Goal: Task Accomplishment & Management: Manage account settings

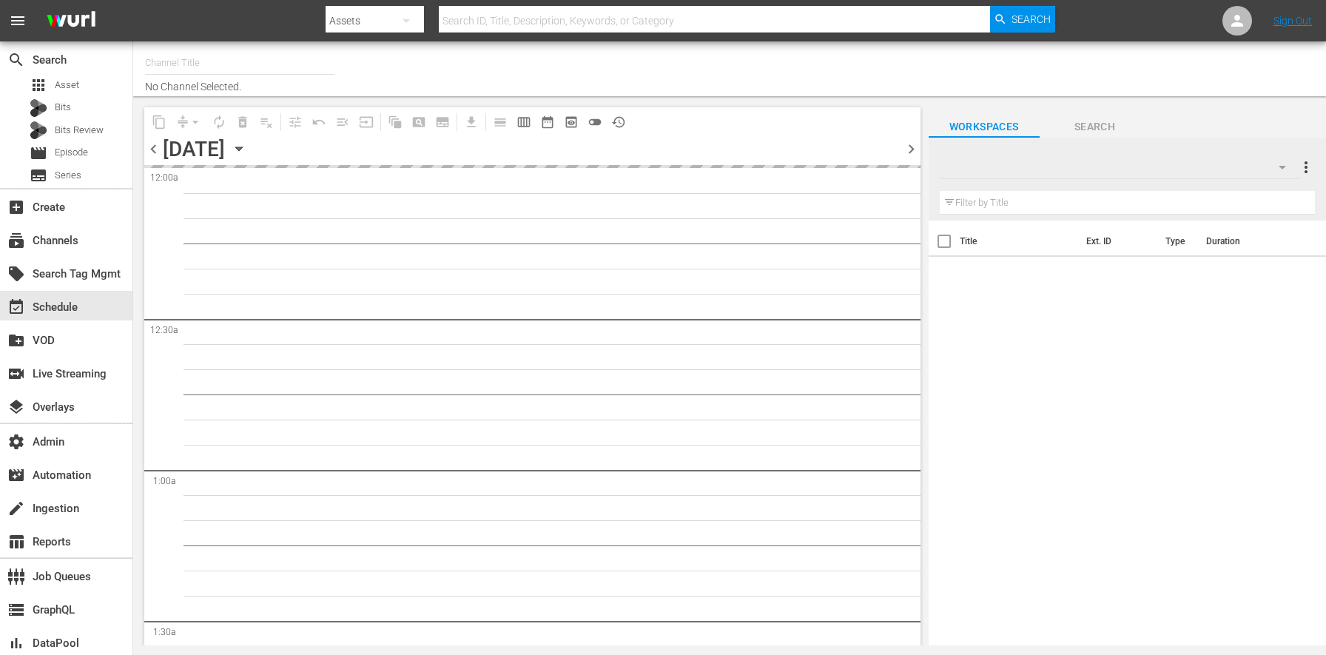
type input "Dr. [PERSON_NAME] (1805)"
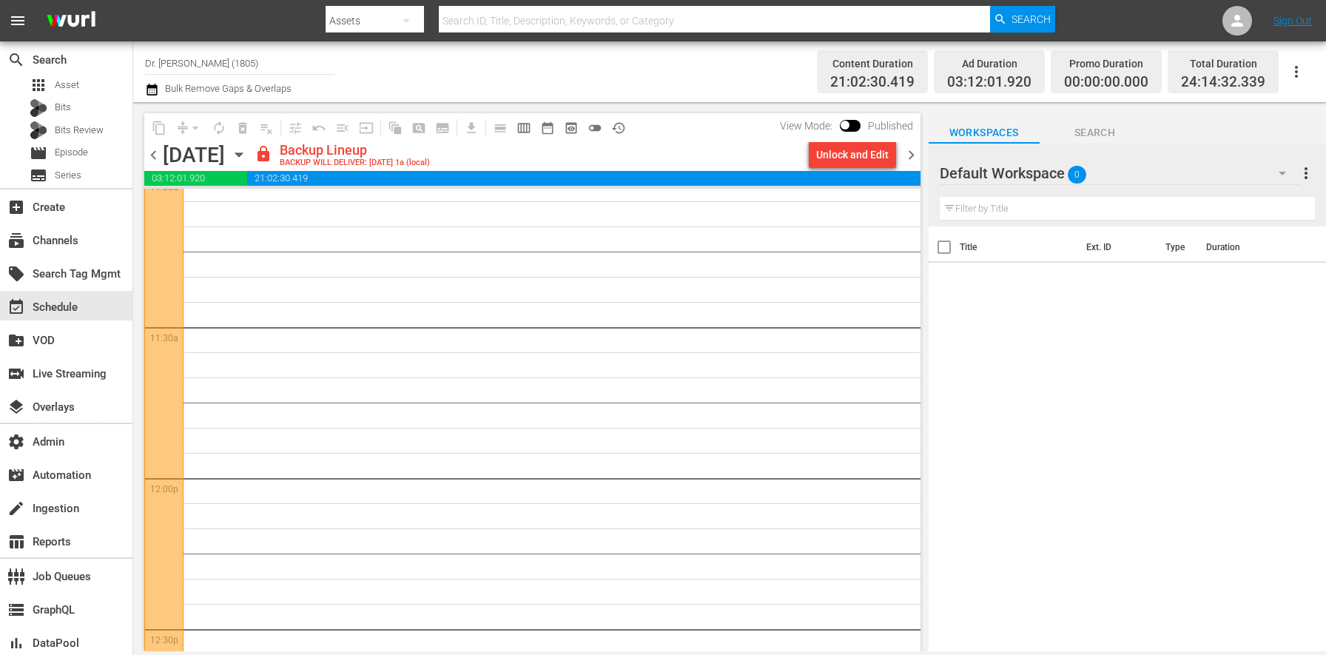
scroll to position [2347, 0]
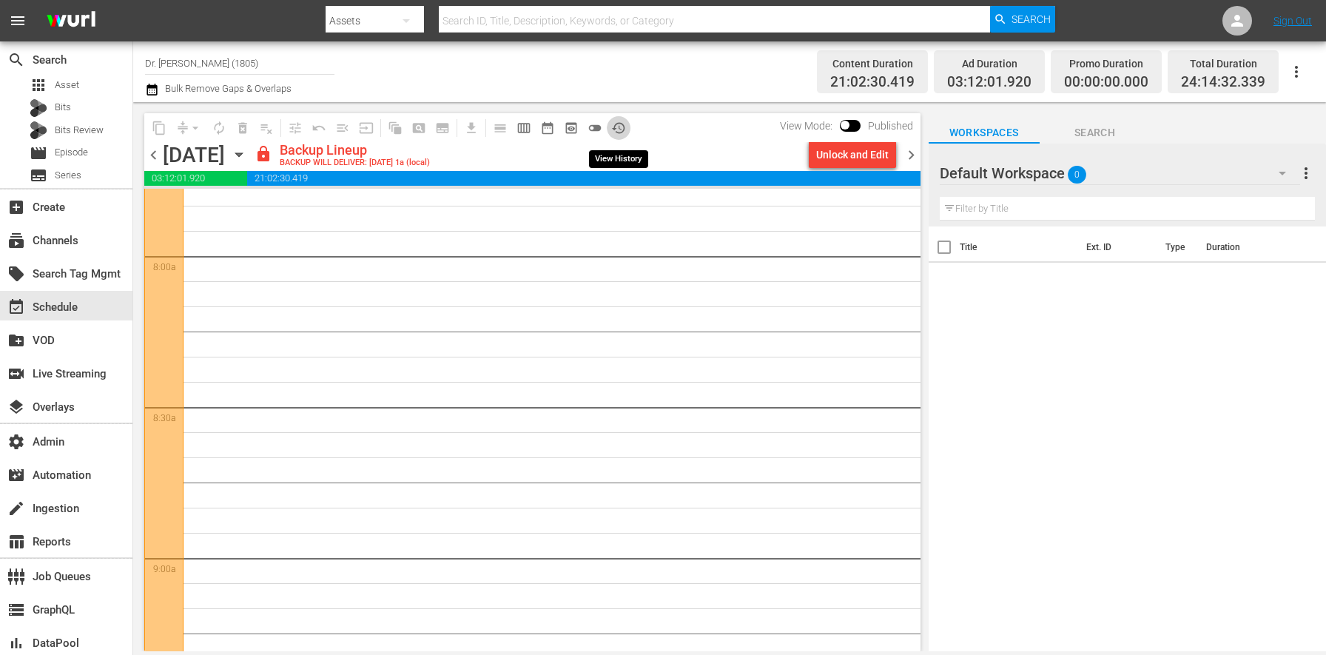
click at [616, 129] on span "history_outlined" at bounding box center [618, 128] width 15 height 15
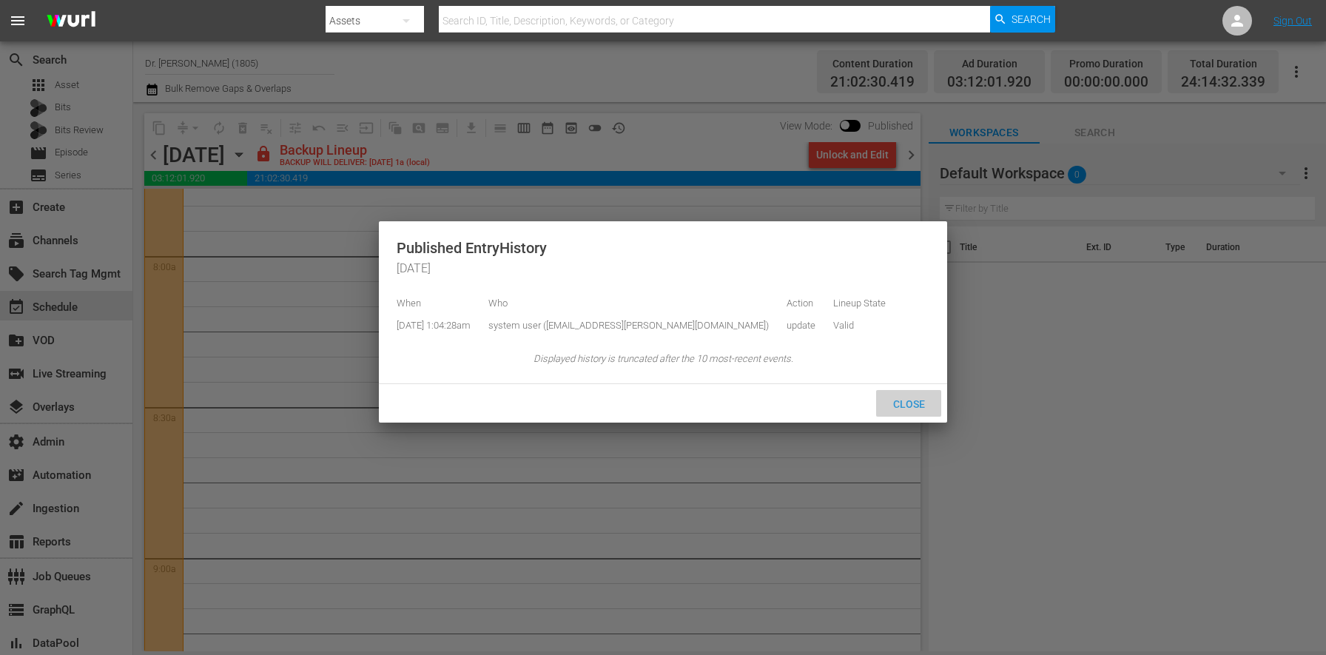
click at [902, 410] on span "Close" at bounding box center [908, 404] width 55 height 12
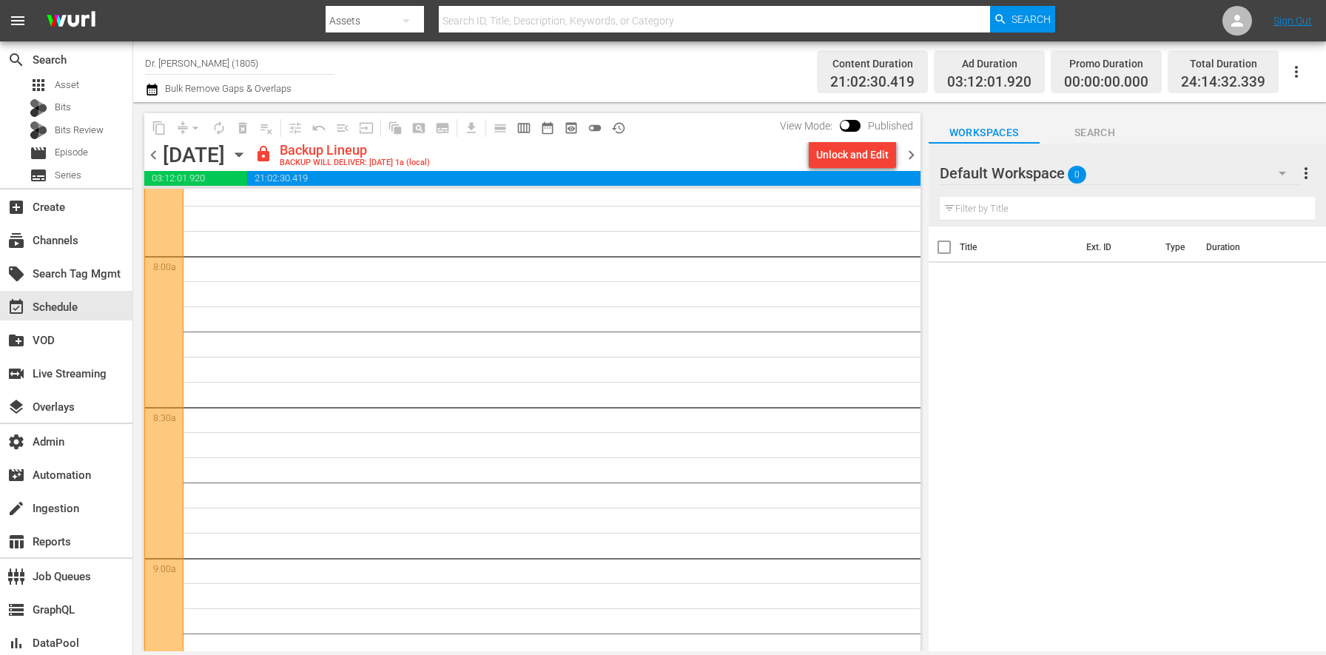
click at [146, 148] on span "chevron_left" at bounding box center [153, 155] width 18 height 18
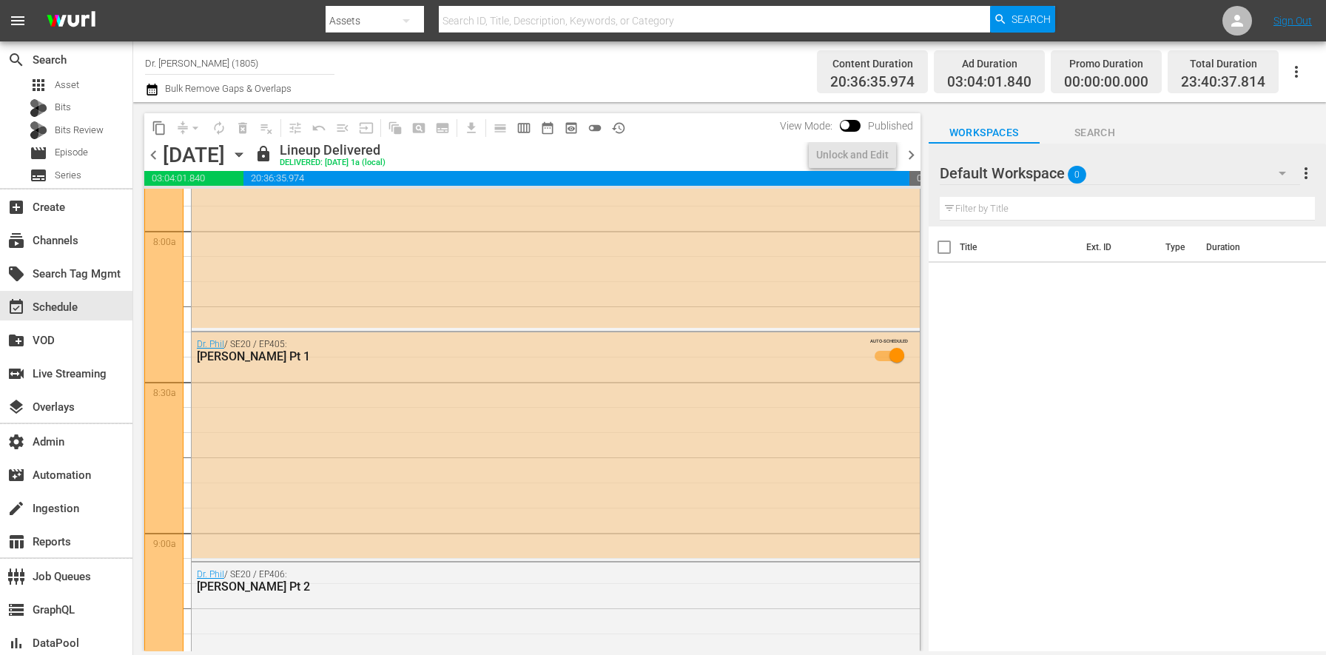
scroll to position [2246, 0]
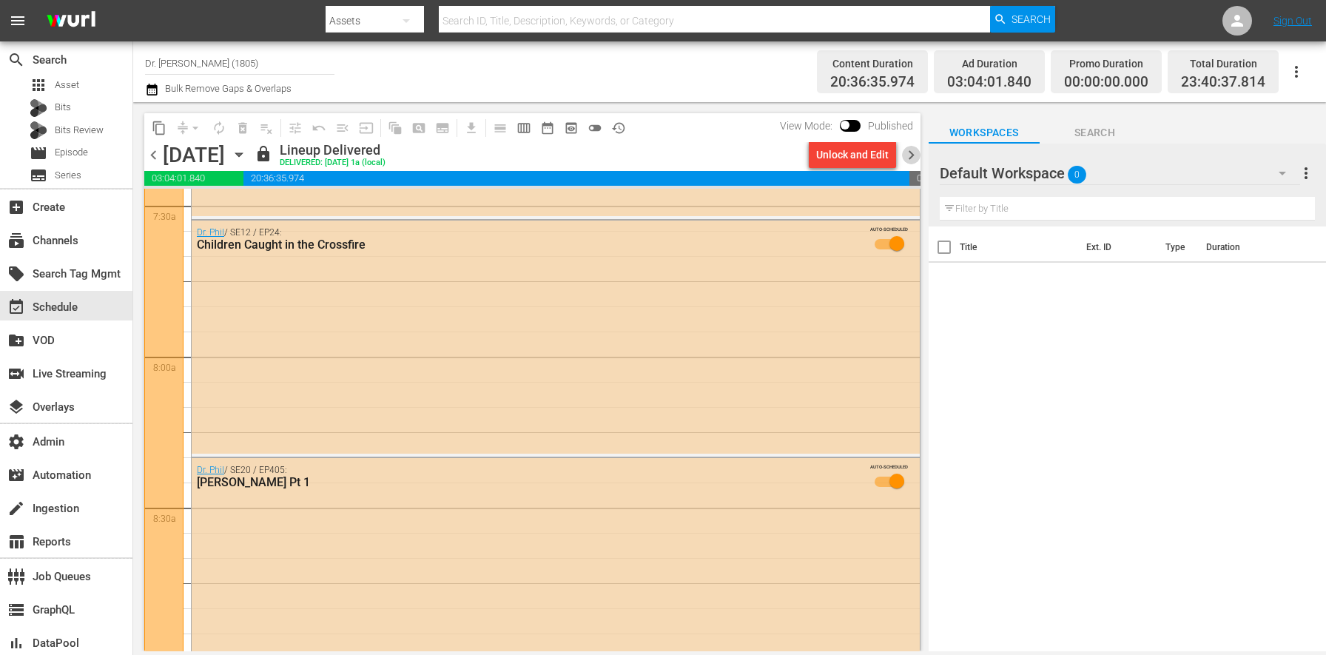
click at [908, 156] on span "chevron_right" at bounding box center [911, 155] width 18 height 18
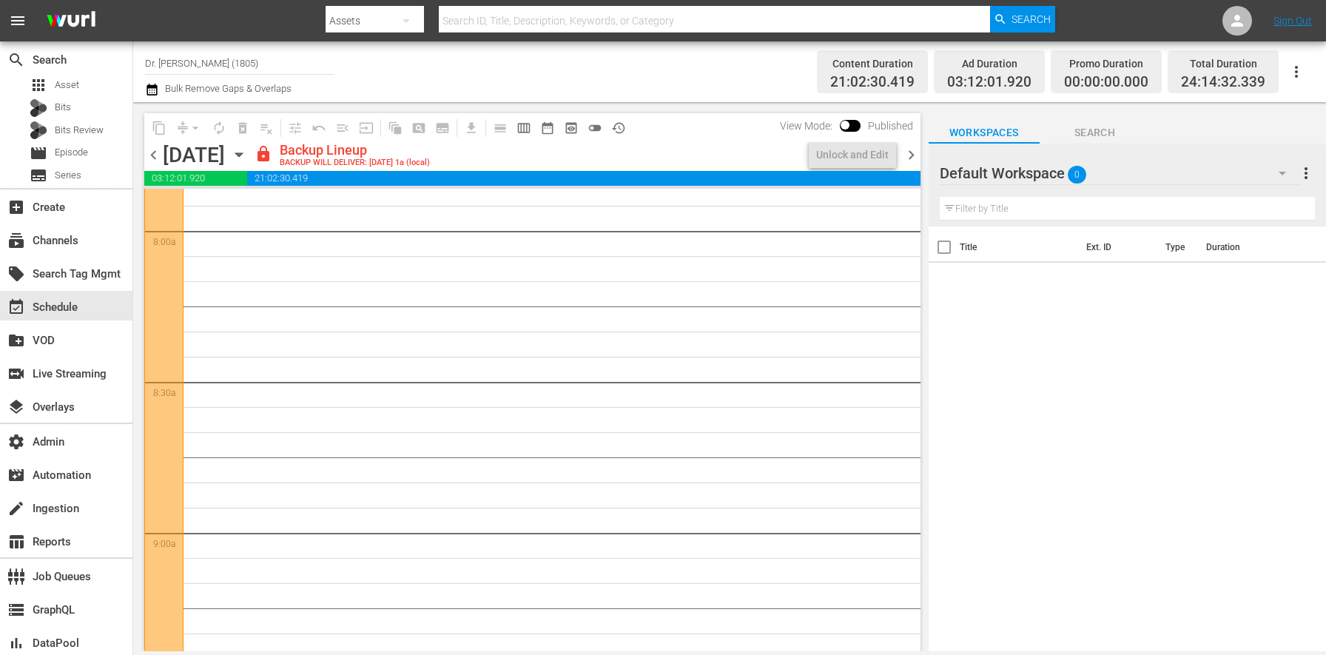
scroll to position [2347, 0]
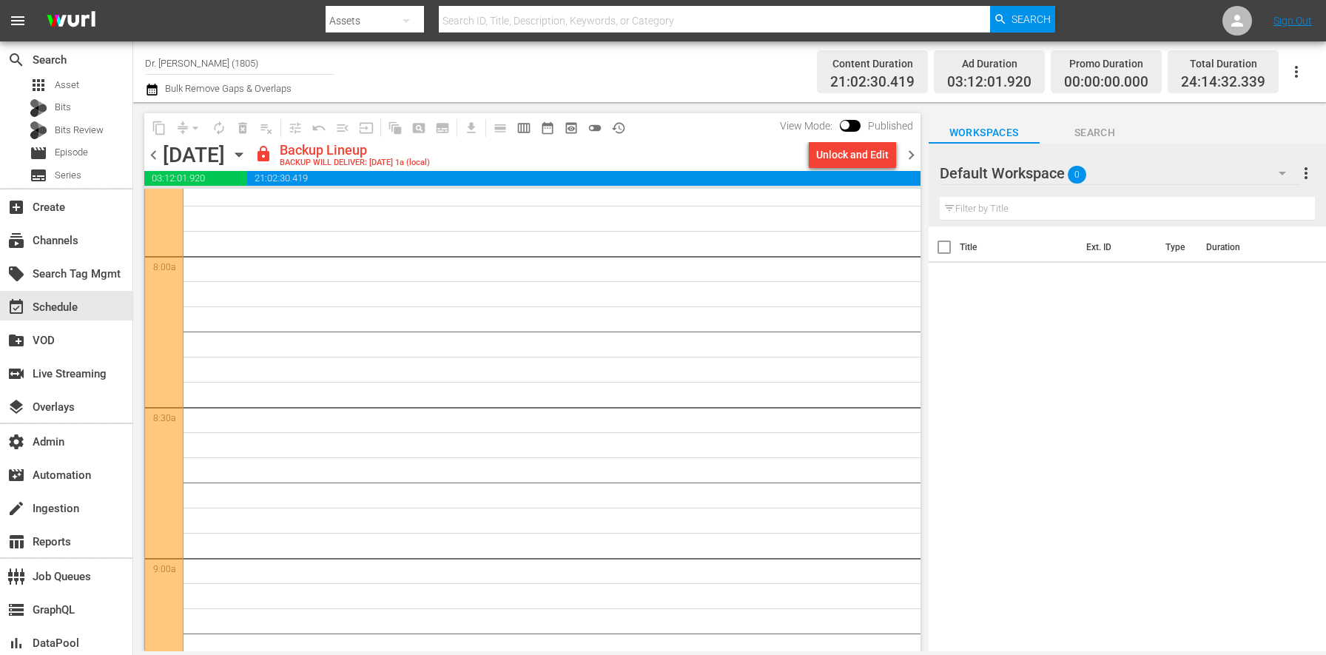
click at [850, 119] on div "View Mode: Published" at bounding box center [846, 125] width 148 height 25
click at [849, 122] on span at bounding box center [844, 125] width 9 height 9
click at [845, 126] on input "checkbox" at bounding box center [844, 128] width 31 height 10
checkbox input "true"
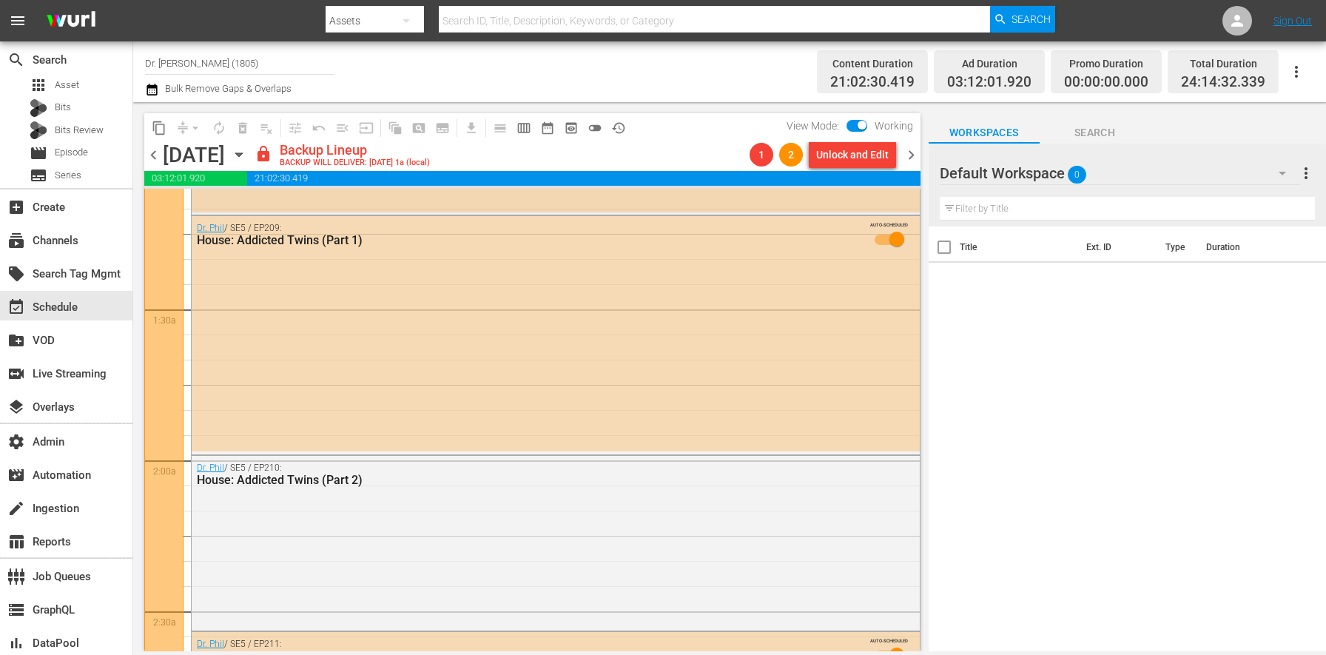
scroll to position [0, 0]
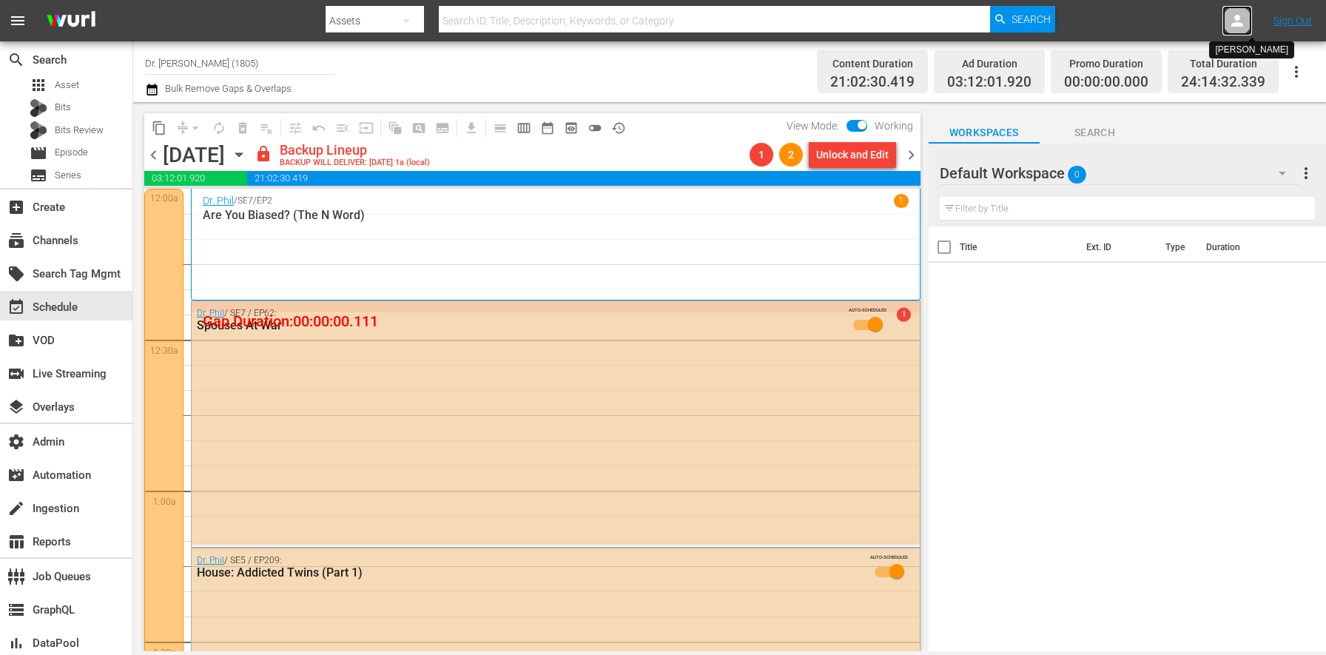
click at [1232, 35] on div at bounding box center [1237, 21] width 30 height 30
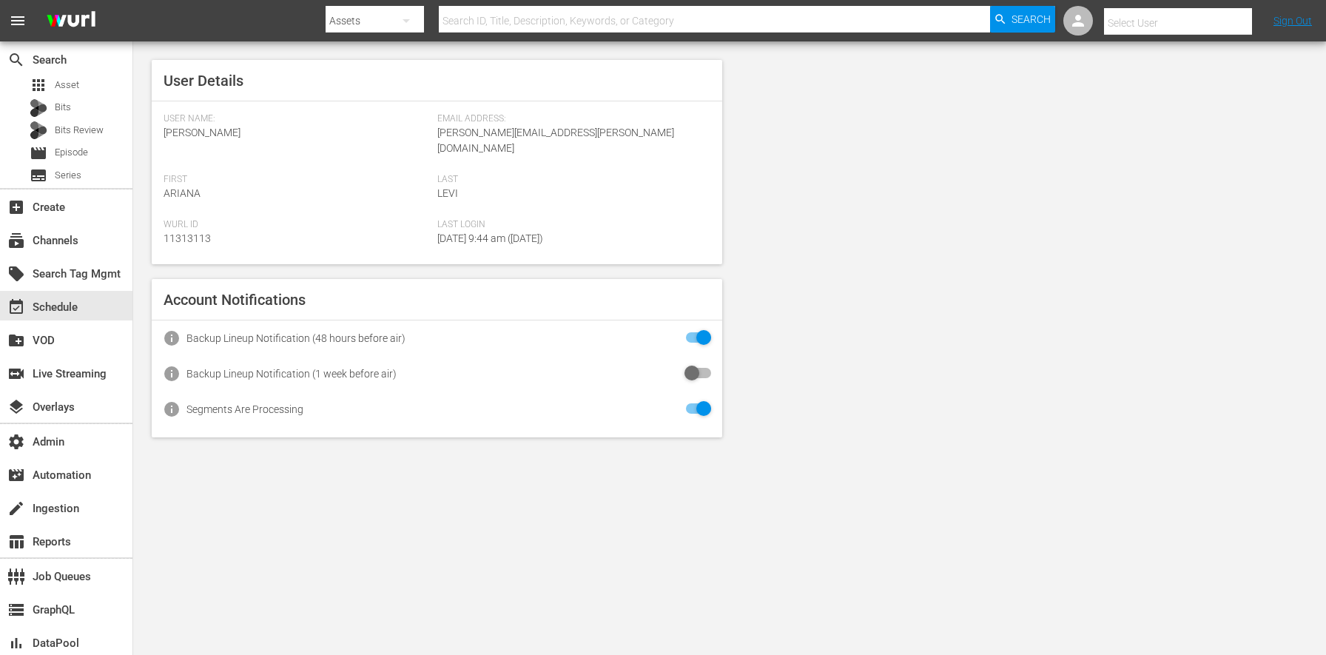
click at [1205, 24] on input "text" at bounding box center [1198, 23] width 189 height 36
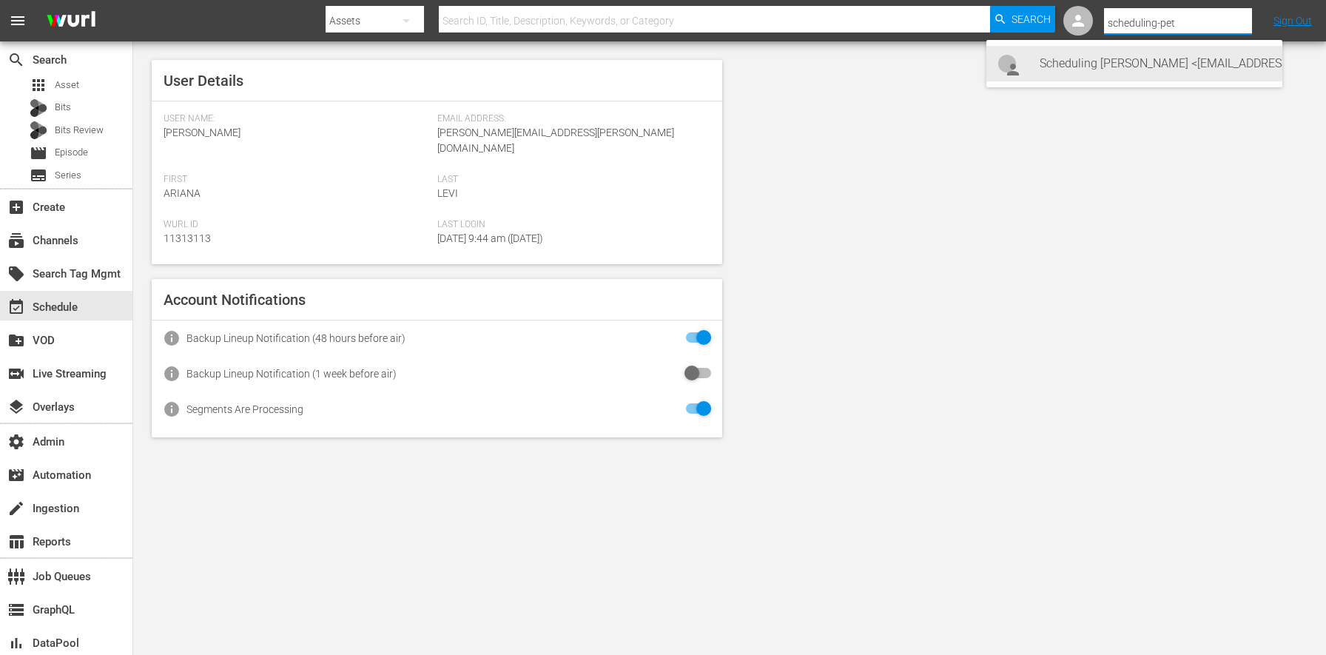
click at [1178, 70] on div "Scheduling Peteski <Scheduling-peteski@wurl.com>" at bounding box center [1154, 64] width 231 height 36
type input "Scheduling Peteski (11314475)"
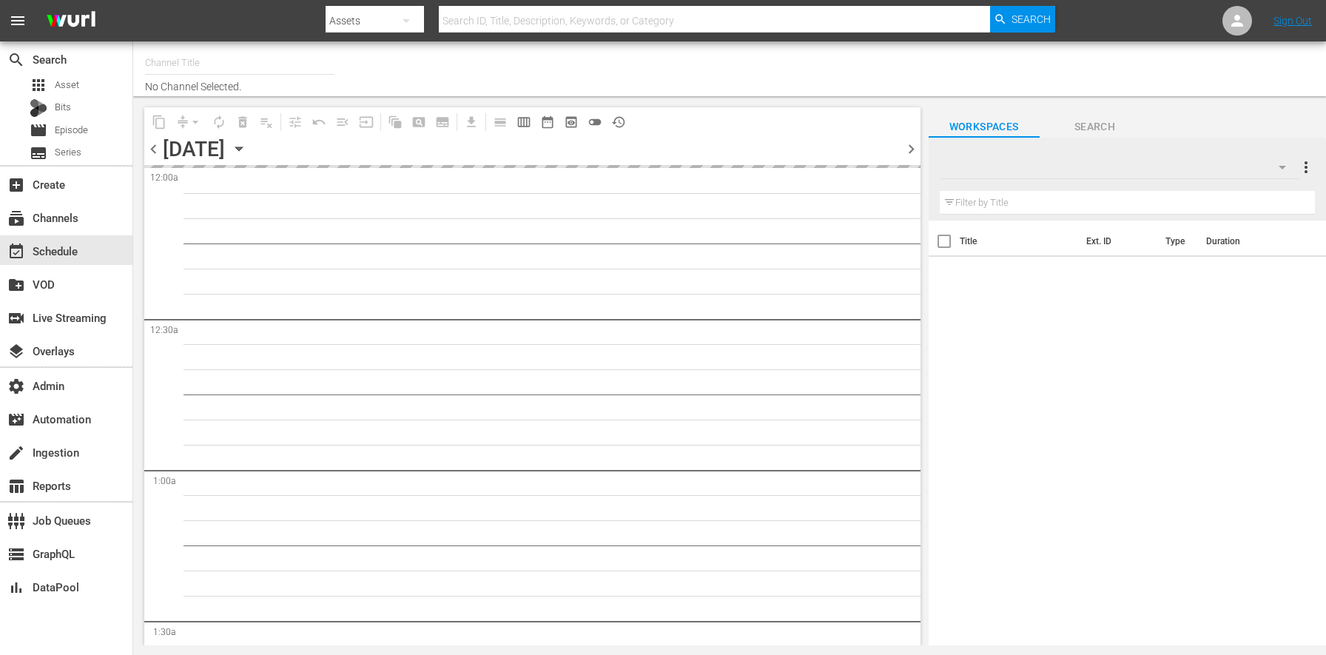
type input "Dr. [PERSON_NAME] (1805)"
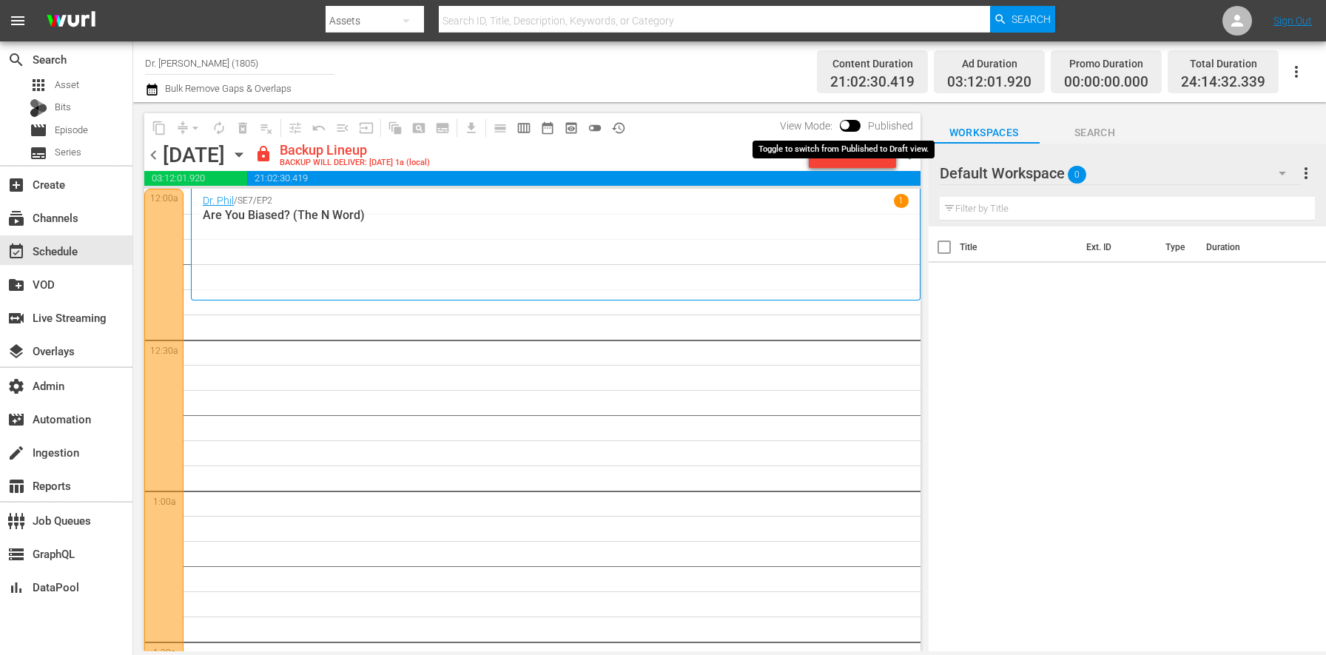
click at [851, 124] on input "checkbox" at bounding box center [844, 128] width 31 height 10
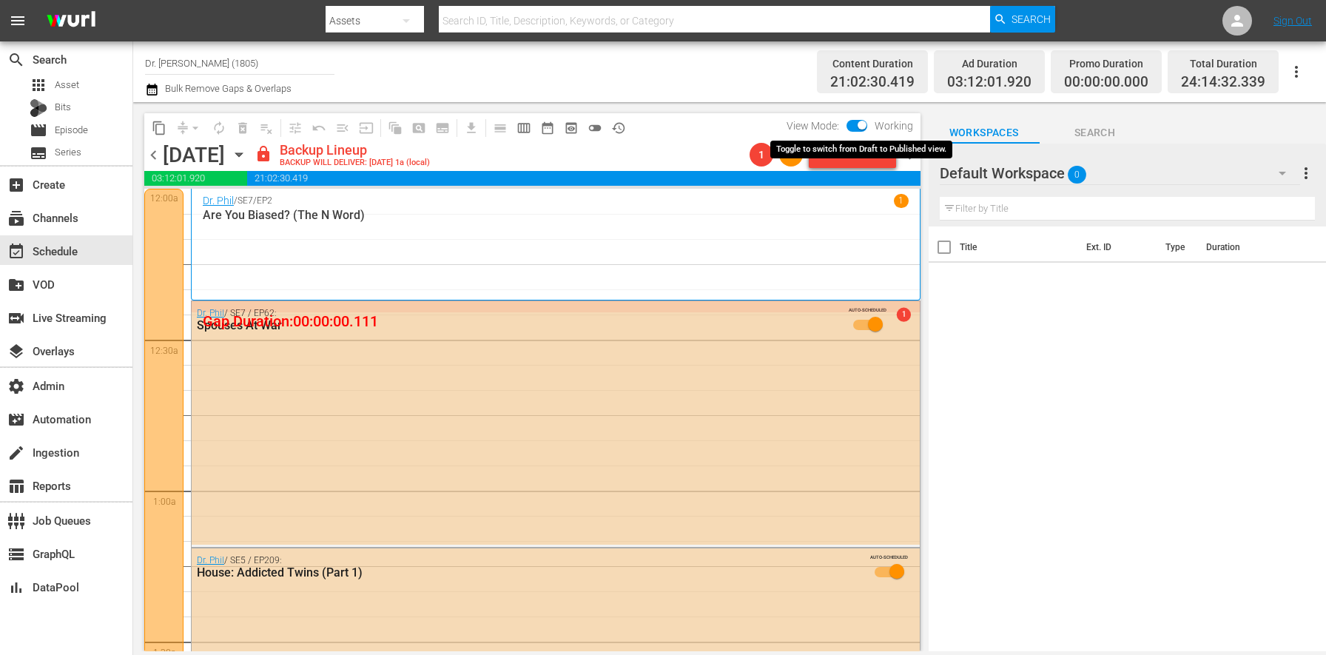
click at [863, 127] on input "checkbox" at bounding box center [861, 128] width 31 height 10
checkbox input "false"
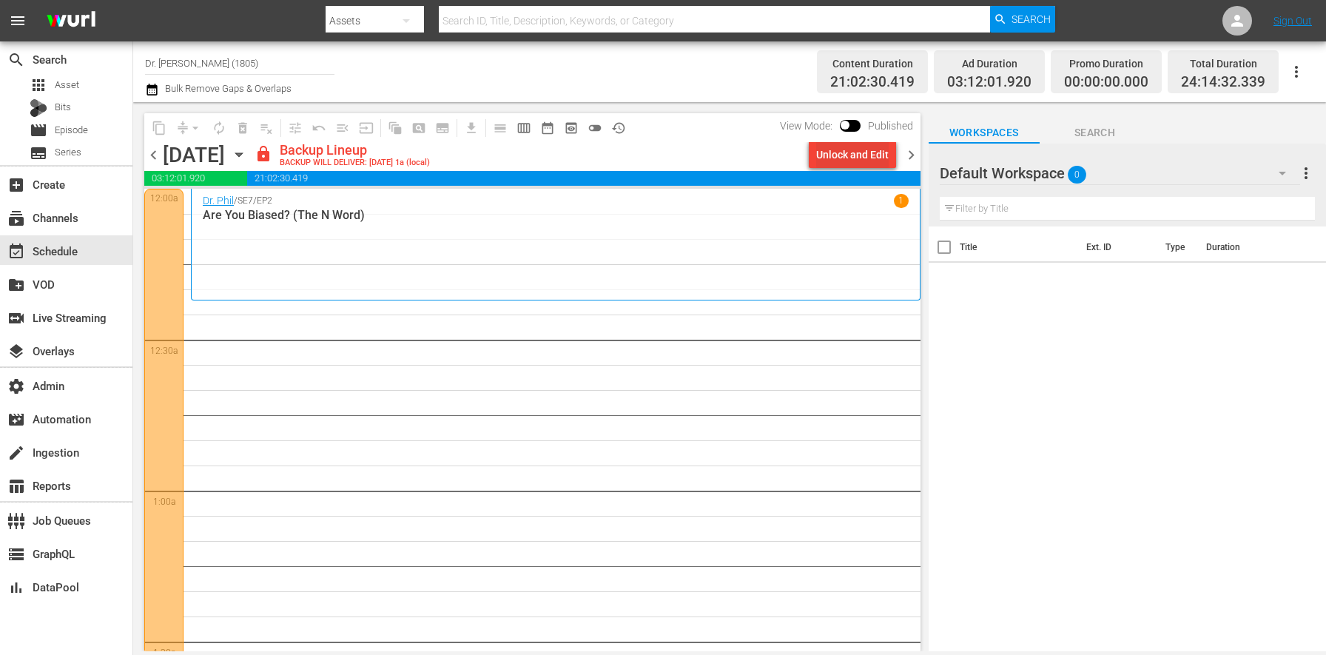
click at [875, 149] on div "Unlock and Edit" at bounding box center [852, 154] width 72 height 27
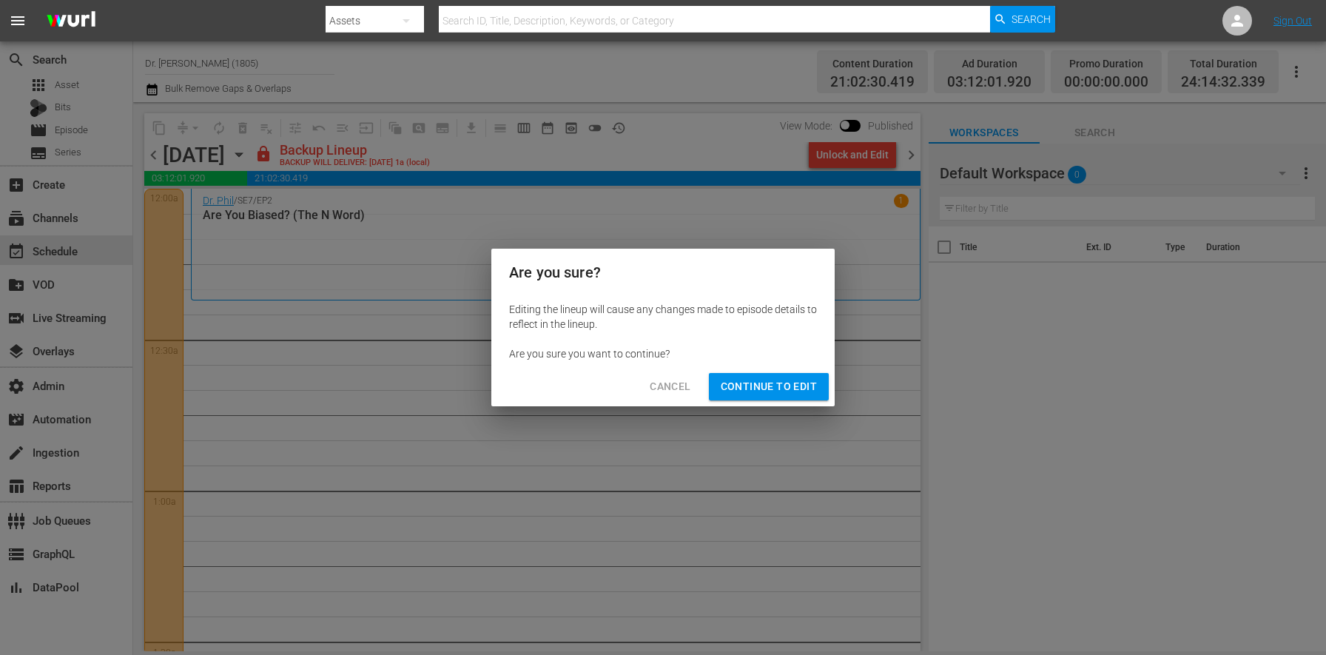
click at [754, 385] on span "Continue to Edit" at bounding box center [768, 386] width 96 height 18
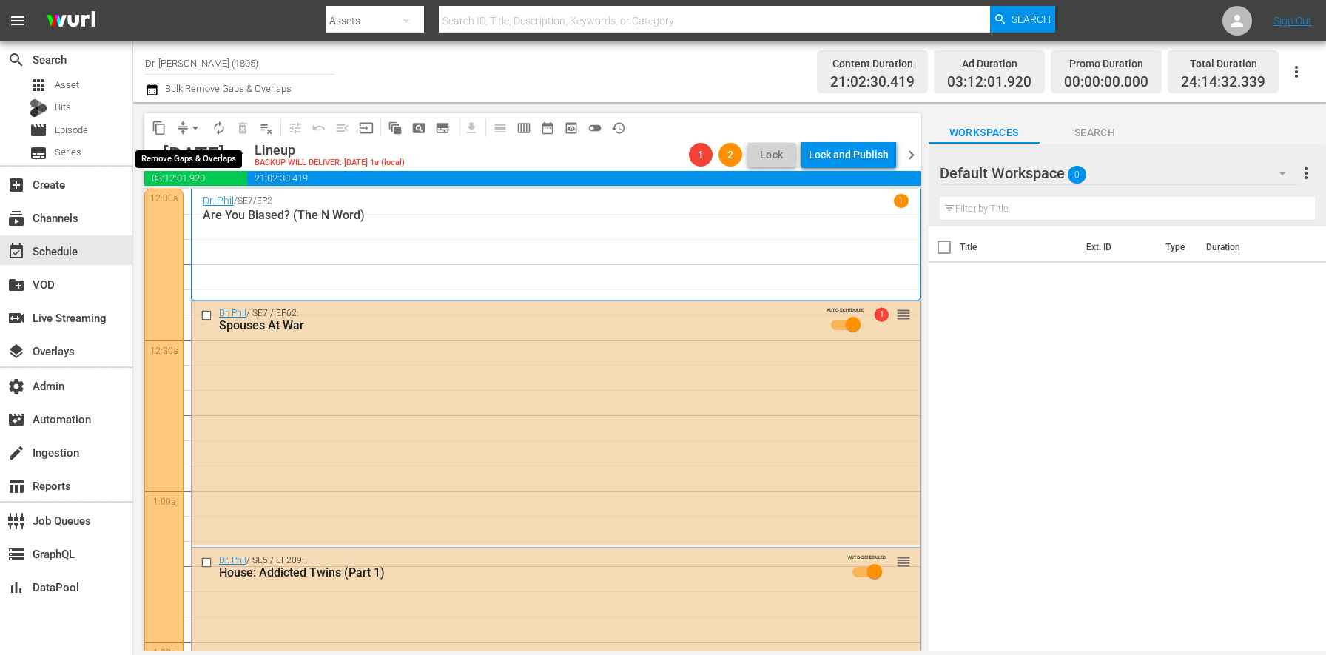
click at [186, 129] on button "arrow_drop_down" at bounding box center [195, 128] width 24 height 24
click at [215, 202] on li "Align to End of Previous Day" at bounding box center [195, 207] width 155 height 24
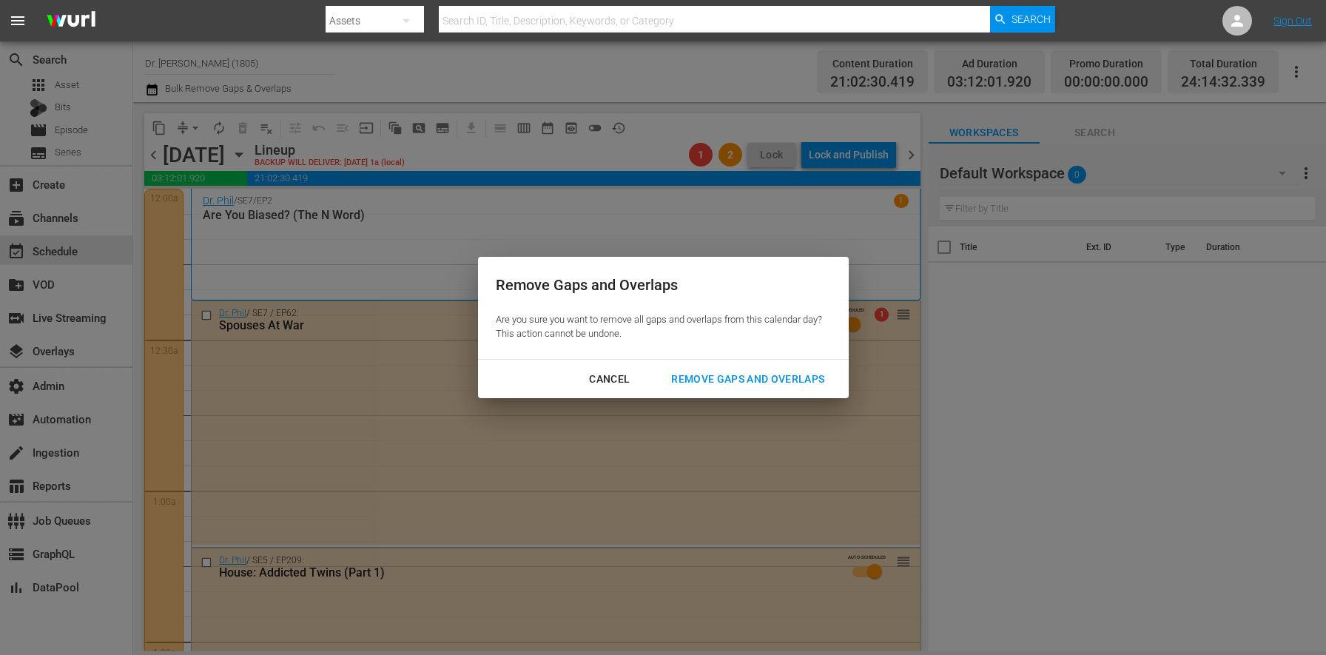
click at [606, 371] on div "Cancel" at bounding box center [609, 379] width 64 height 18
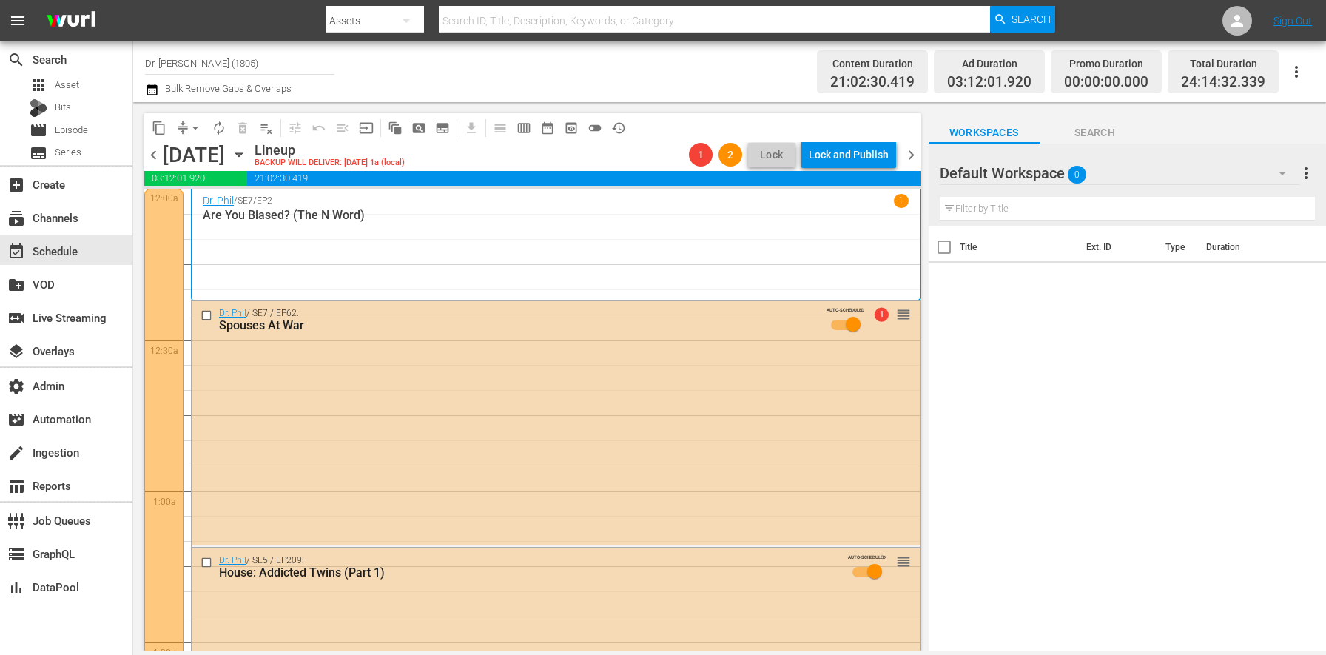
click at [470, 246] on div "Dr. Phil / SE7 / EP2 1 Are You Biased? (The N Word)" at bounding box center [556, 244] width 706 height 101
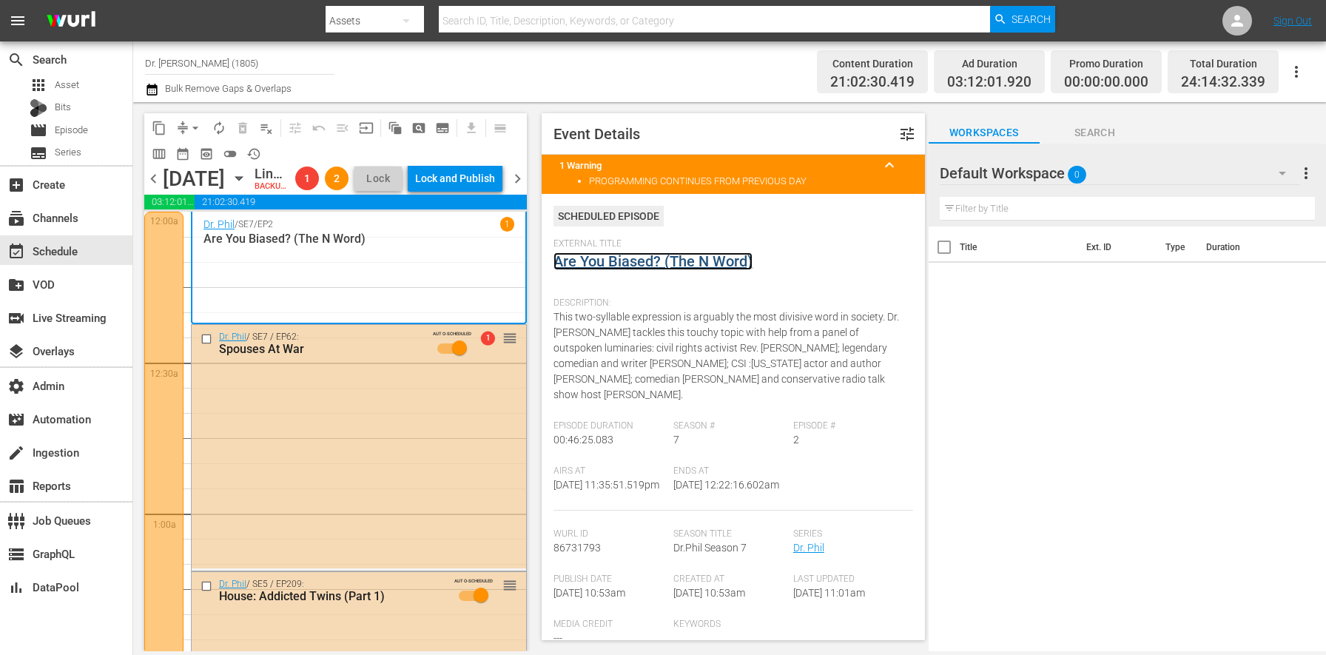
click at [607, 259] on link "Are You Biased? (The N Word)" at bounding box center [652, 261] width 199 height 18
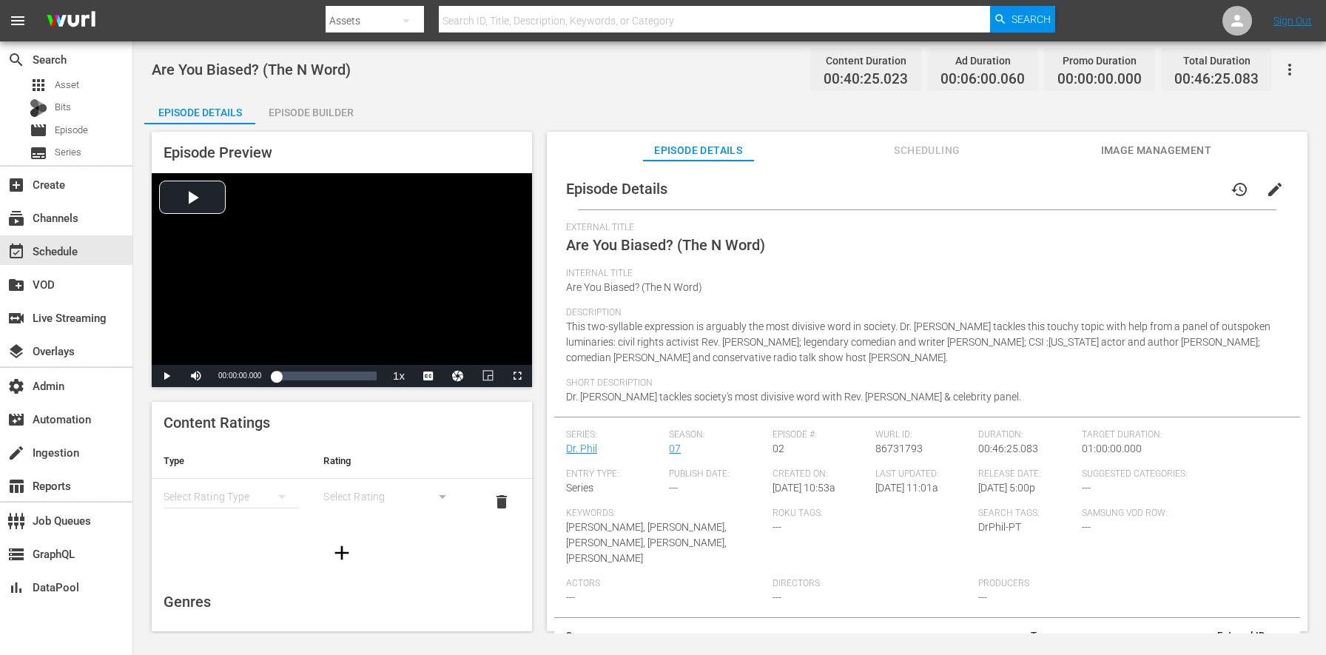
scroll to position [38, 0]
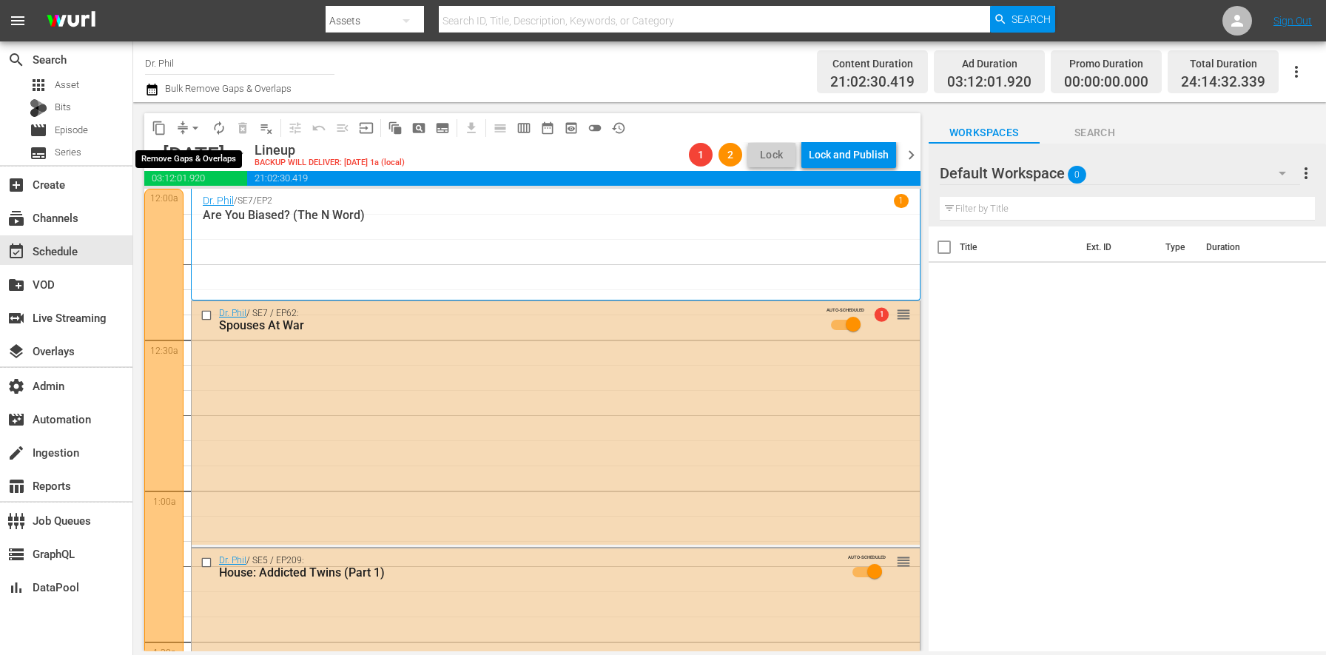
click at [192, 129] on span "arrow_drop_down" at bounding box center [195, 128] width 15 height 15
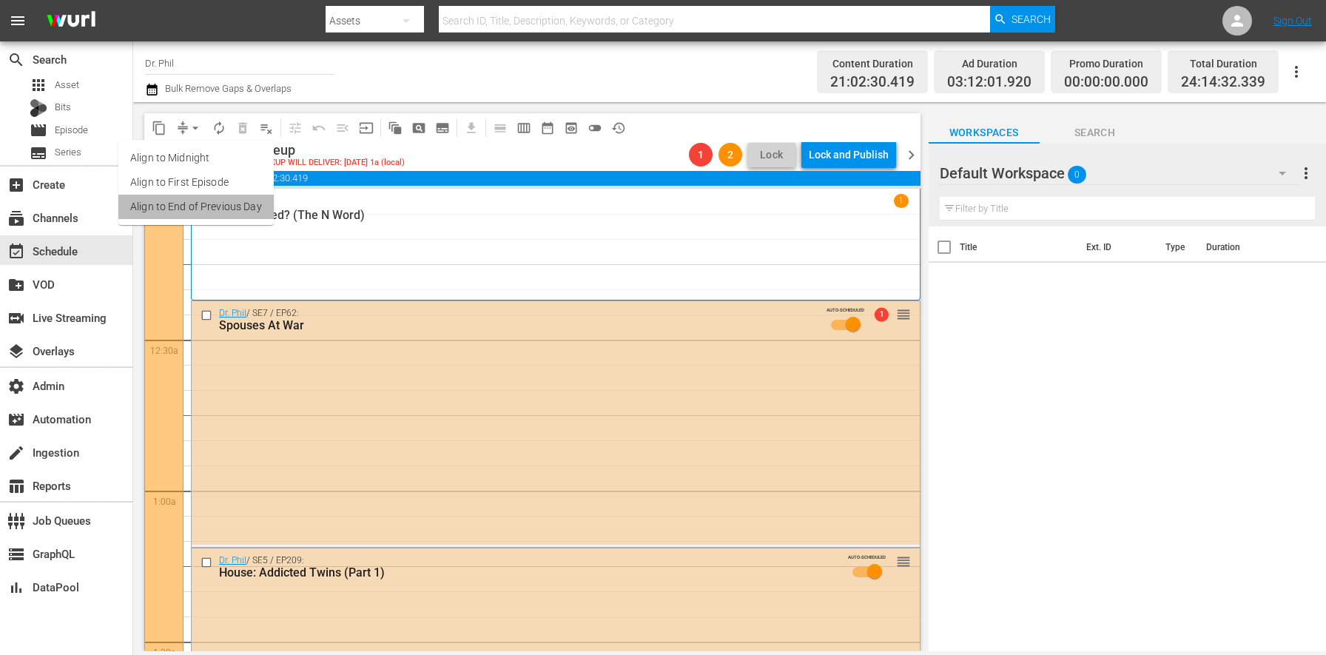
click at [203, 208] on li "Align to End of Previous Day" at bounding box center [195, 207] width 155 height 24
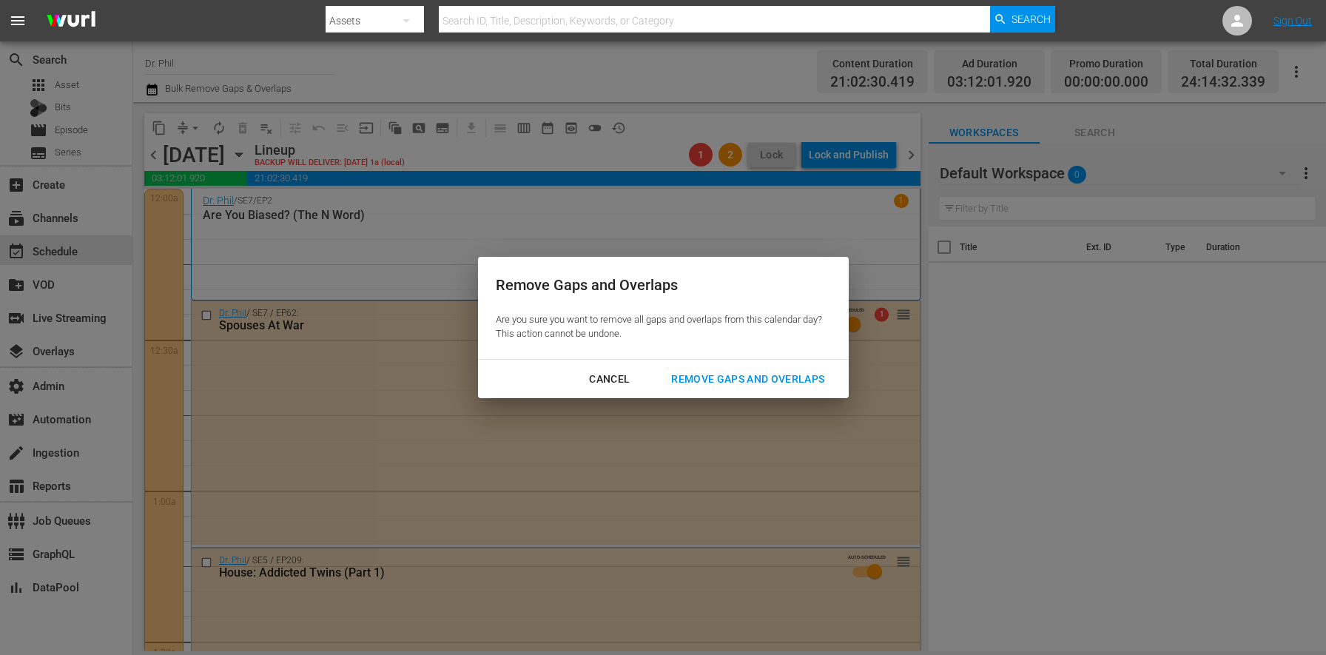
click at [735, 377] on div "Remove Gaps and Overlaps" at bounding box center [747, 379] width 177 height 18
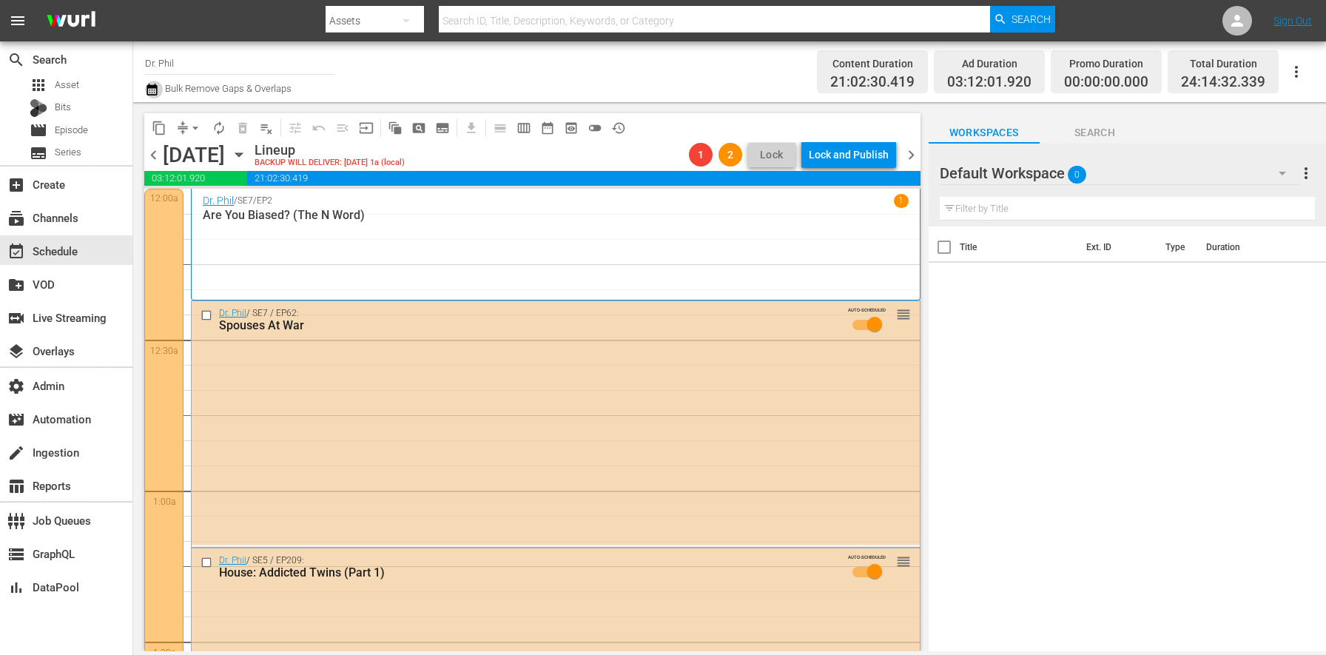
click at [145, 91] on icon "button" at bounding box center [152, 90] width 14 height 18
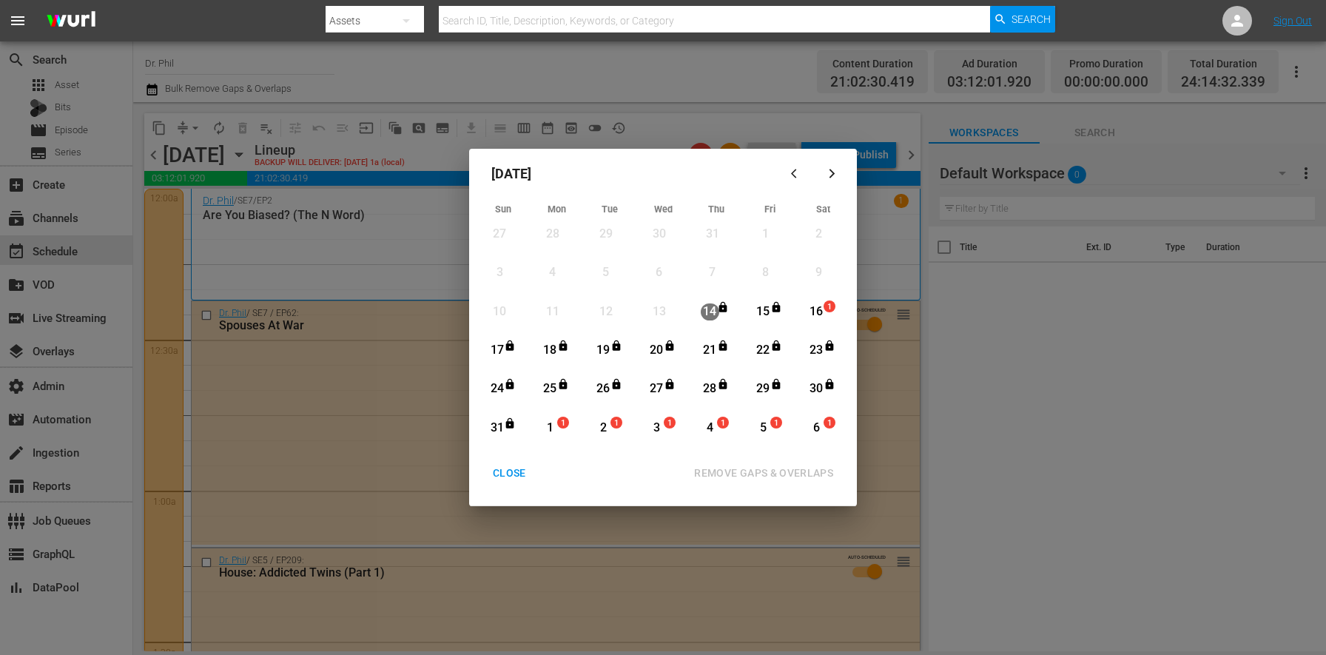
click at [823, 313] on div "16" at bounding box center [816, 311] width 18 height 17
click at [498, 431] on div "31" at bounding box center [496, 427] width 18 height 17
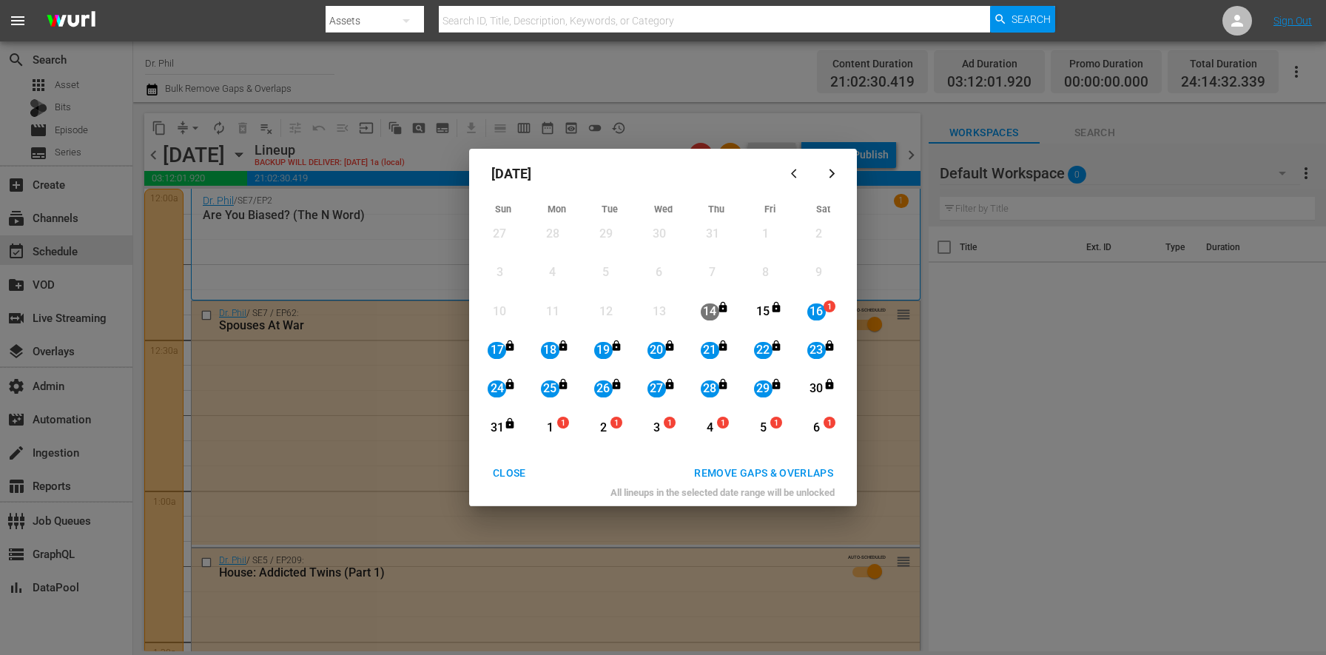
click at [763, 469] on div "REMOVE GAPS & OVERLAPS" at bounding box center [763, 473] width 163 height 18
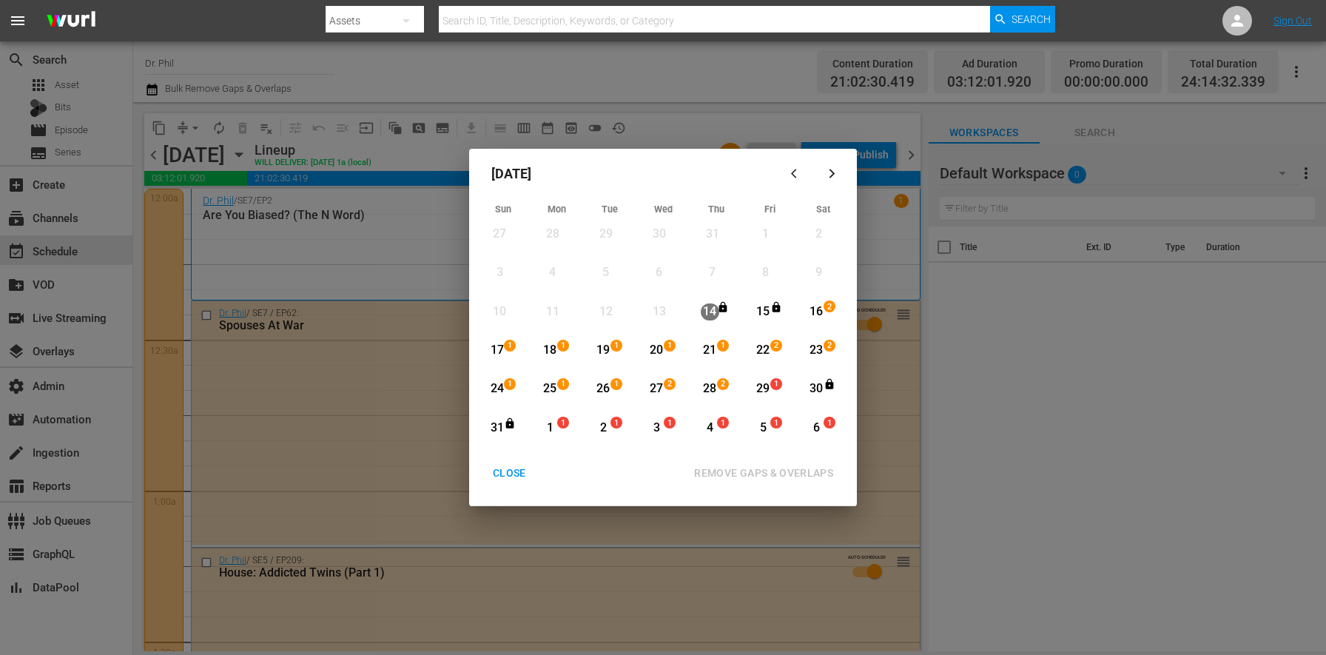
click at [725, 391] on div "2" at bounding box center [725, 389] width 12 height 15
click at [510, 426] on icon "Month View" at bounding box center [510, 422] width 8 height 10
click at [791, 468] on div "REMOVE GAPS & OVERLAPS" at bounding box center [763, 473] width 163 height 18
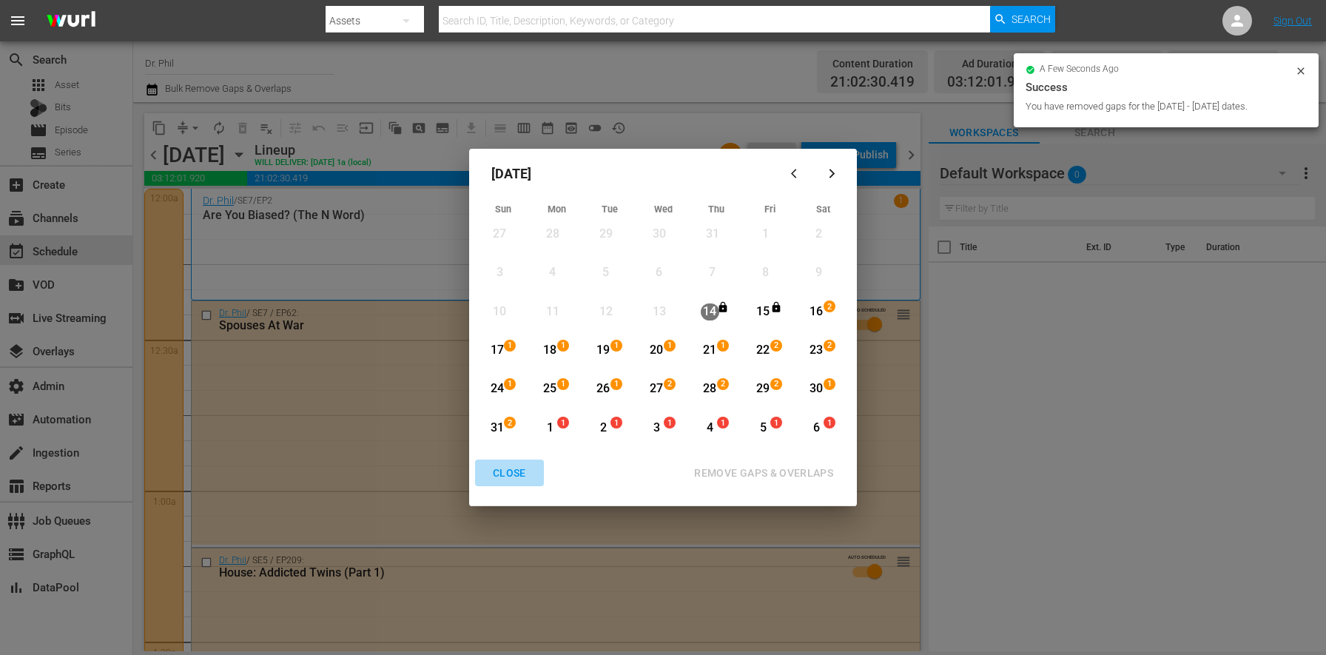
click at [512, 465] on div "CLOSE" at bounding box center [509, 473] width 57 height 18
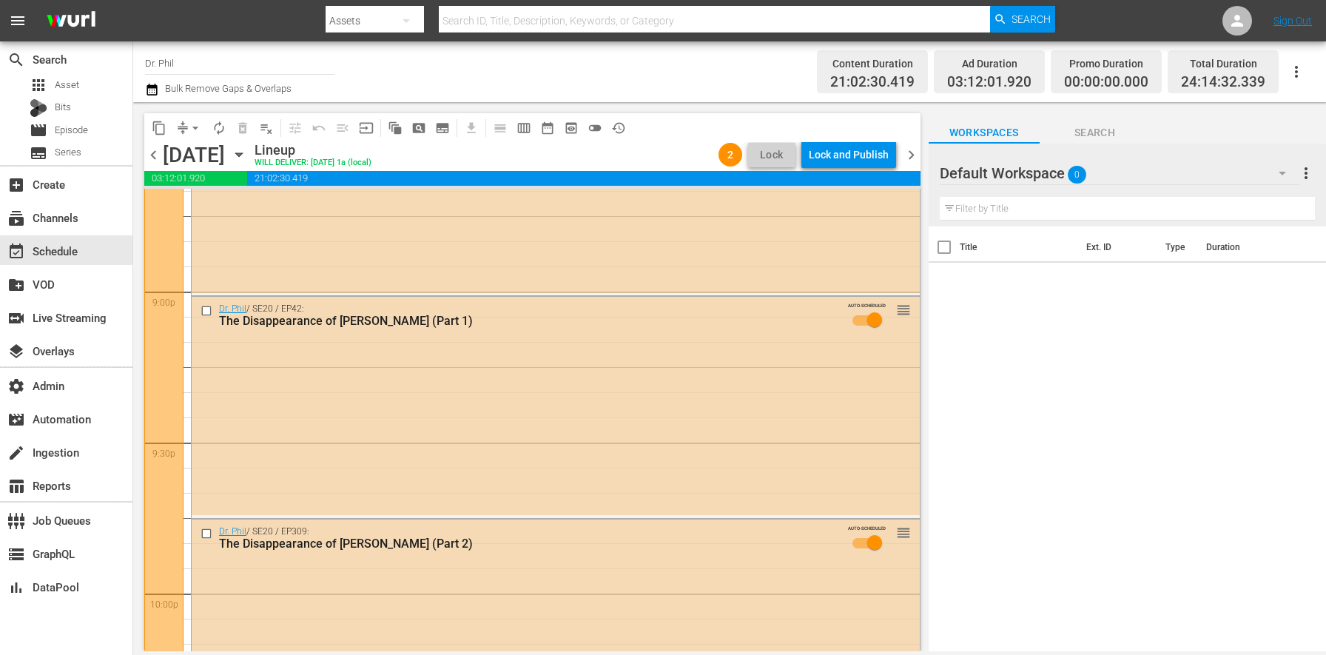
scroll to position [6966, 0]
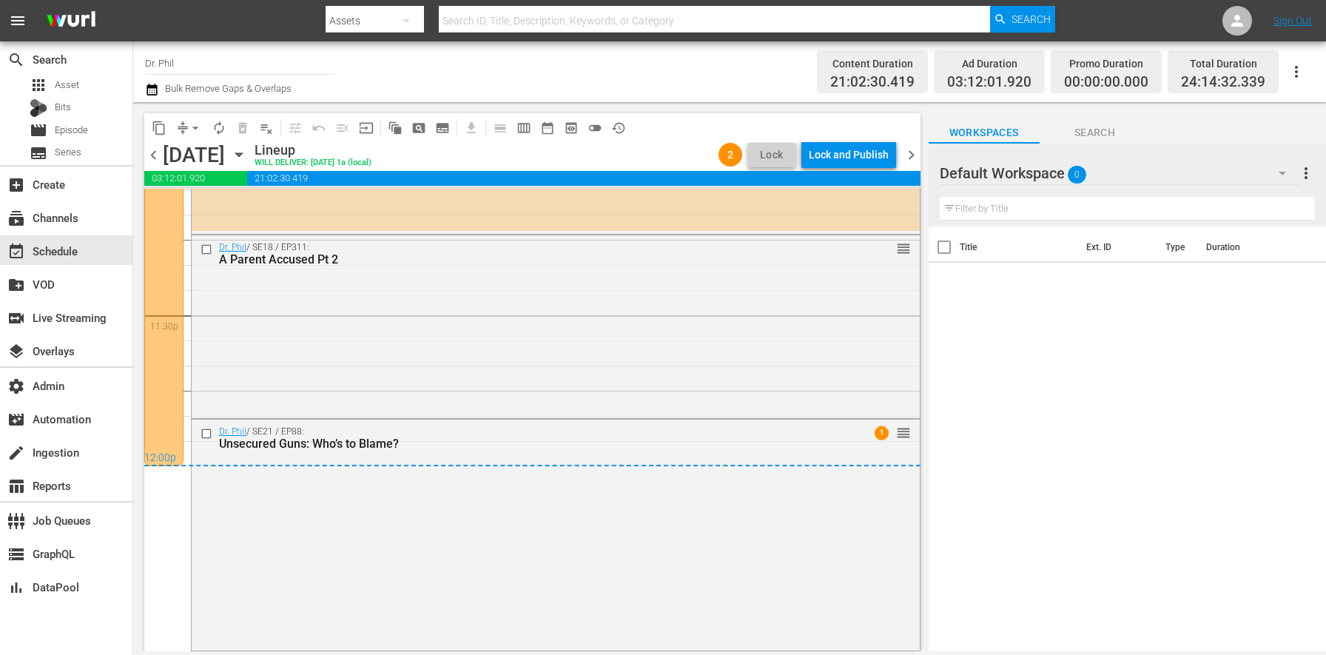
click at [904, 155] on span "chevron_right" at bounding box center [911, 155] width 18 height 18
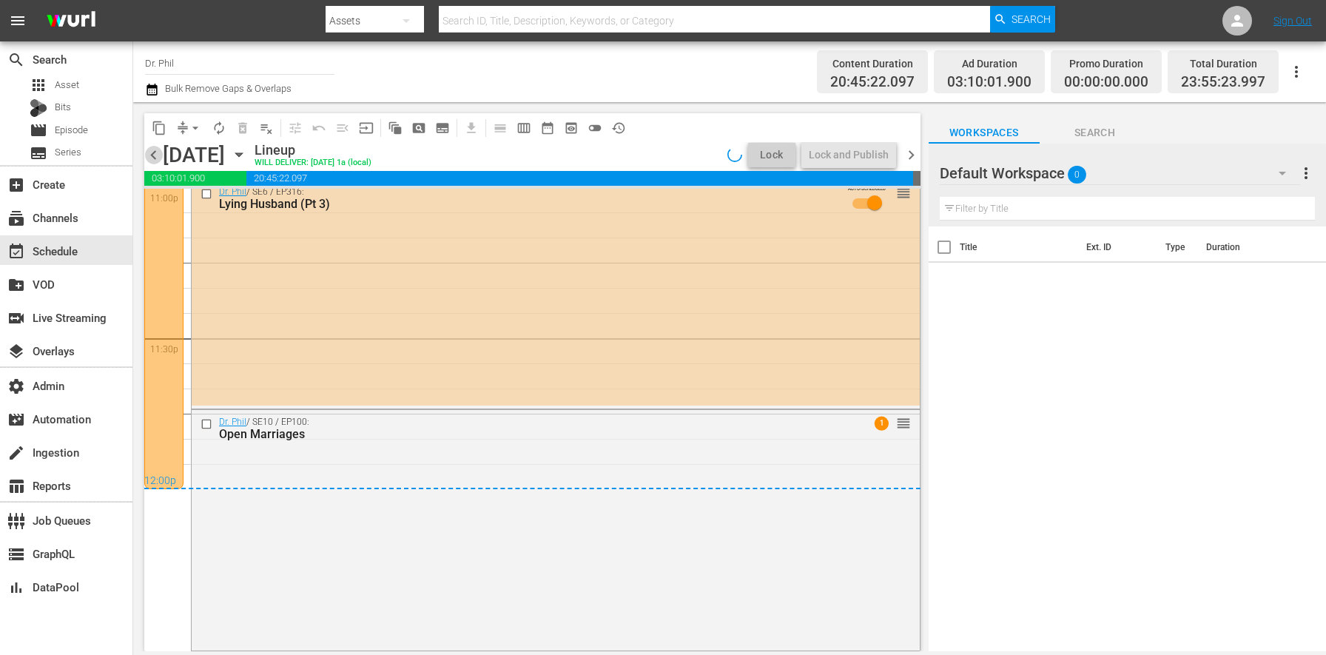
click at [156, 156] on span "chevron_left" at bounding box center [153, 155] width 18 height 18
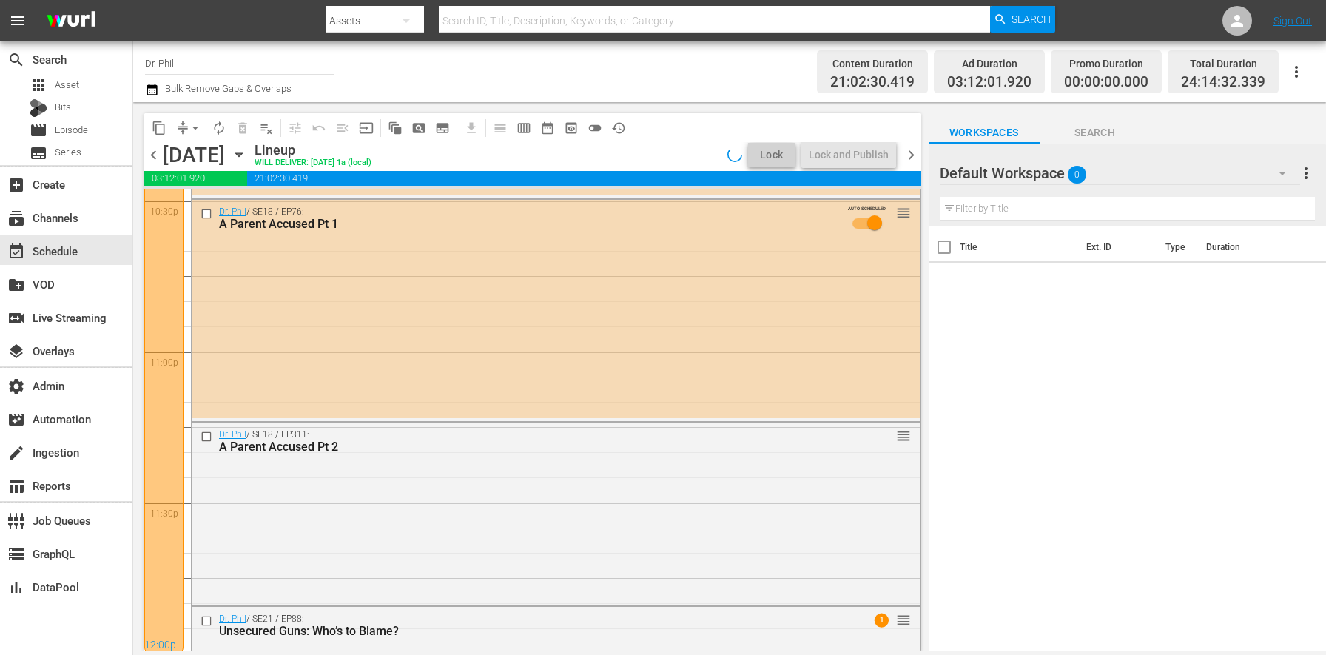
scroll to position [6966, 0]
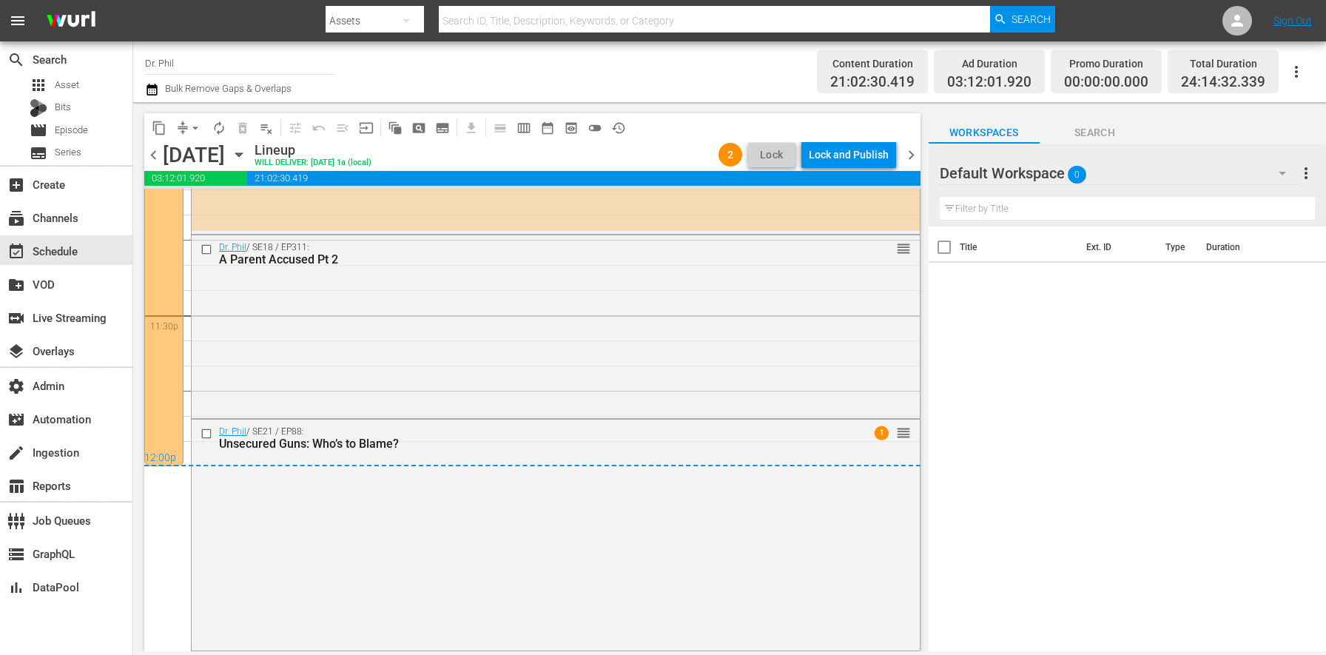
click at [852, 163] on div "Lock and Publish" at bounding box center [849, 154] width 80 height 27
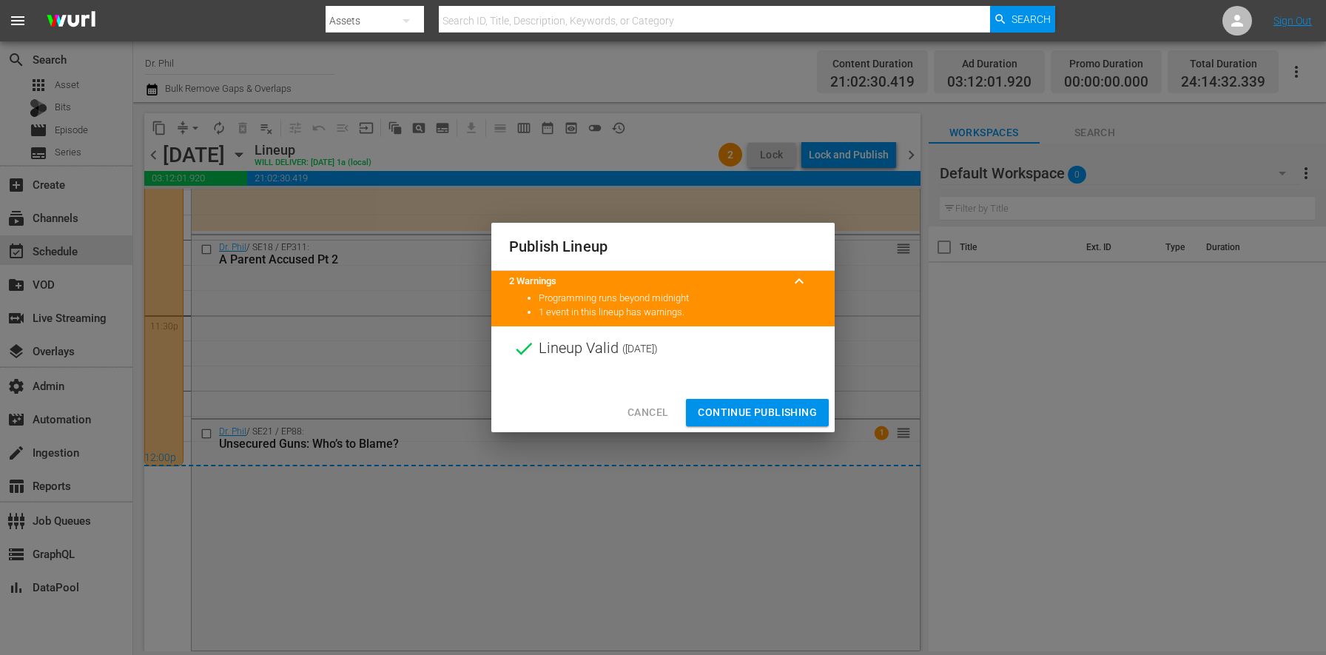
click at [788, 413] on span "Continue Publishing" at bounding box center [757, 412] width 119 height 18
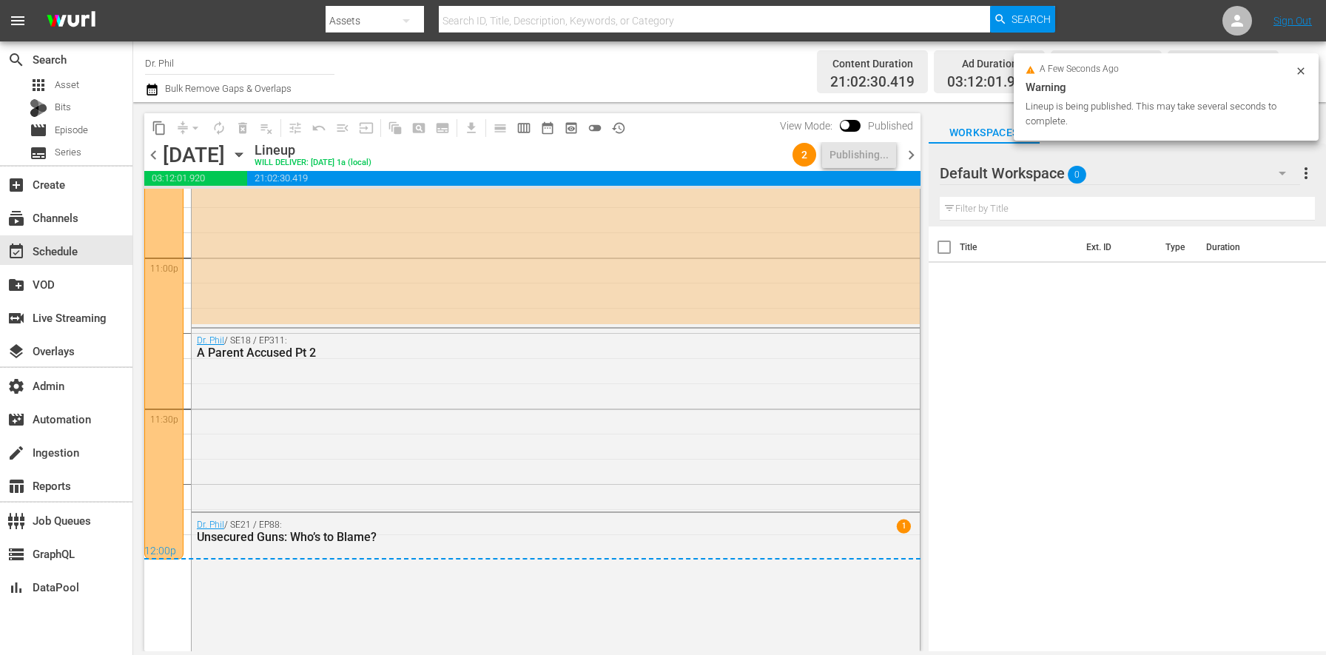
scroll to position [6725, 0]
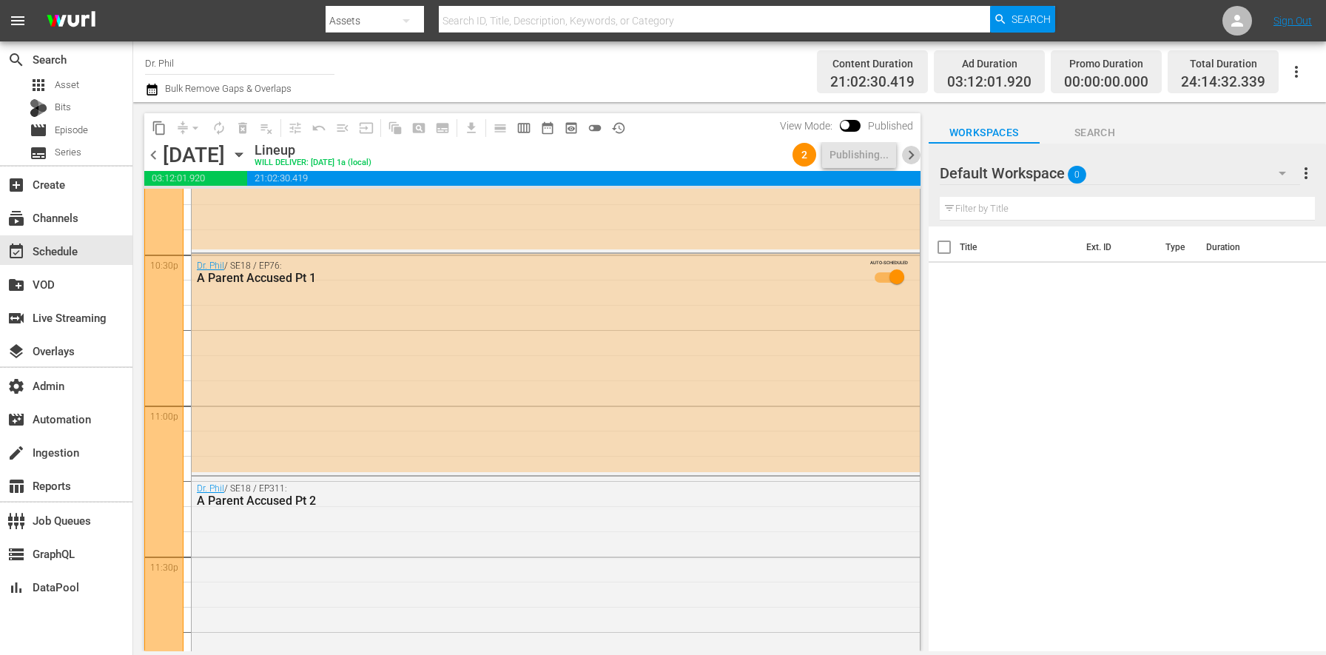
click at [917, 153] on span "chevron_right" at bounding box center [911, 155] width 18 height 18
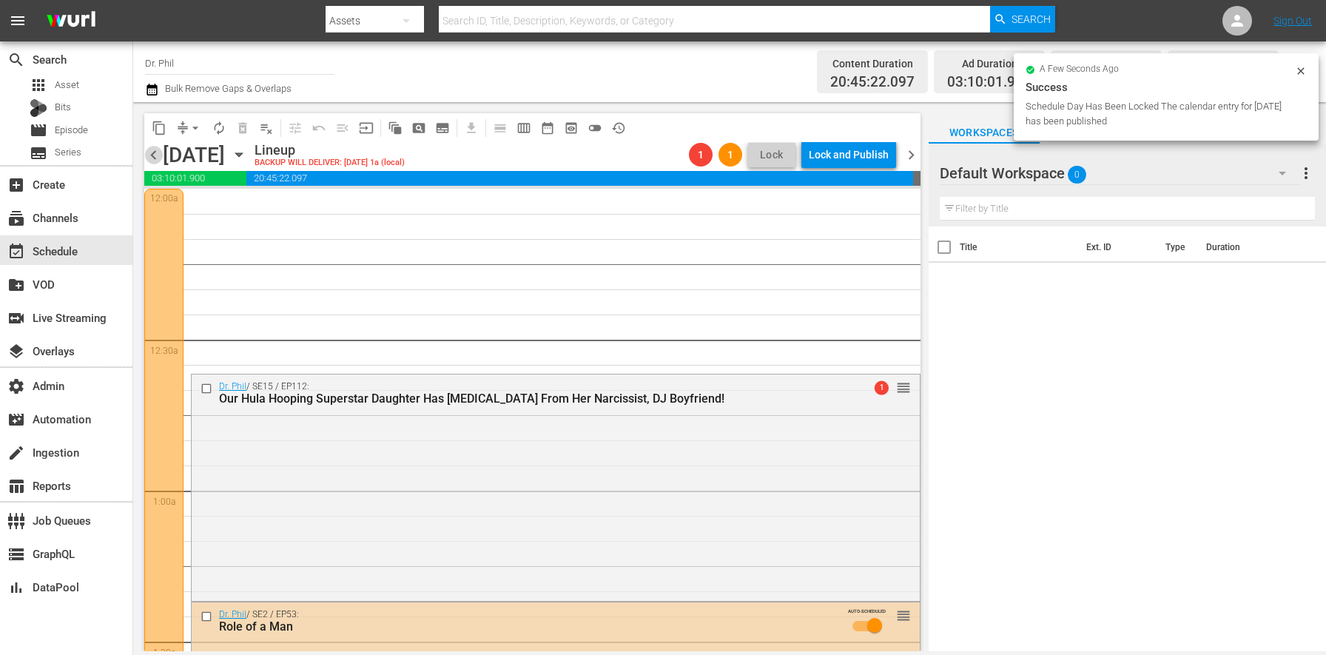
click at [156, 152] on span "chevron_left" at bounding box center [153, 155] width 18 height 18
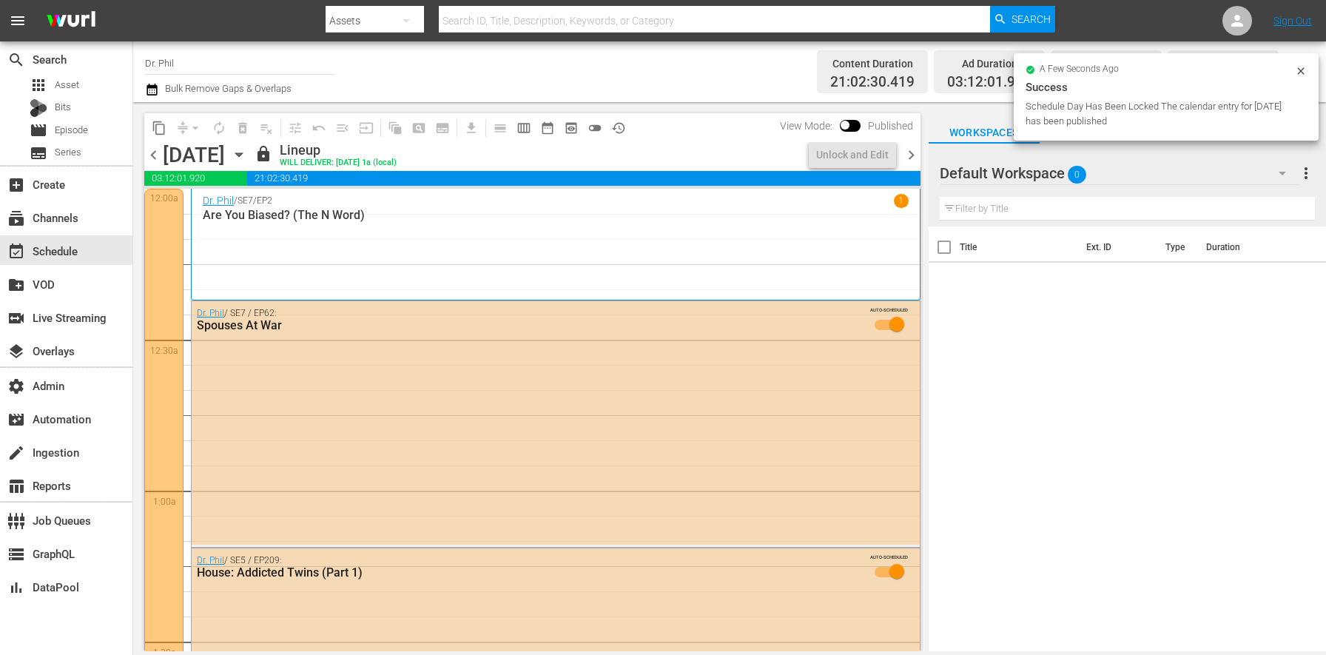
click at [913, 155] on span "chevron_right" at bounding box center [911, 155] width 18 height 18
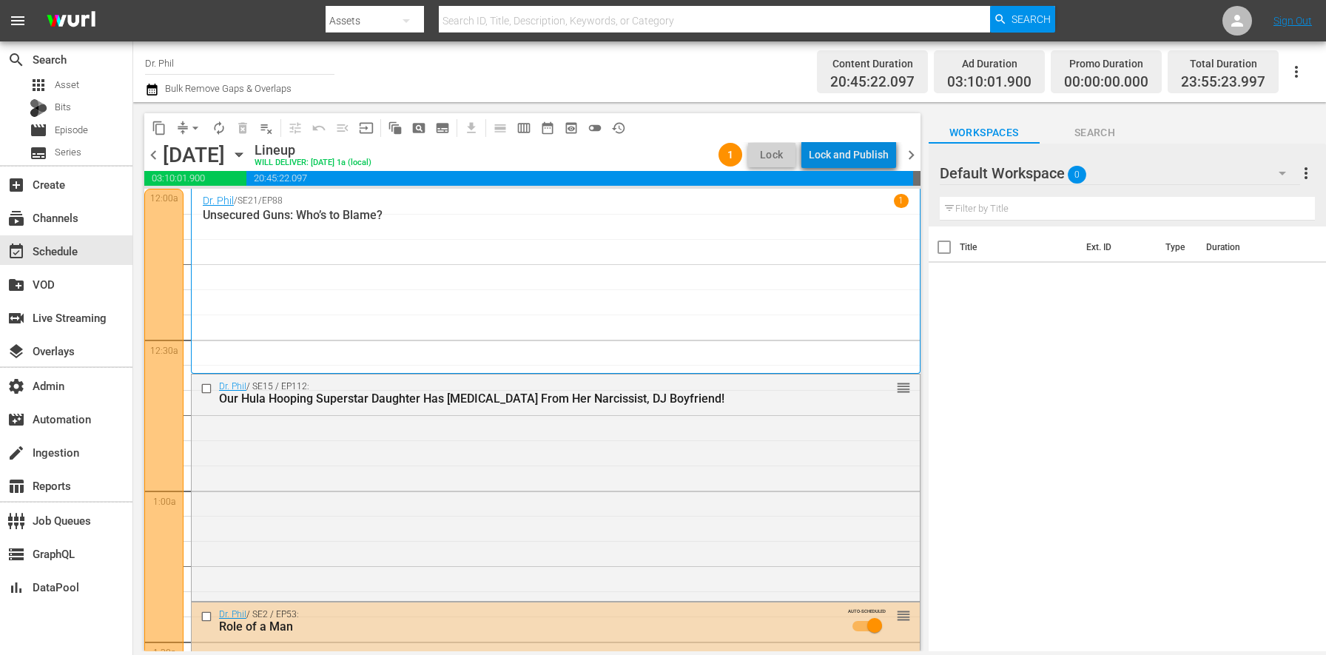
click at [880, 155] on div "Lock and Publish" at bounding box center [849, 154] width 80 height 27
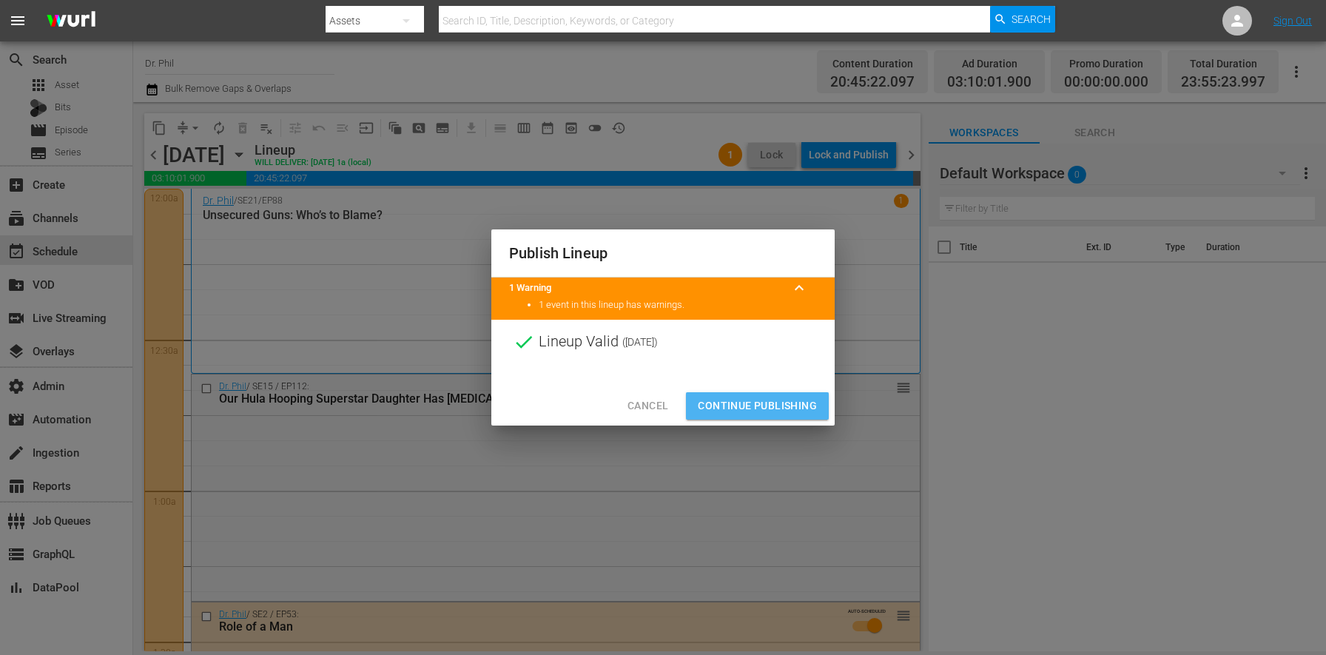
click at [775, 405] on span "Continue Publishing" at bounding box center [757, 405] width 119 height 18
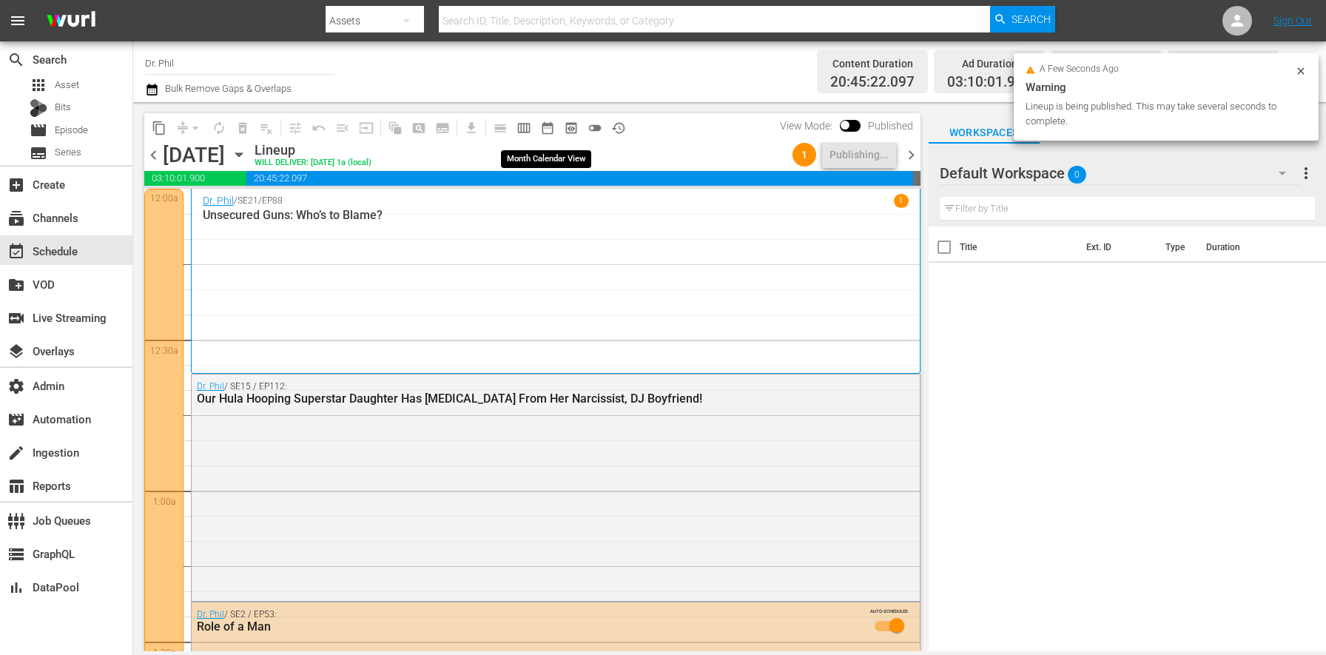
click at [546, 123] on span "date_range_outlined" at bounding box center [547, 128] width 15 height 15
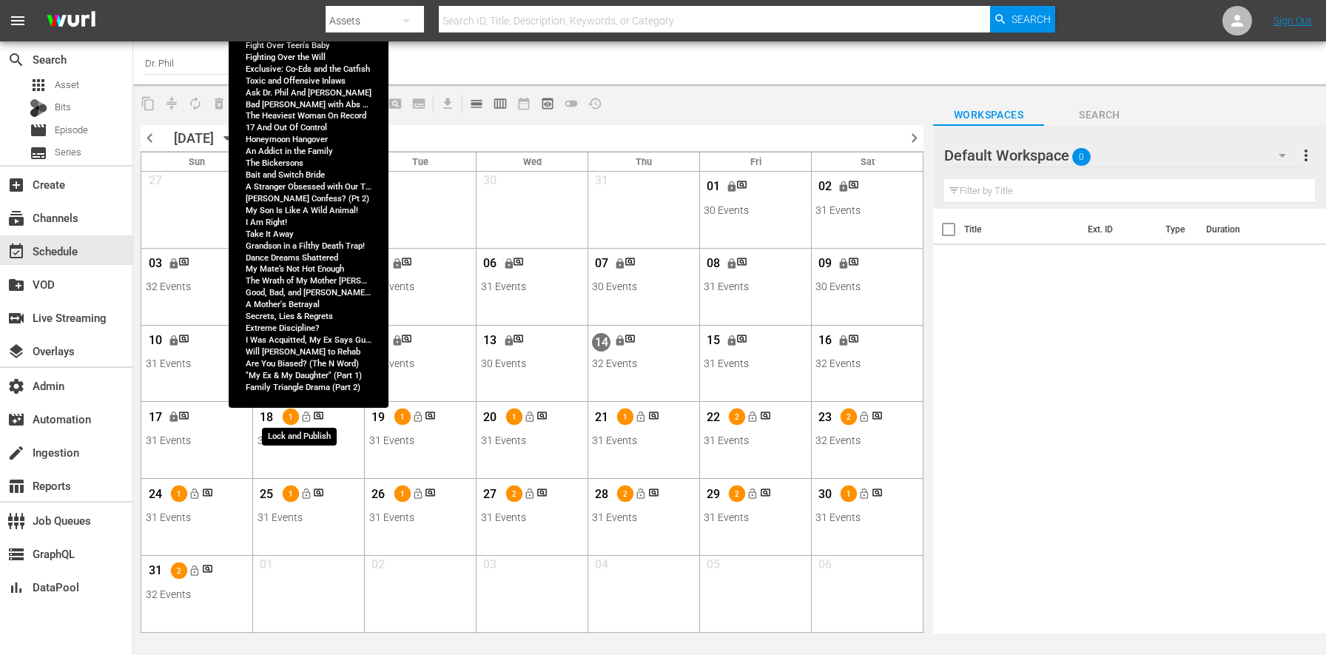
click at [297, 413] on button "lock_open" at bounding box center [306, 417] width 24 height 24
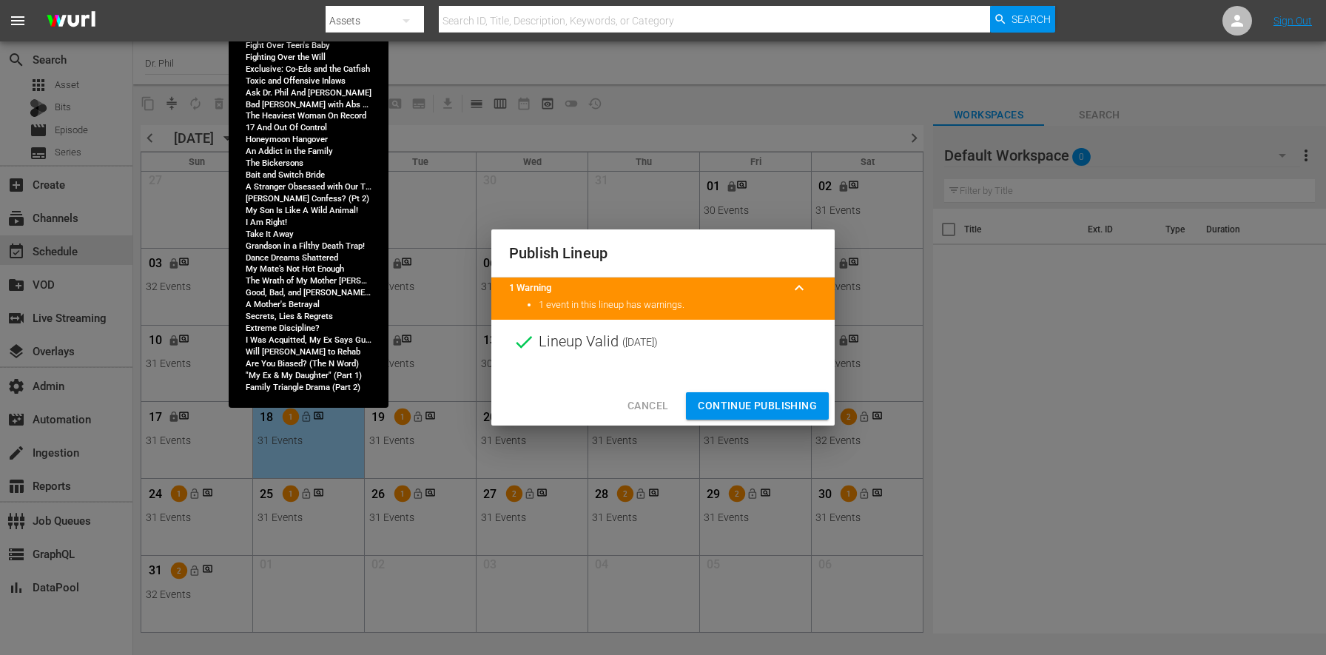
click at [779, 403] on span "Continue Publishing" at bounding box center [757, 405] width 119 height 18
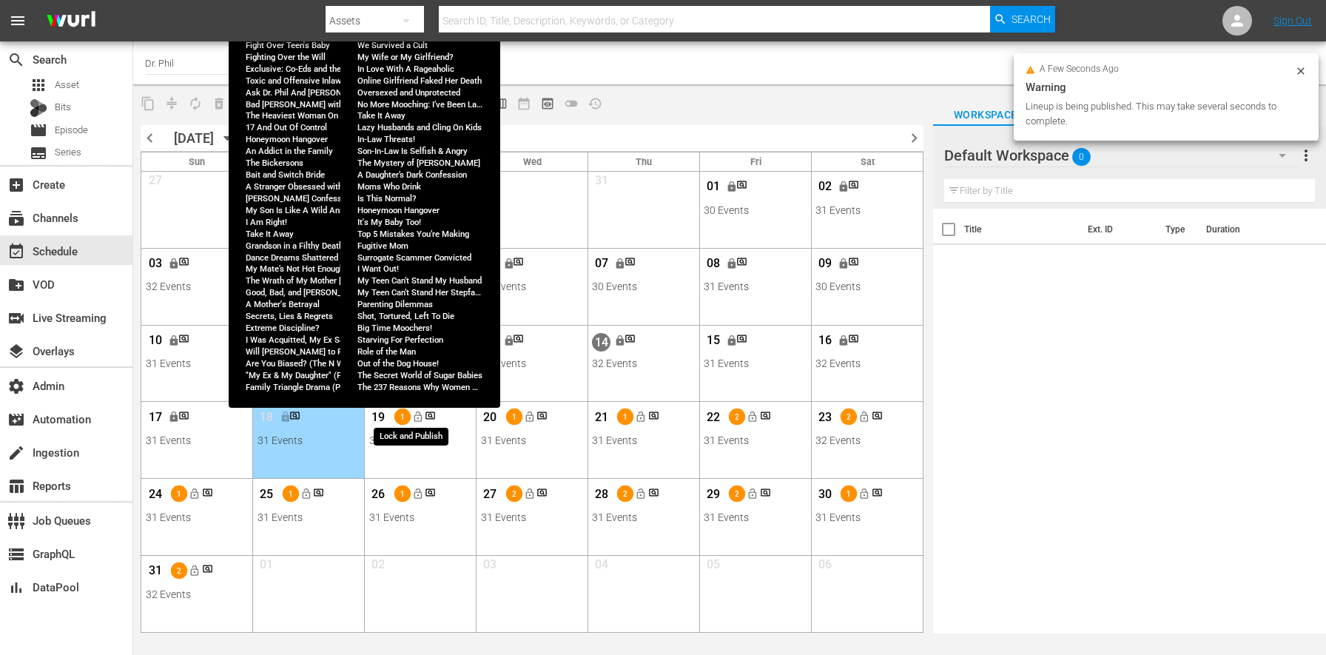
click at [420, 419] on span "lock_open" at bounding box center [417, 417] width 12 height 12
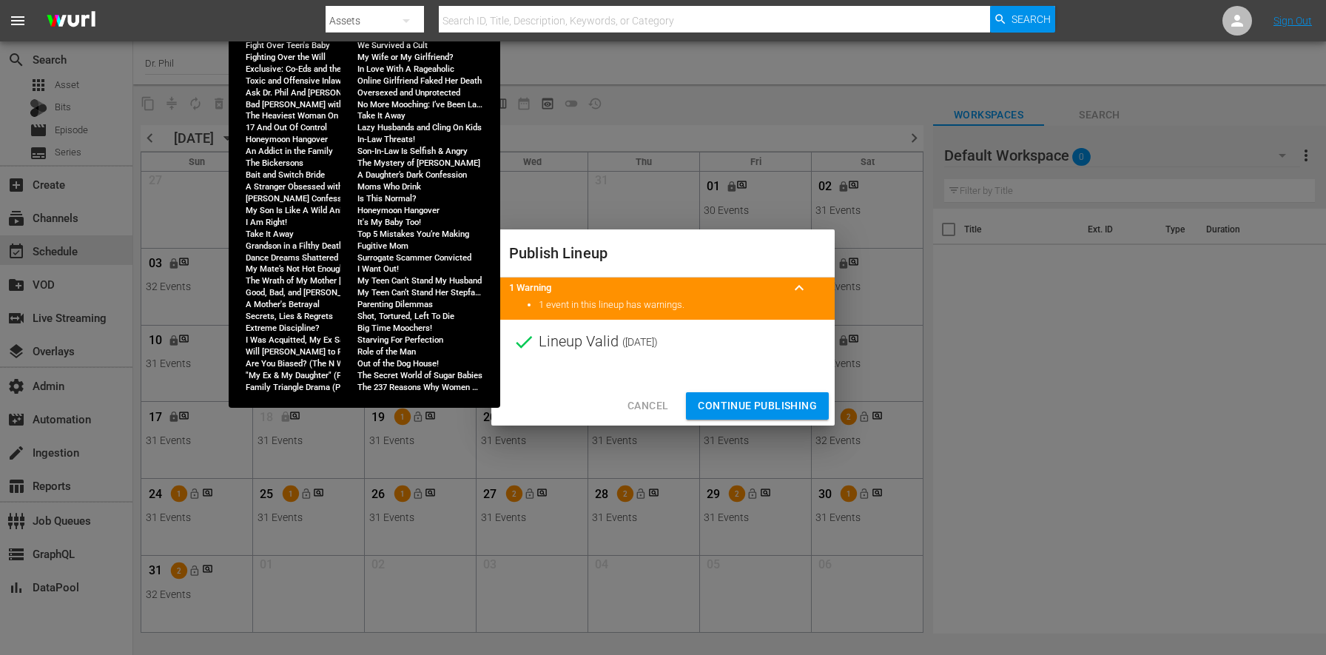
click at [638, 409] on span "Cancel" at bounding box center [647, 405] width 41 height 18
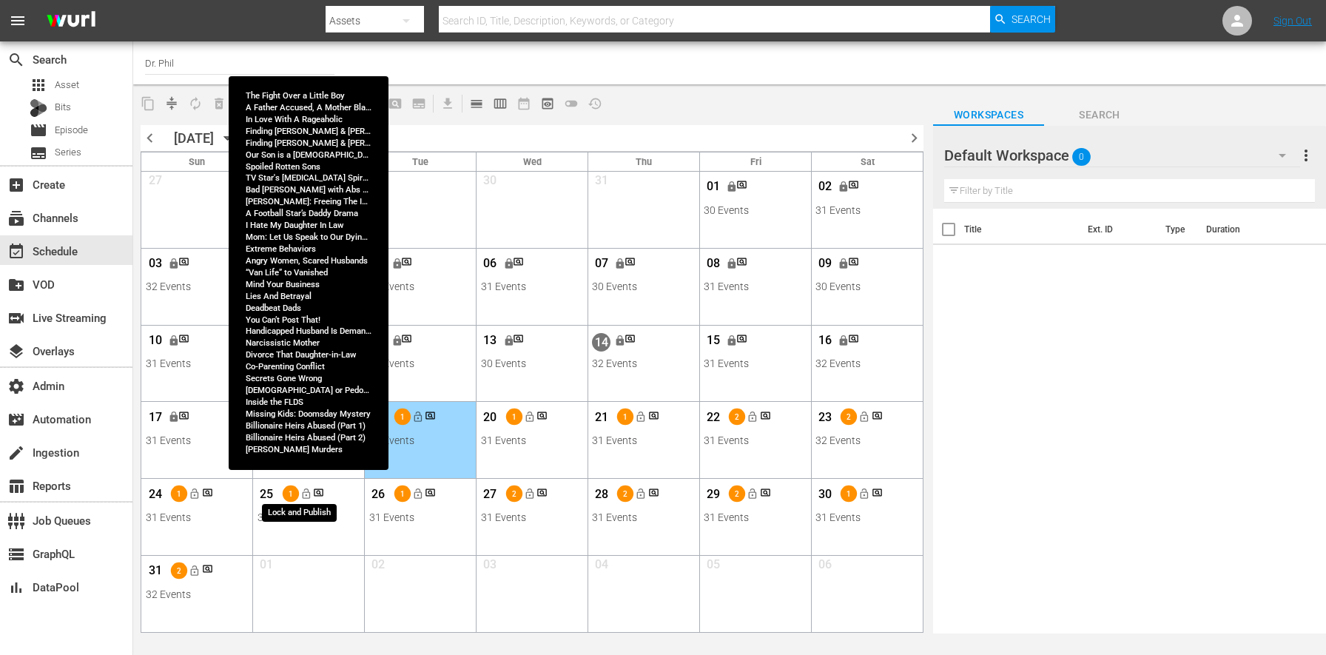
click at [309, 493] on span "lock_open" at bounding box center [306, 494] width 12 height 12
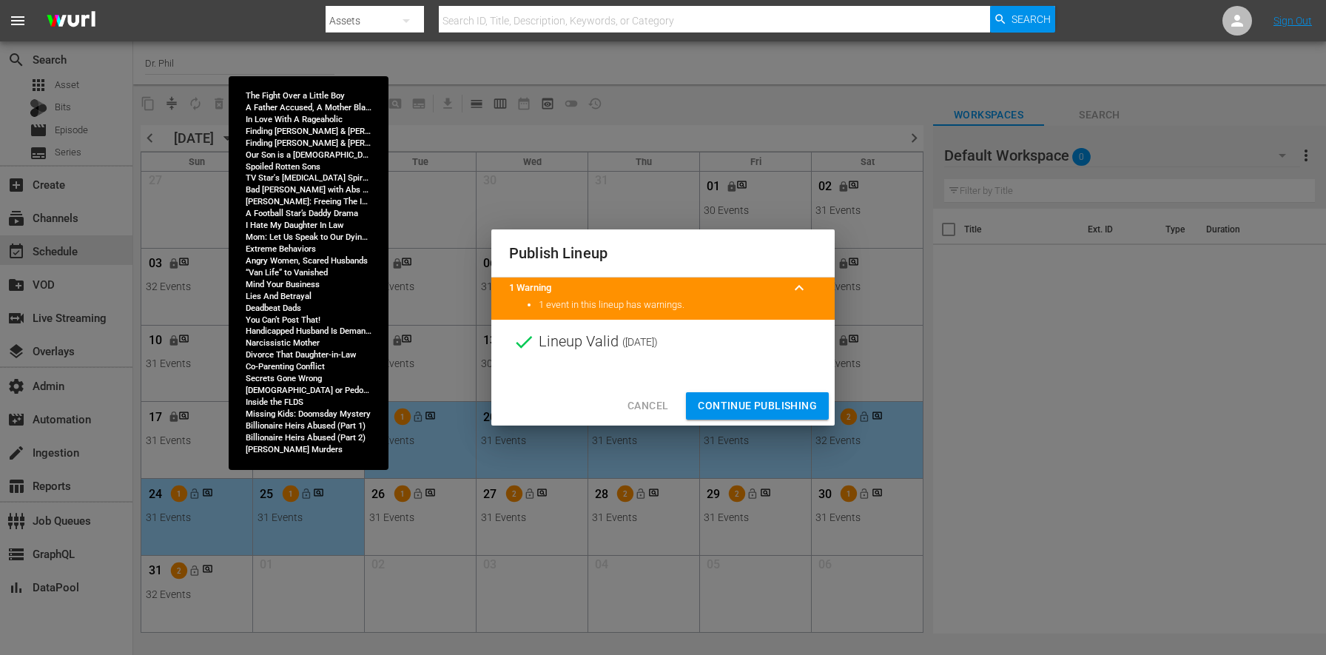
click at [755, 397] on span "Continue Publishing" at bounding box center [757, 405] width 119 height 18
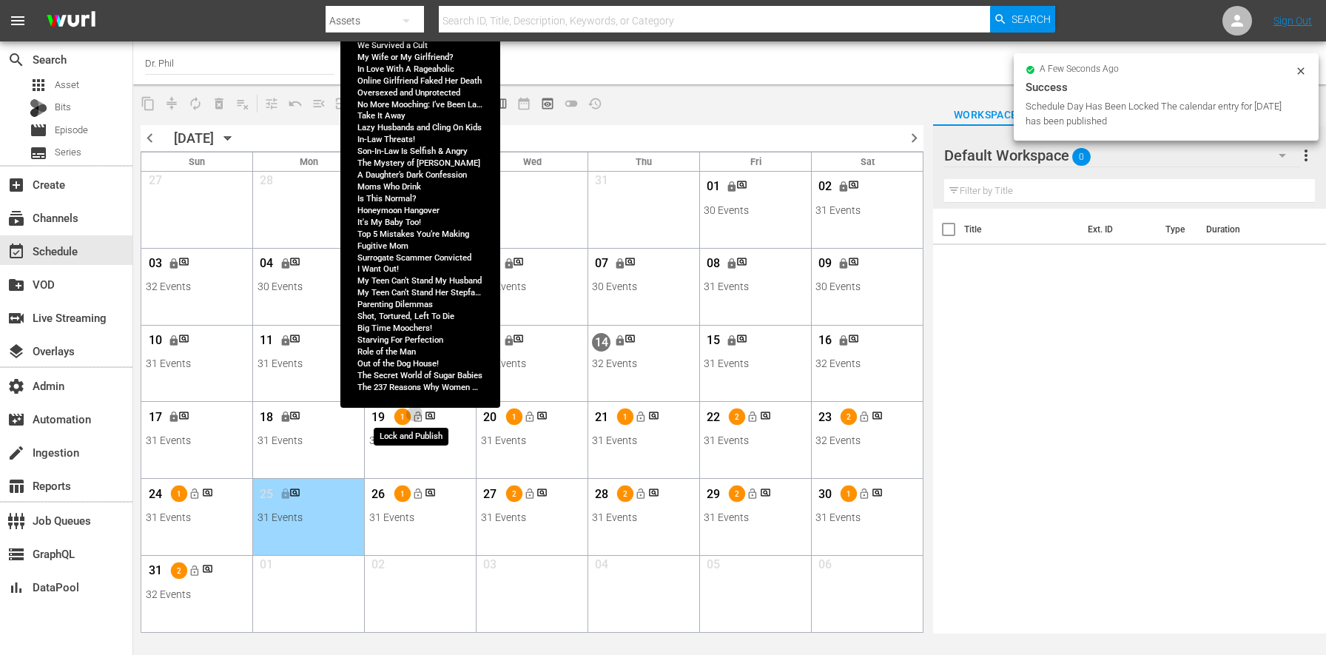
click at [414, 412] on span "lock_open" at bounding box center [417, 417] width 12 height 12
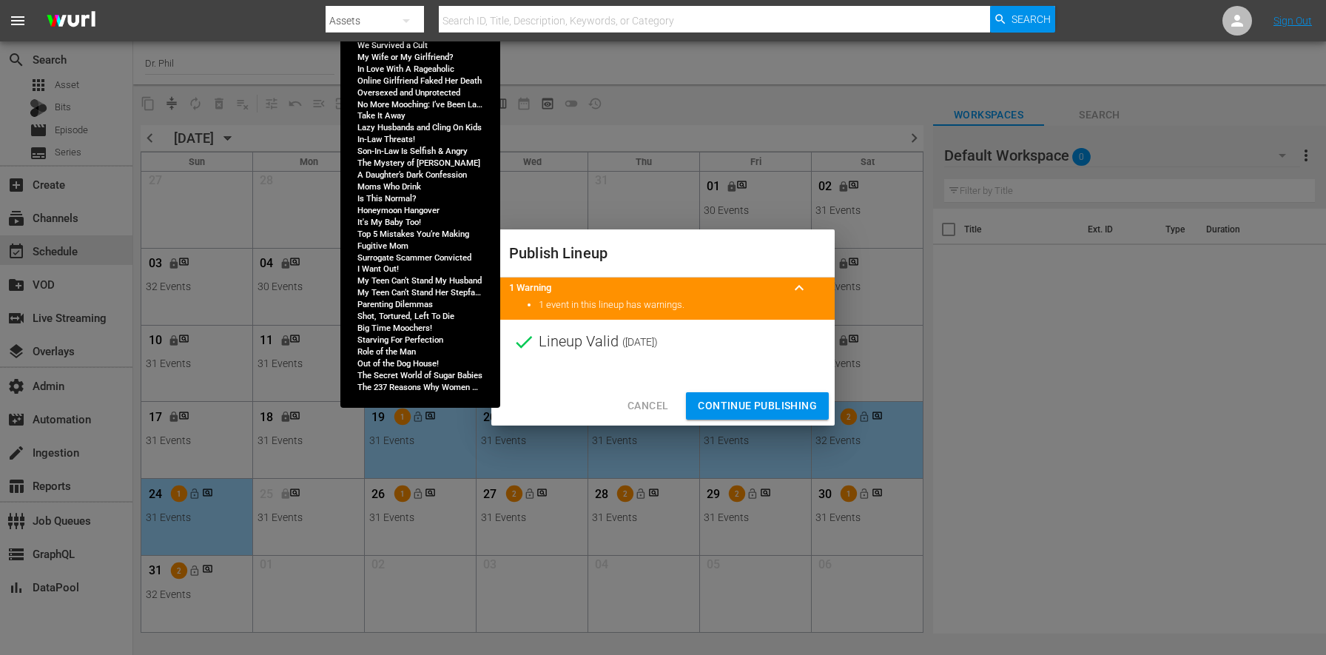
click at [763, 399] on span "Continue Publishing" at bounding box center [757, 405] width 119 height 18
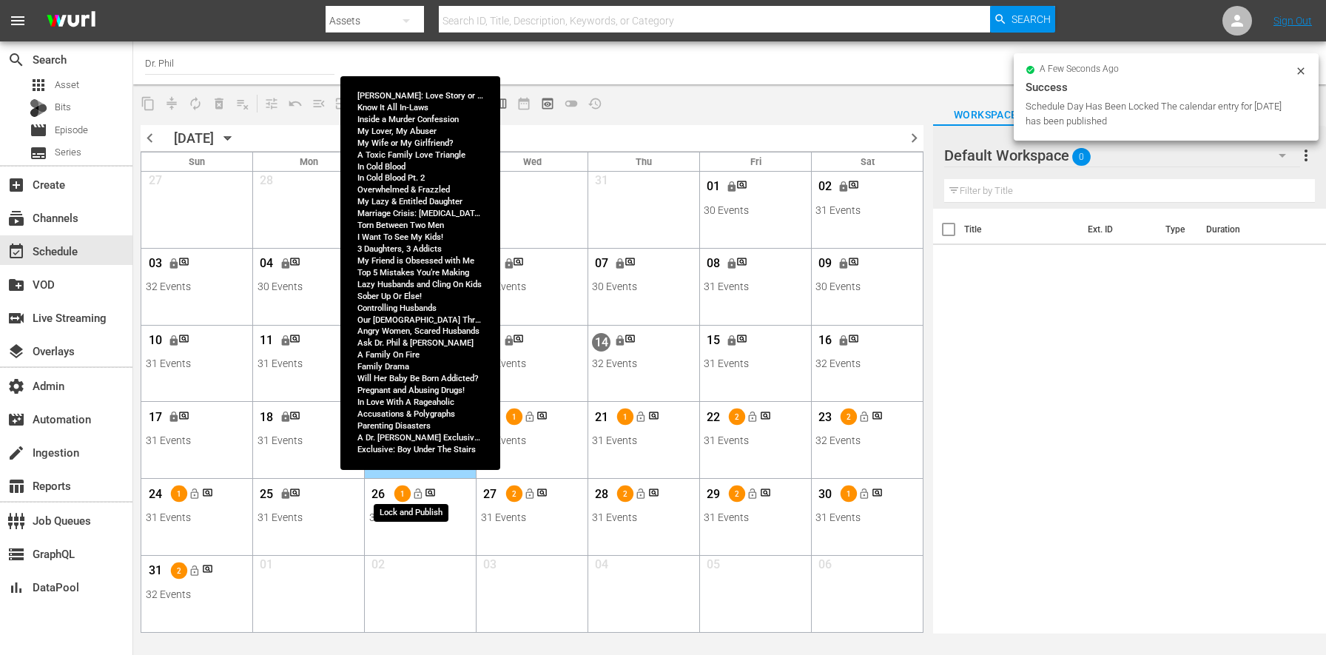
click at [422, 495] on span "lock_open" at bounding box center [417, 494] width 12 height 12
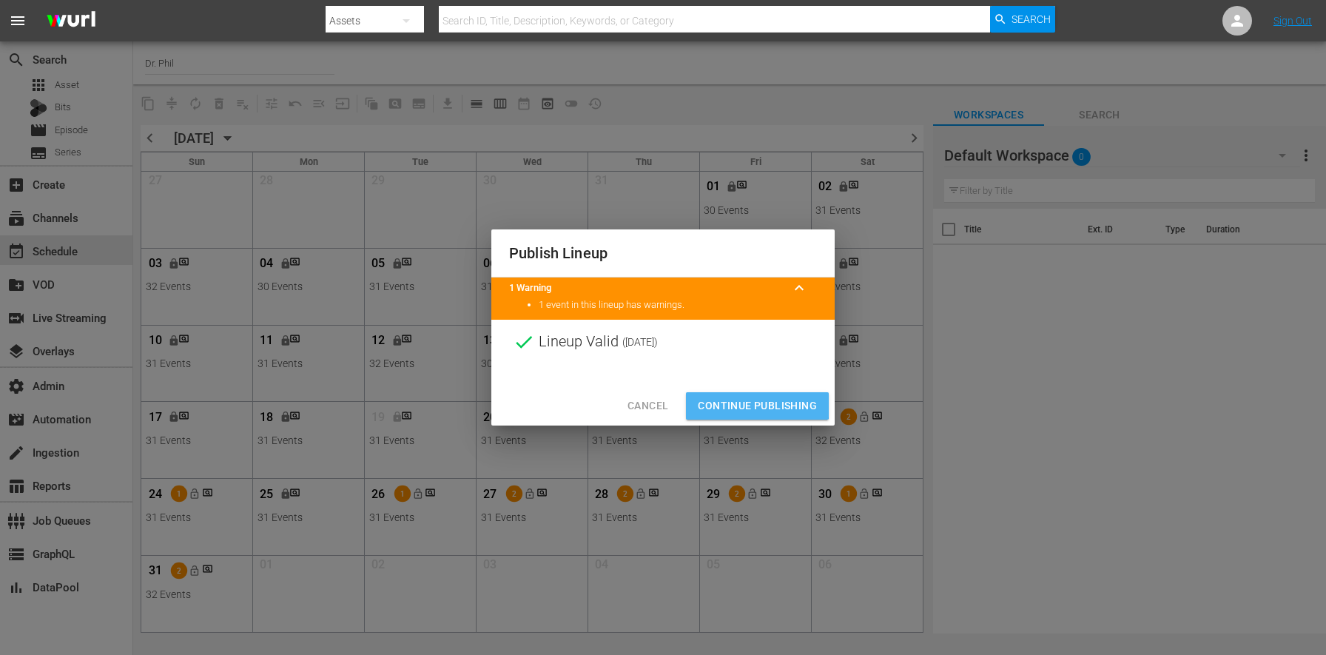
click at [728, 404] on span "Continue Publishing" at bounding box center [757, 405] width 119 height 18
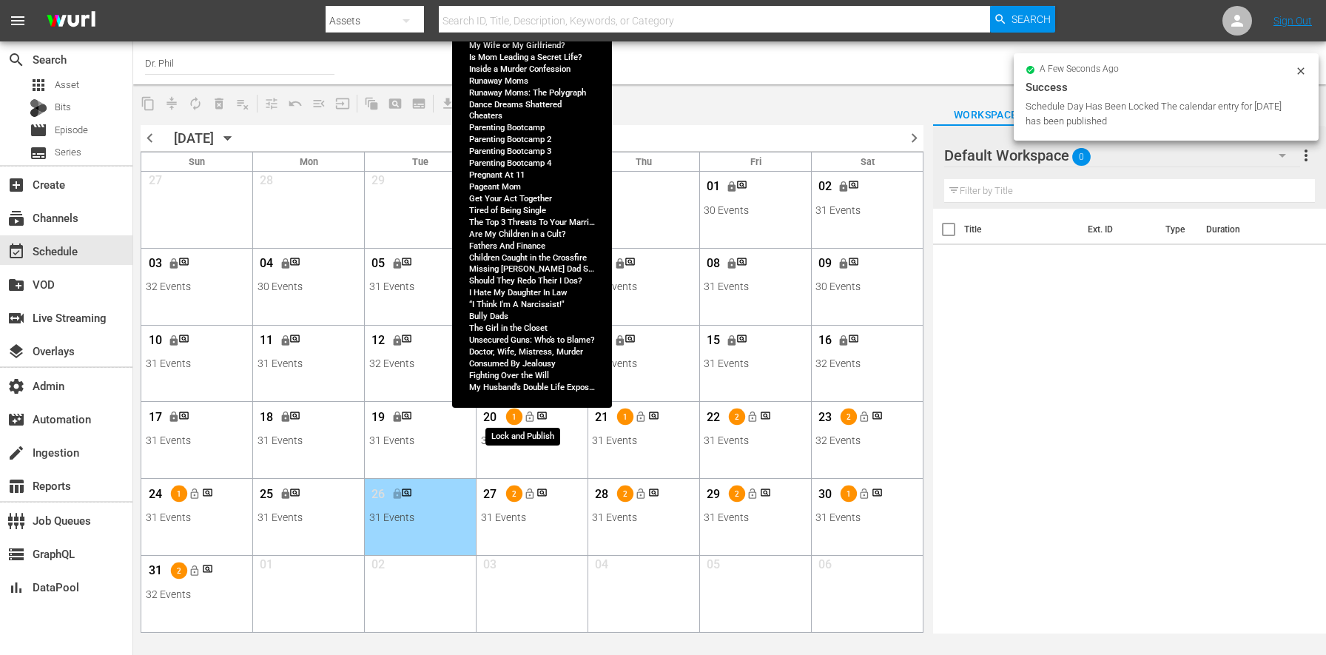
click at [532, 422] on button "lock_open" at bounding box center [529, 417] width 24 height 24
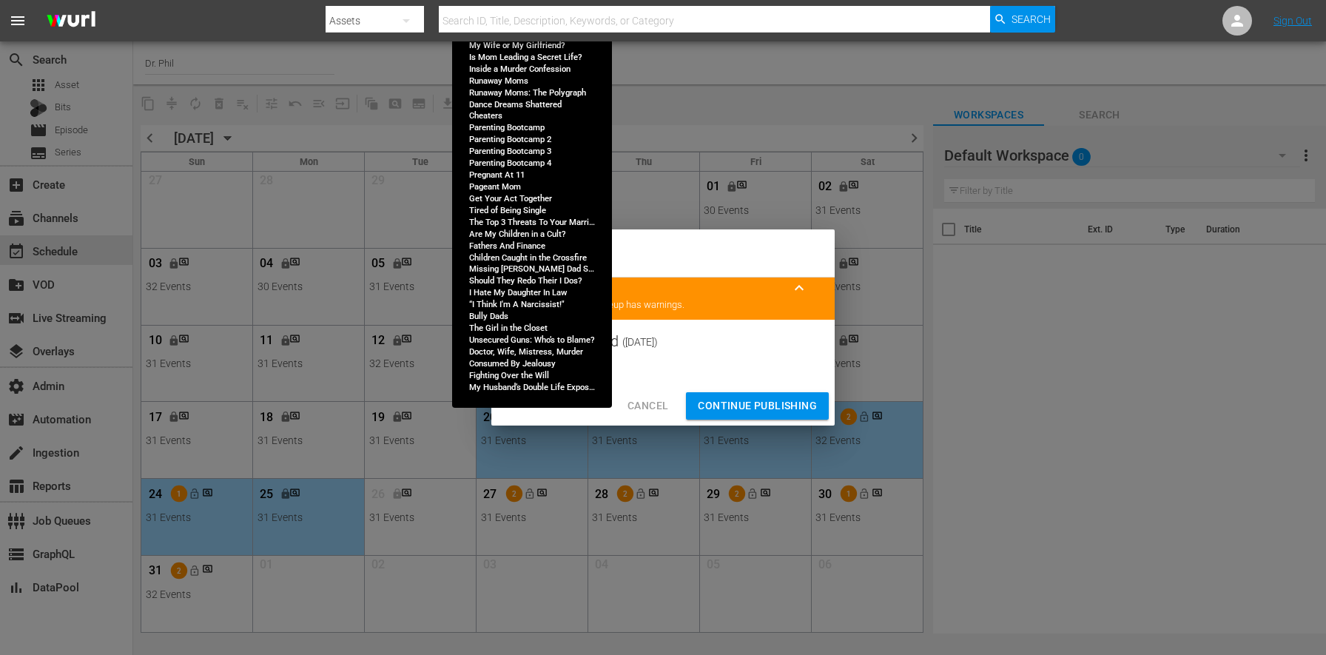
click at [725, 402] on span "Continue Publishing" at bounding box center [757, 405] width 119 height 18
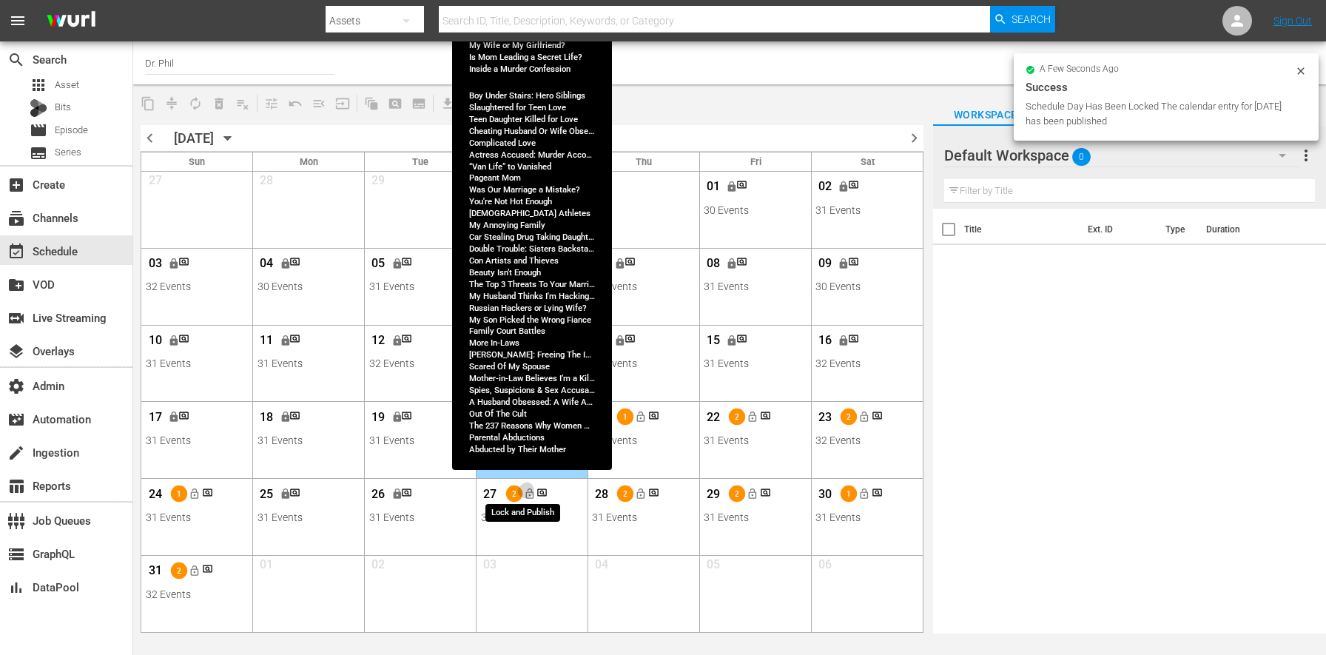
click at [529, 489] on span "lock_open" at bounding box center [529, 494] width 12 height 12
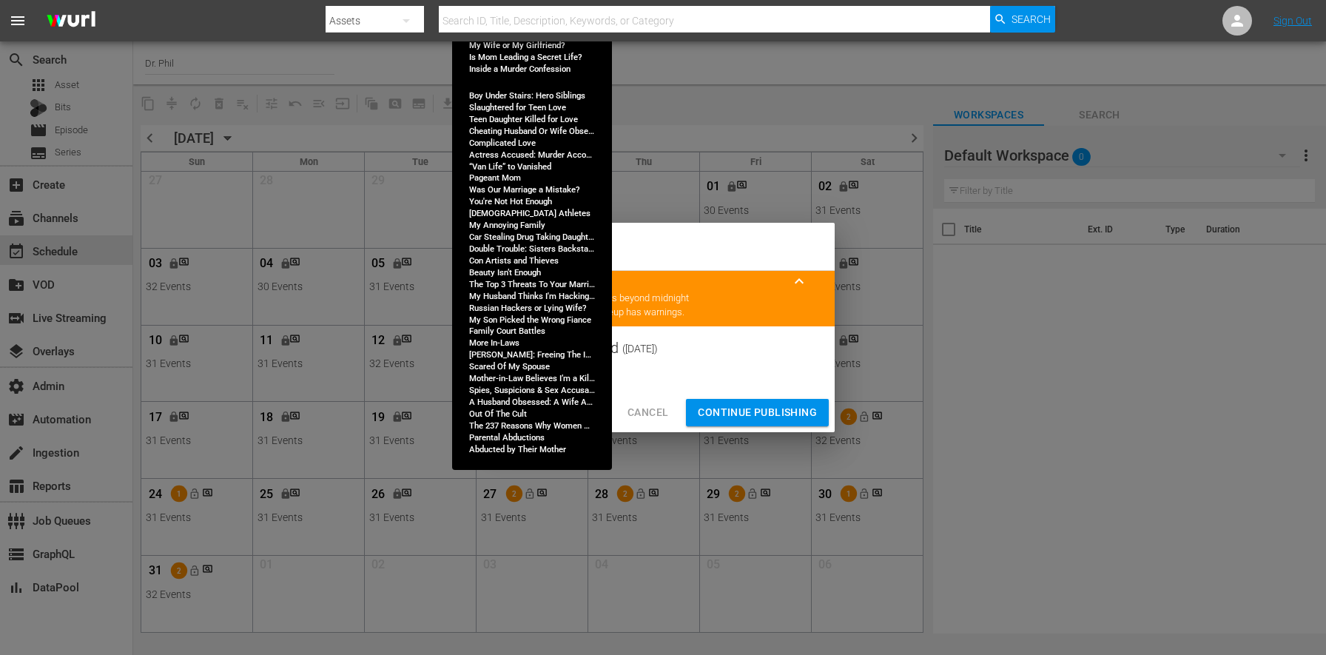
click at [746, 401] on button "Continue Publishing" at bounding box center [757, 412] width 143 height 27
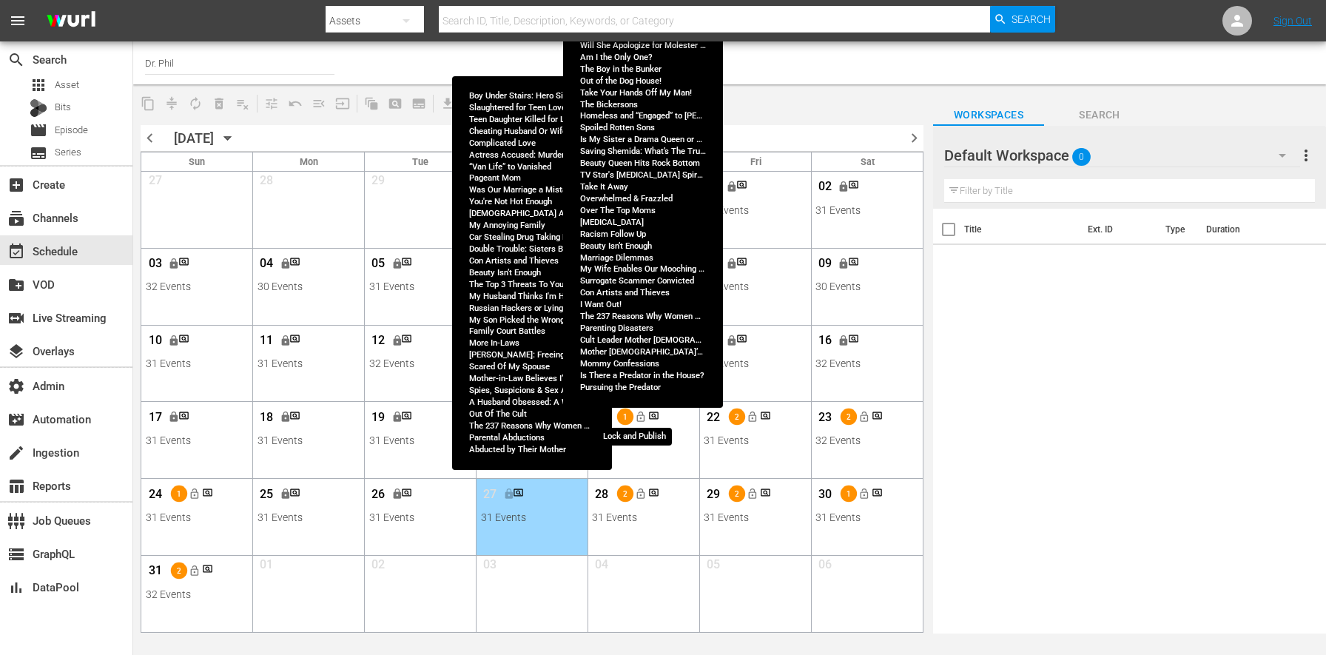
click at [642, 421] on span "lock_open" at bounding box center [641, 417] width 12 height 12
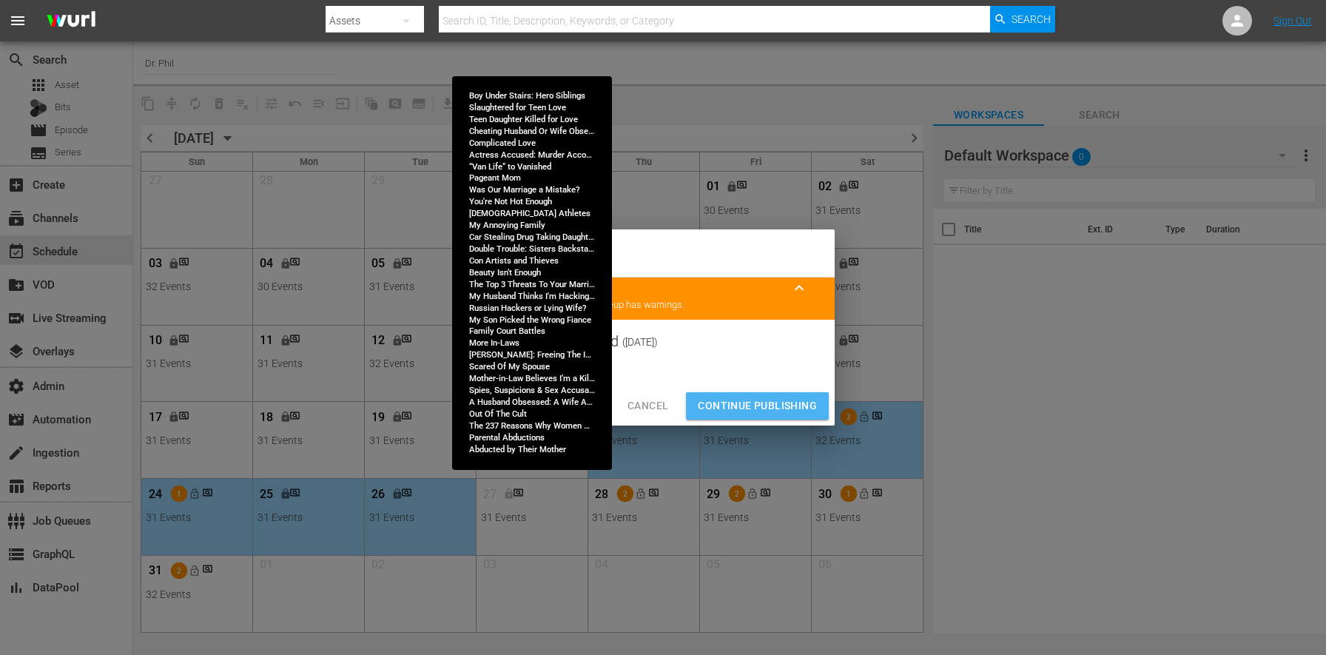
click at [797, 407] on span "Continue Publishing" at bounding box center [757, 405] width 119 height 18
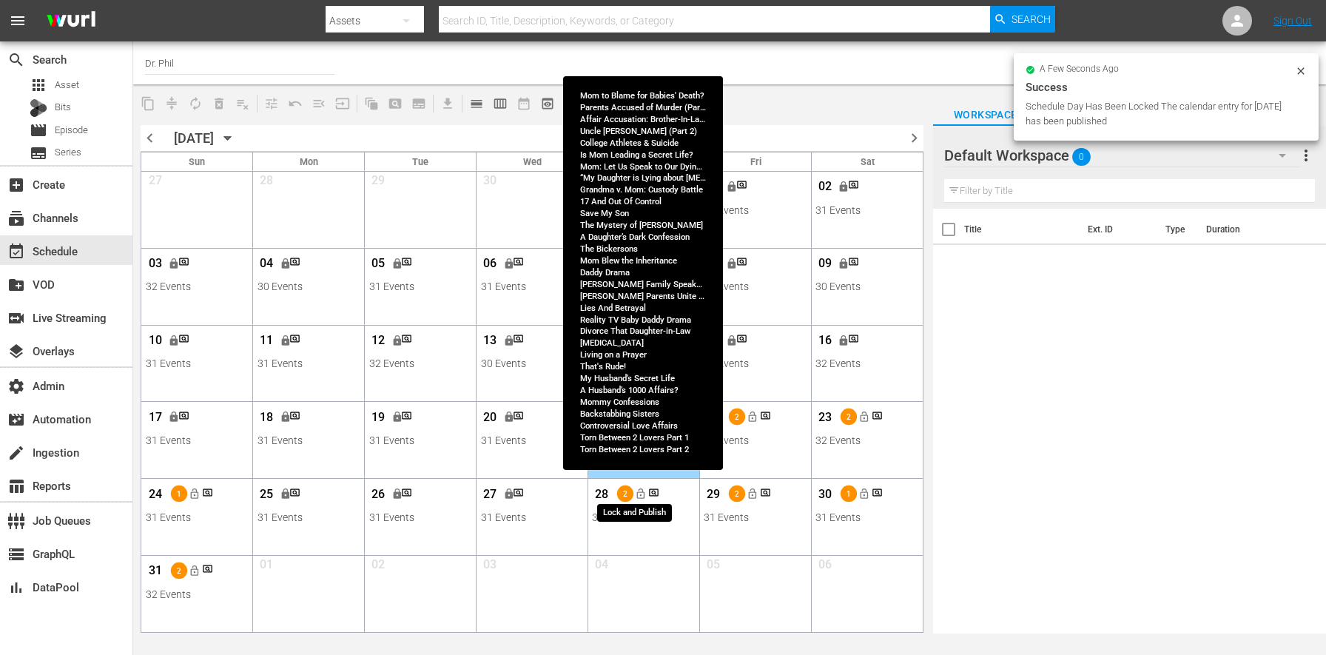
click at [641, 497] on span "lock_open" at bounding box center [641, 494] width 12 height 12
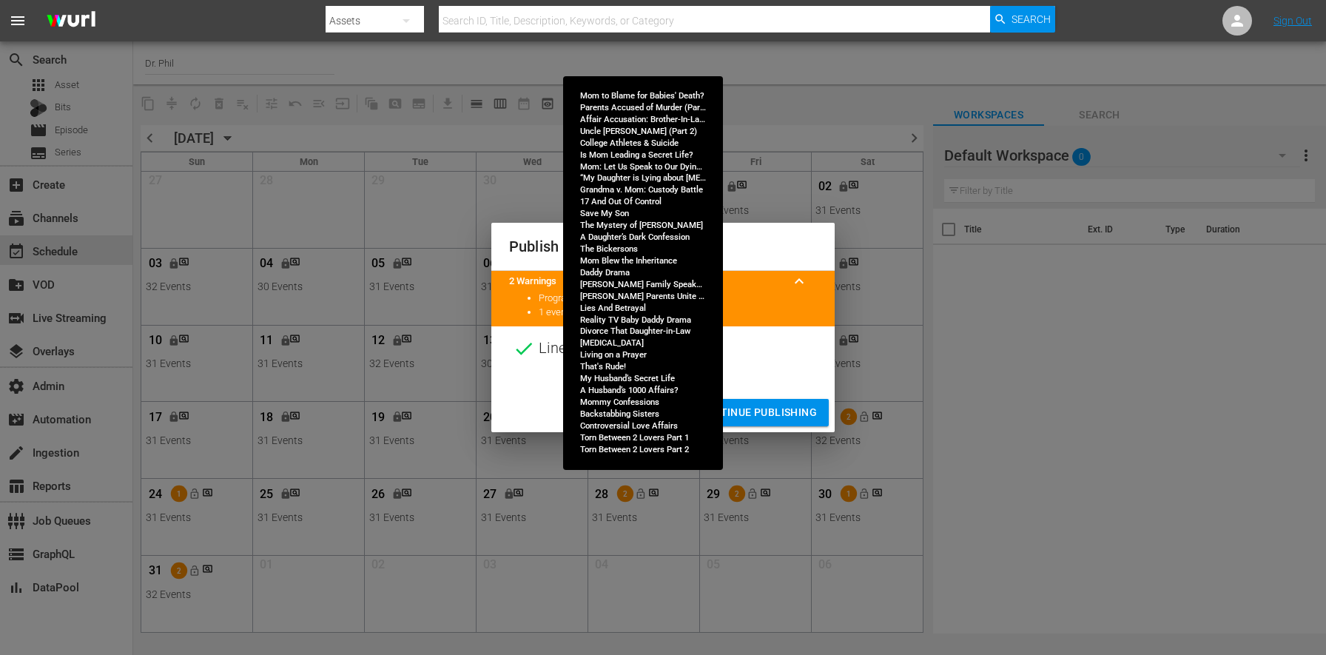
click at [746, 405] on span "Continue Publishing" at bounding box center [757, 412] width 119 height 18
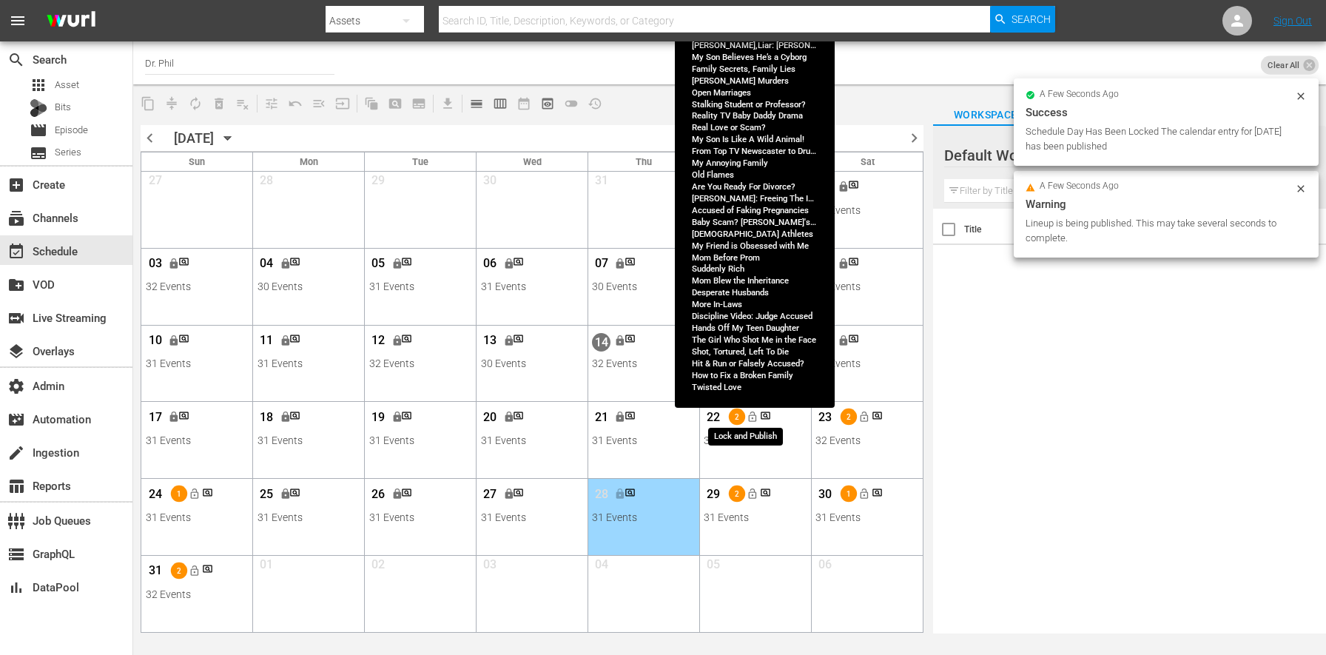
click at [755, 417] on span "lock_open" at bounding box center [752, 417] width 12 height 12
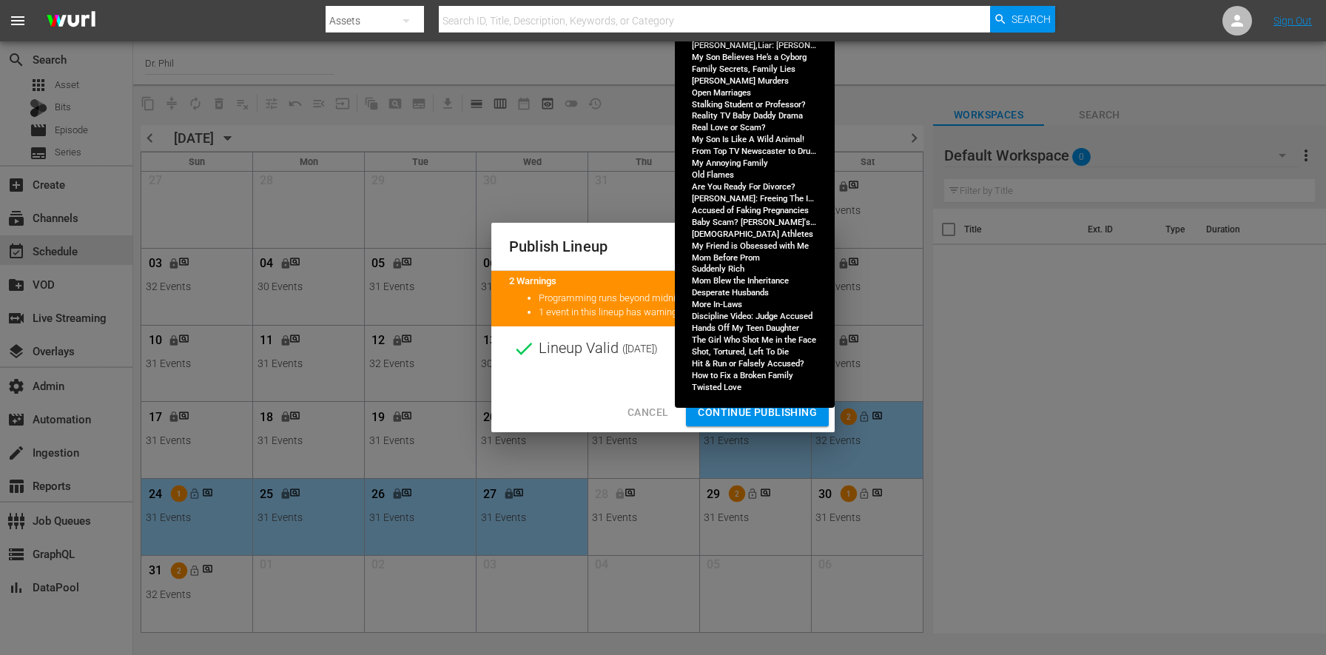
click at [736, 404] on span "Continue Publishing" at bounding box center [757, 412] width 119 height 18
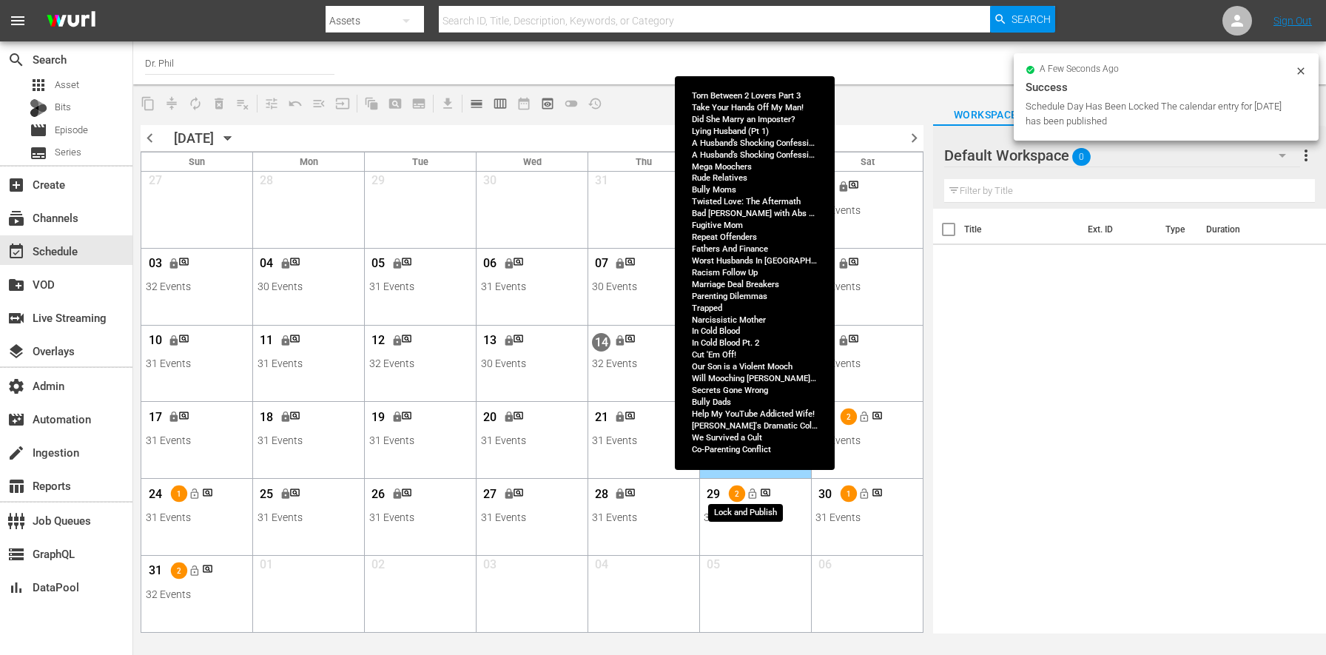
click at [748, 498] on span "lock_open" at bounding box center [752, 494] width 12 height 12
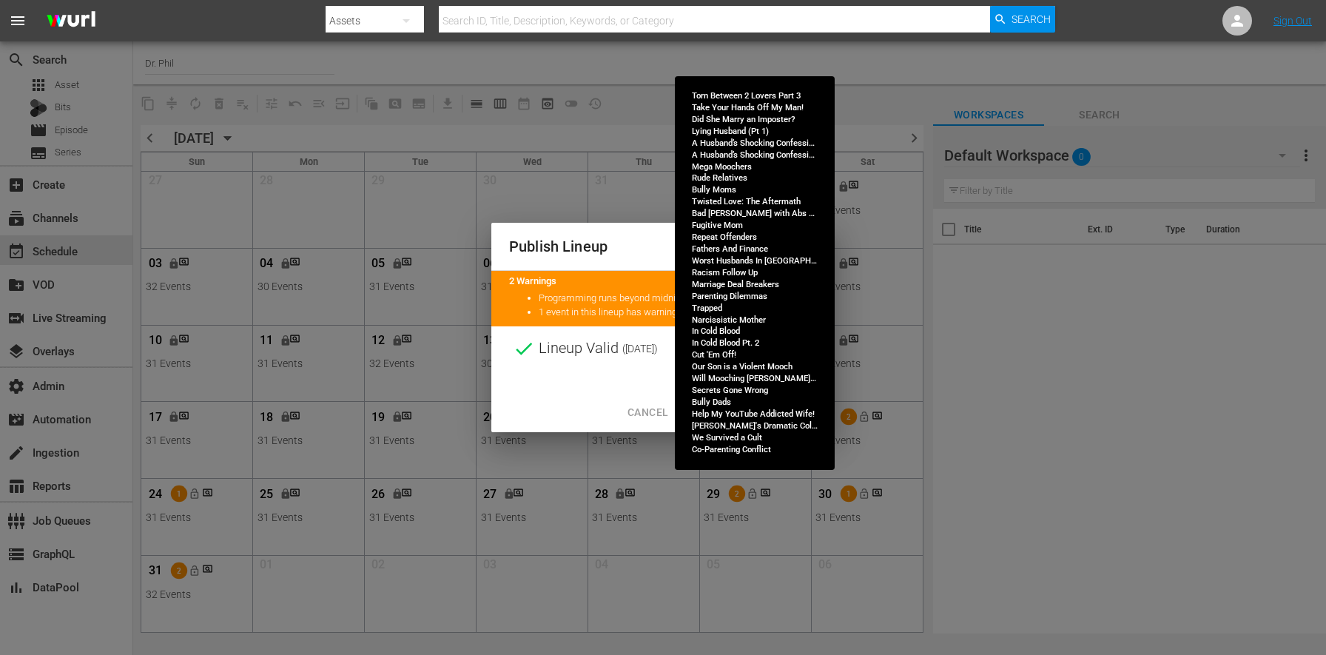
click at [717, 409] on span "Continue Publishing" at bounding box center [757, 412] width 119 height 18
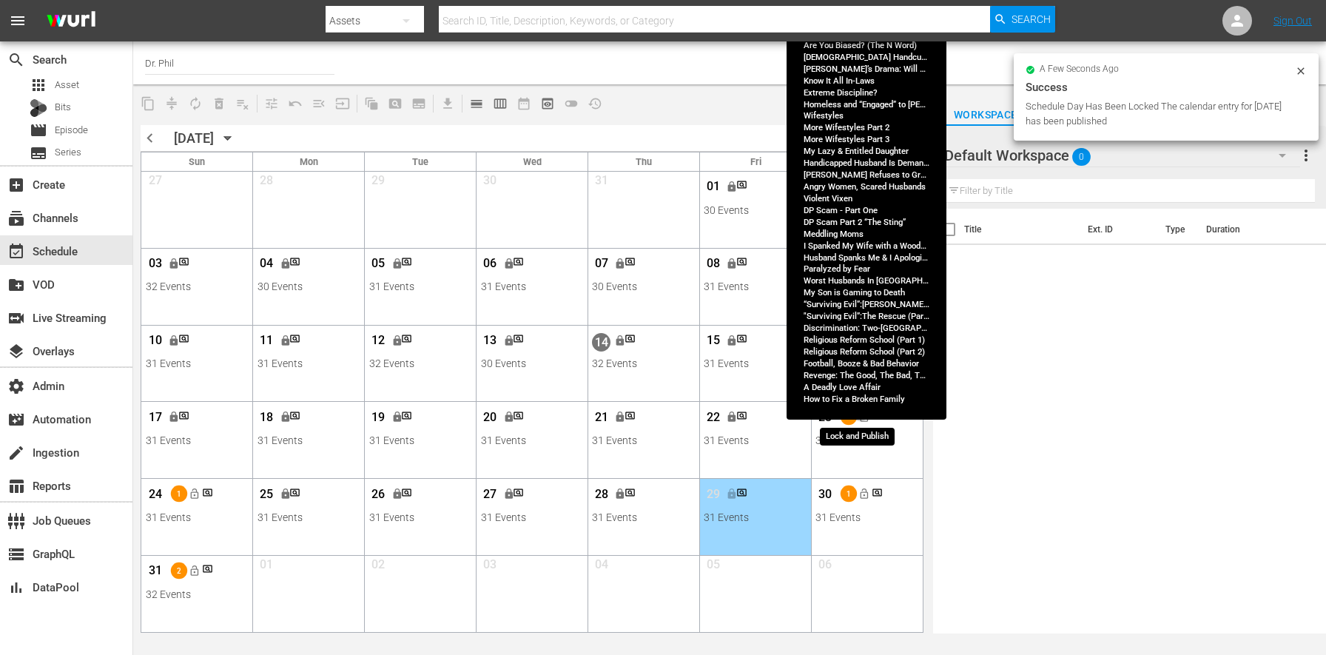
click at [865, 416] on span "lock_open" at bounding box center [864, 417] width 12 height 12
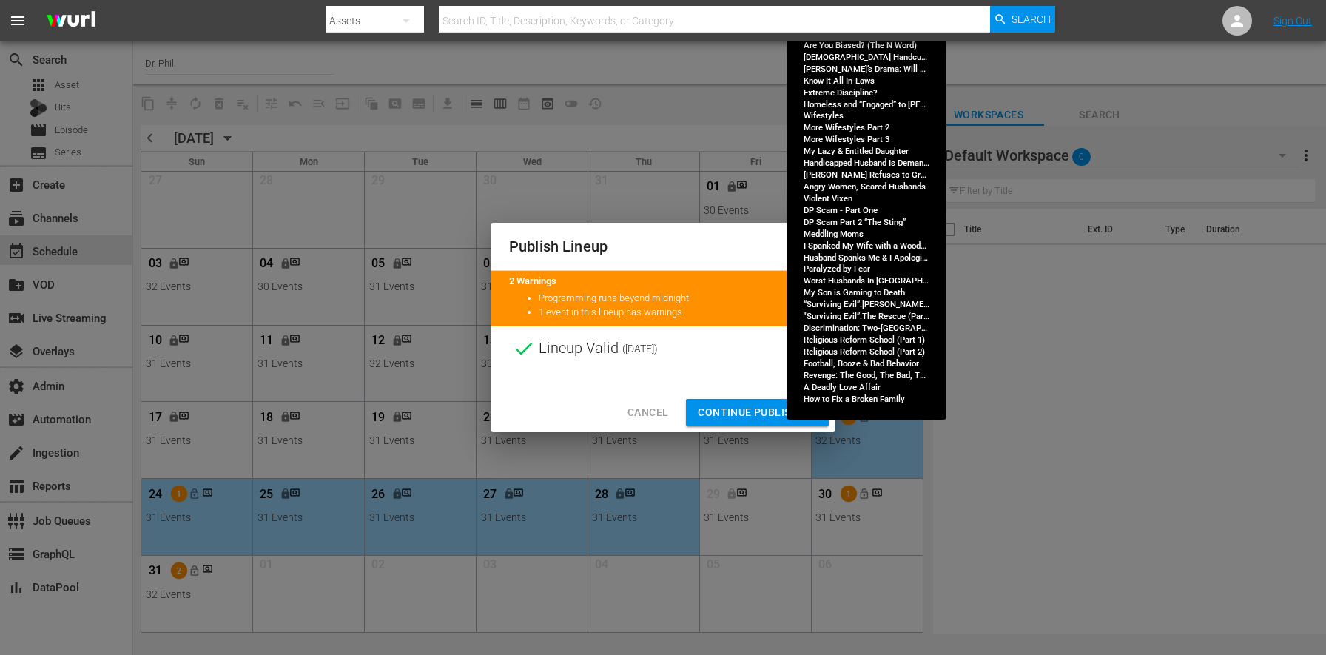
click at [727, 407] on span "Continue Publishing" at bounding box center [757, 412] width 119 height 18
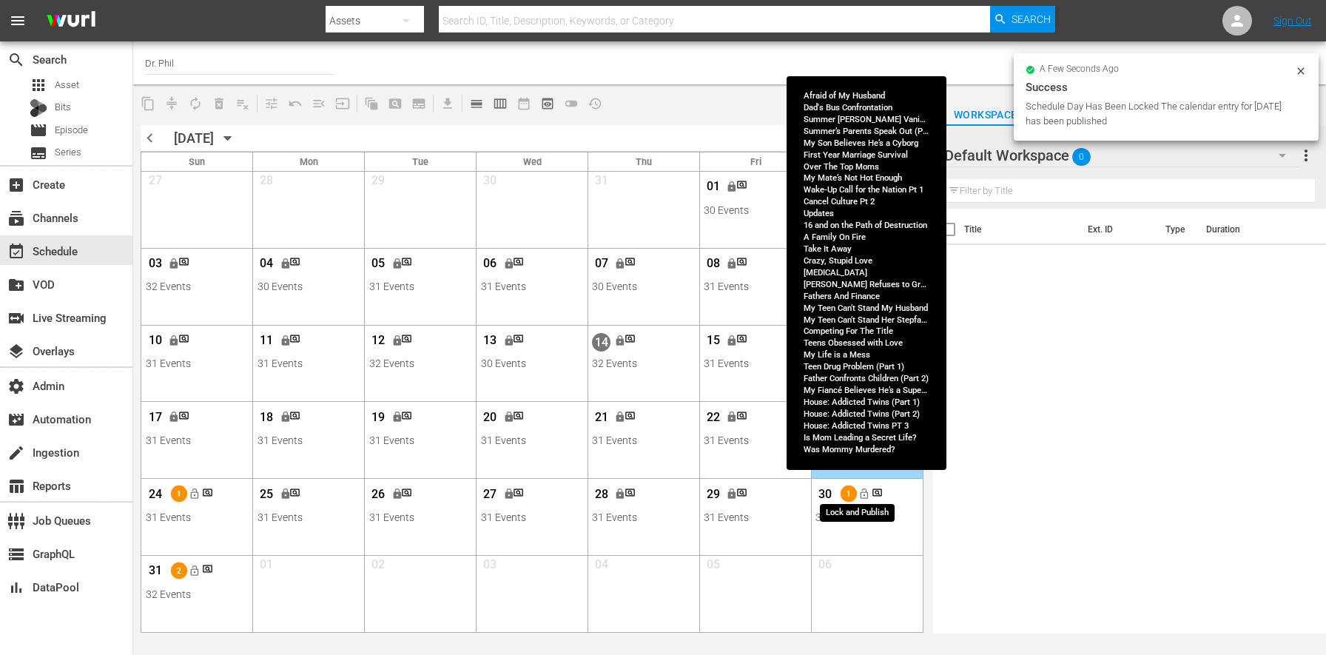
click at [862, 496] on span "lock_open" at bounding box center [864, 494] width 12 height 12
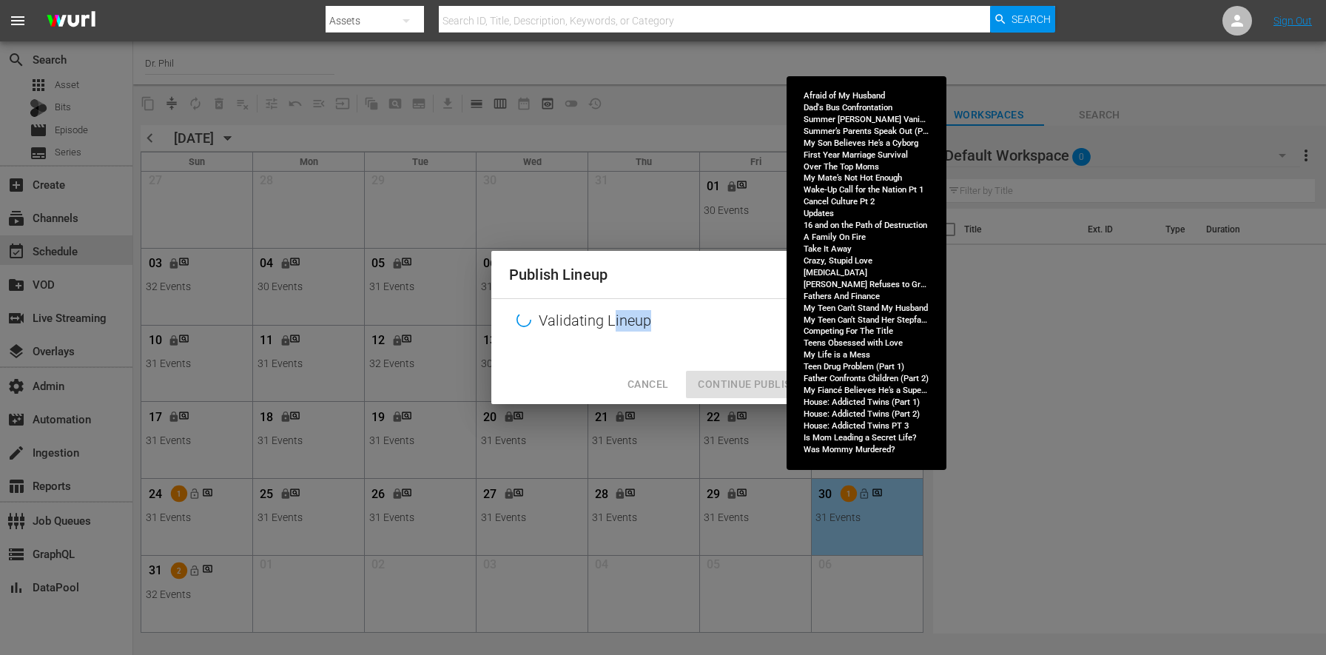
click at [638, 325] on div "Validating Lineup" at bounding box center [662, 321] width 343 height 44
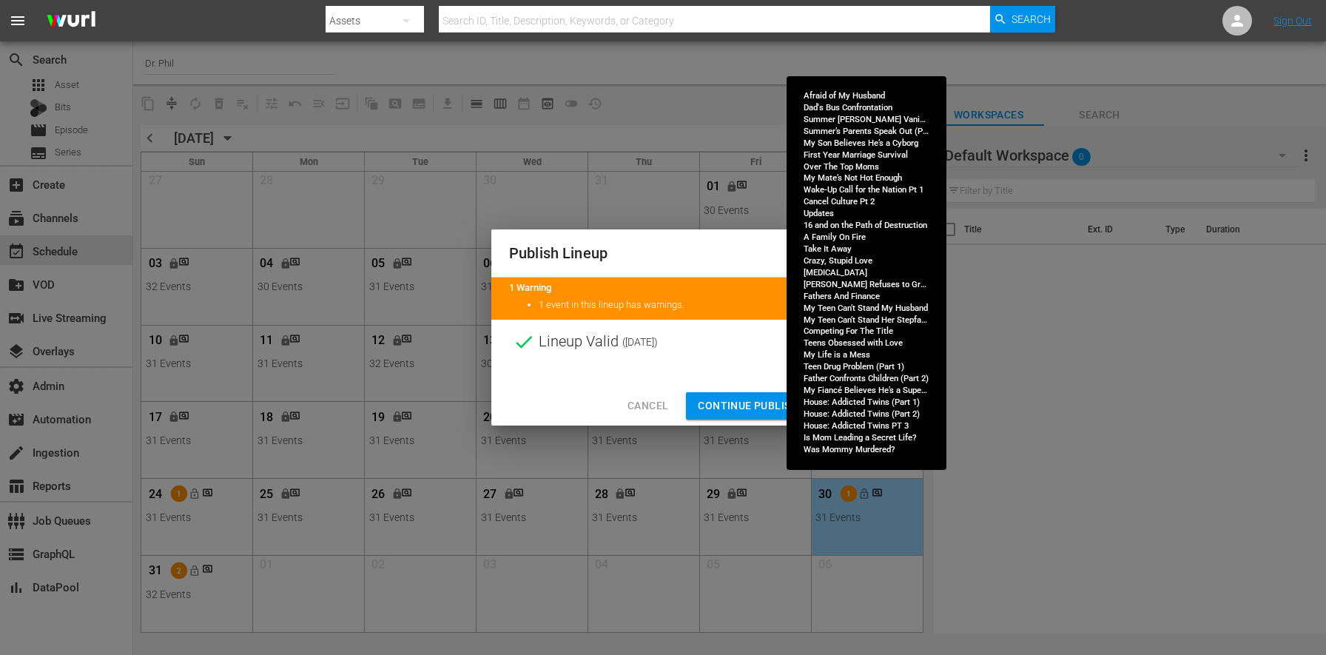
click at [745, 410] on span "Continue Publishing" at bounding box center [757, 405] width 119 height 18
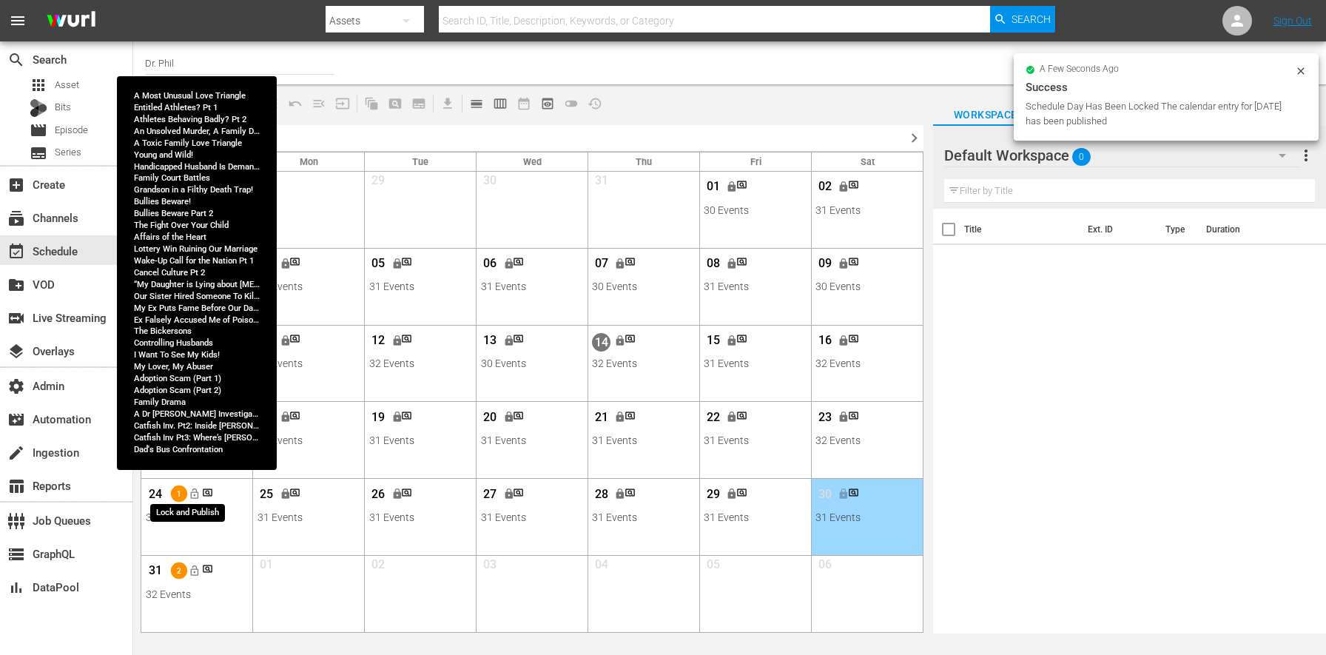
click at [189, 494] on span "lock_open" at bounding box center [195, 494] width 12 height 12
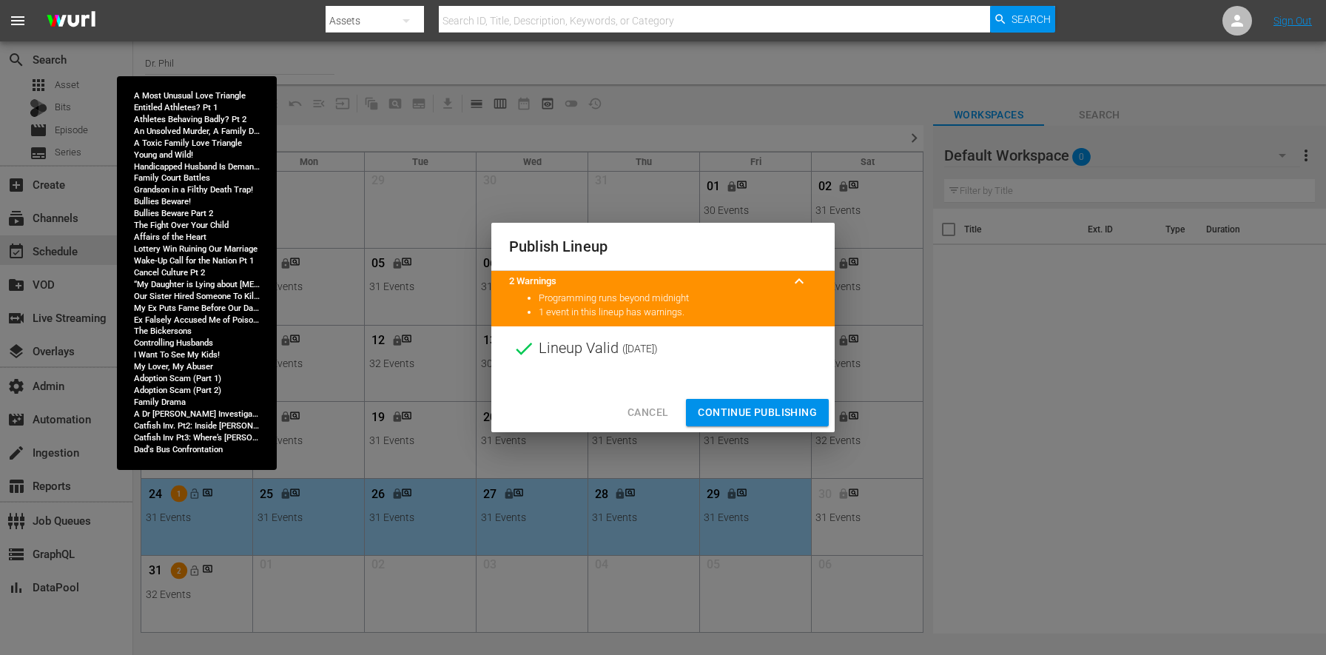
click at [779, 405] on span "Continue Publishing" at bounding box center [757, 412] width 119 height 18
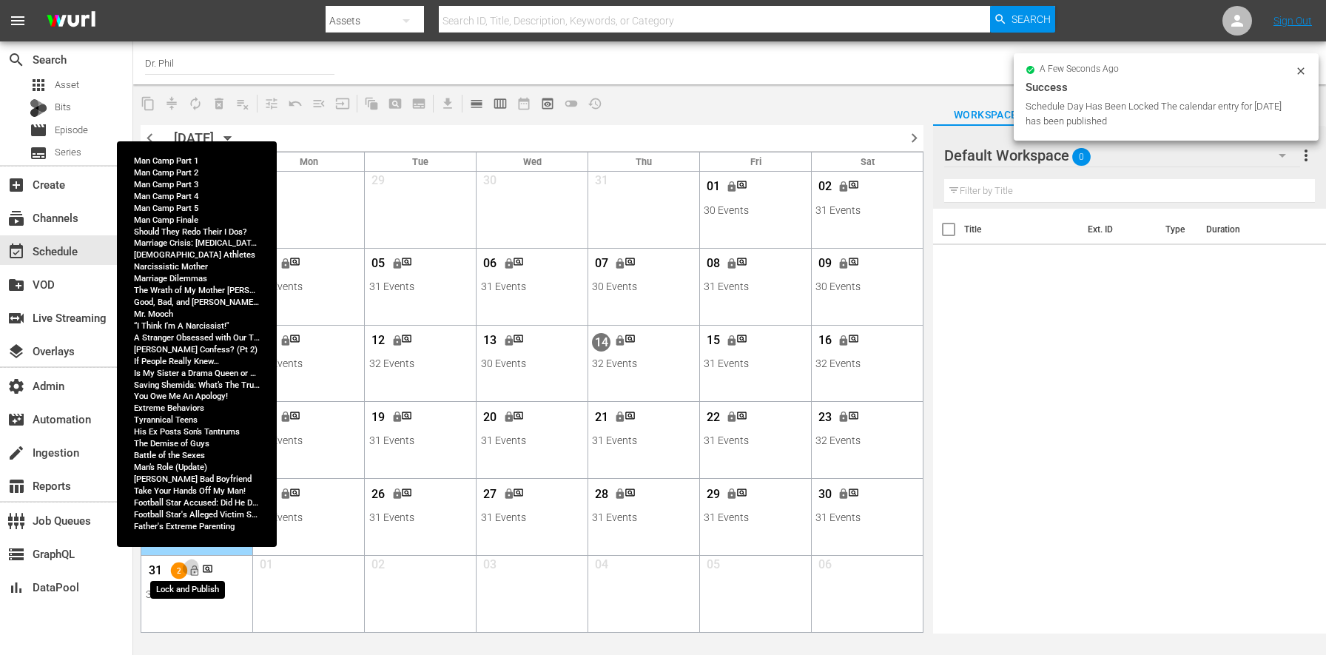
click at [189, 569] on span "lock_open" at bounding box center [195, 570] width 12 height 12
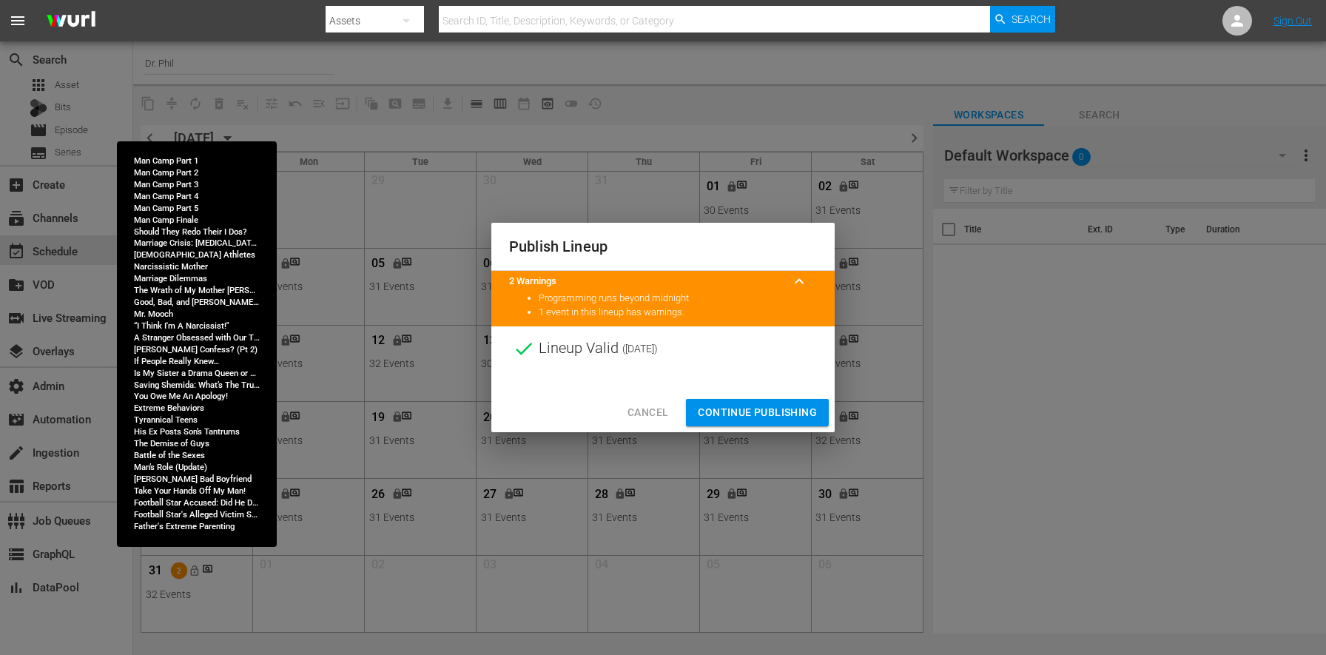
click at [749, 416] on span "Continue Publishing" at bounding box center [757, 412] width 119 height 18
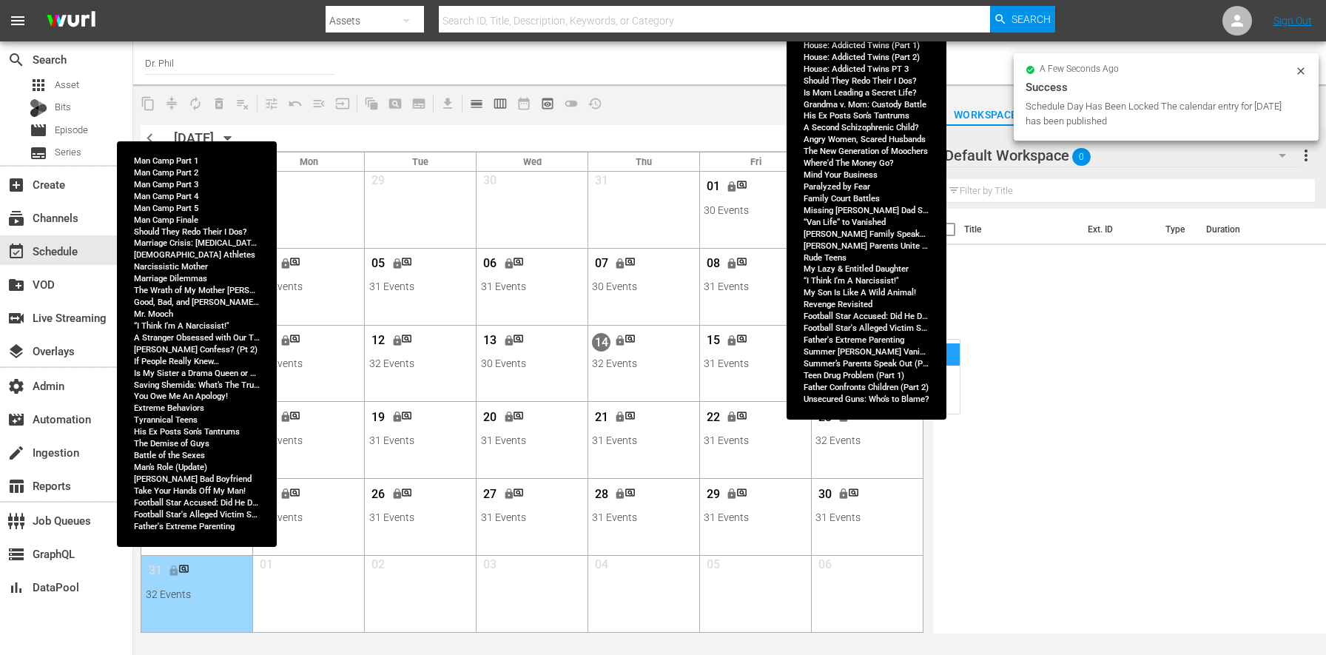
click at [907, 354] on div "View Lineup" at bounding box center [891, 354] width 138 height 22
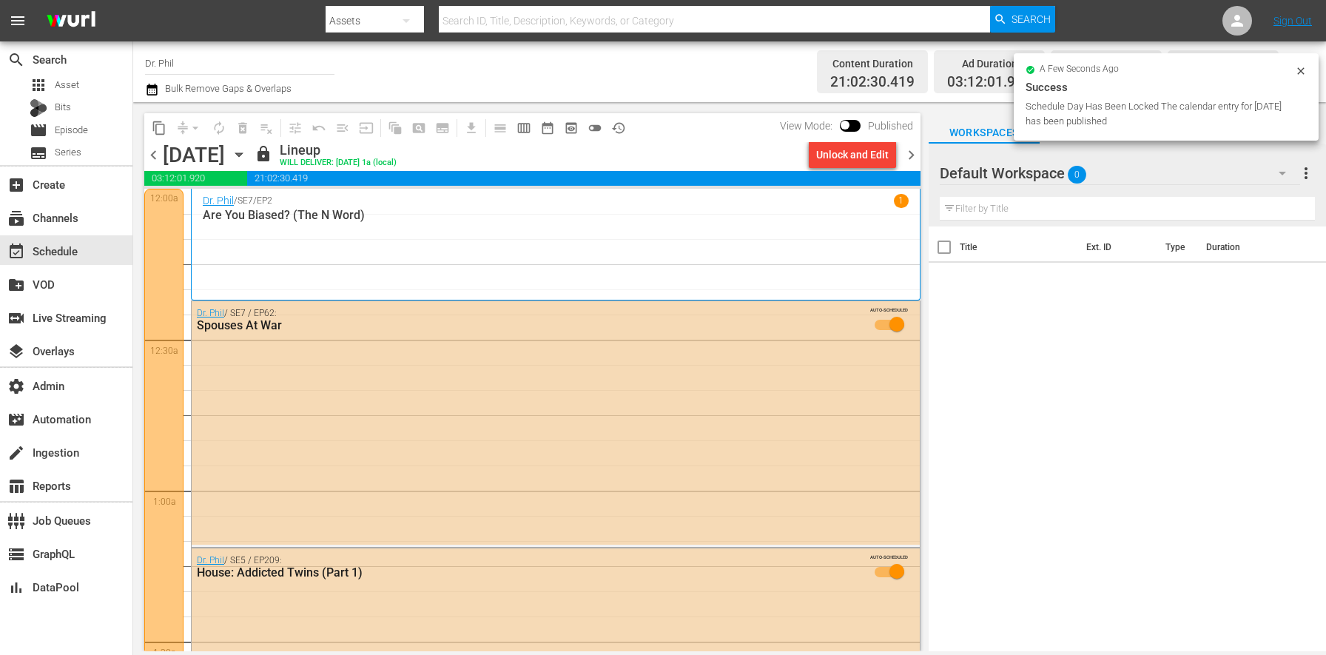
click at [912, 159] on span "chevron_right" at bounding box center [911, 155] width 18 height 18
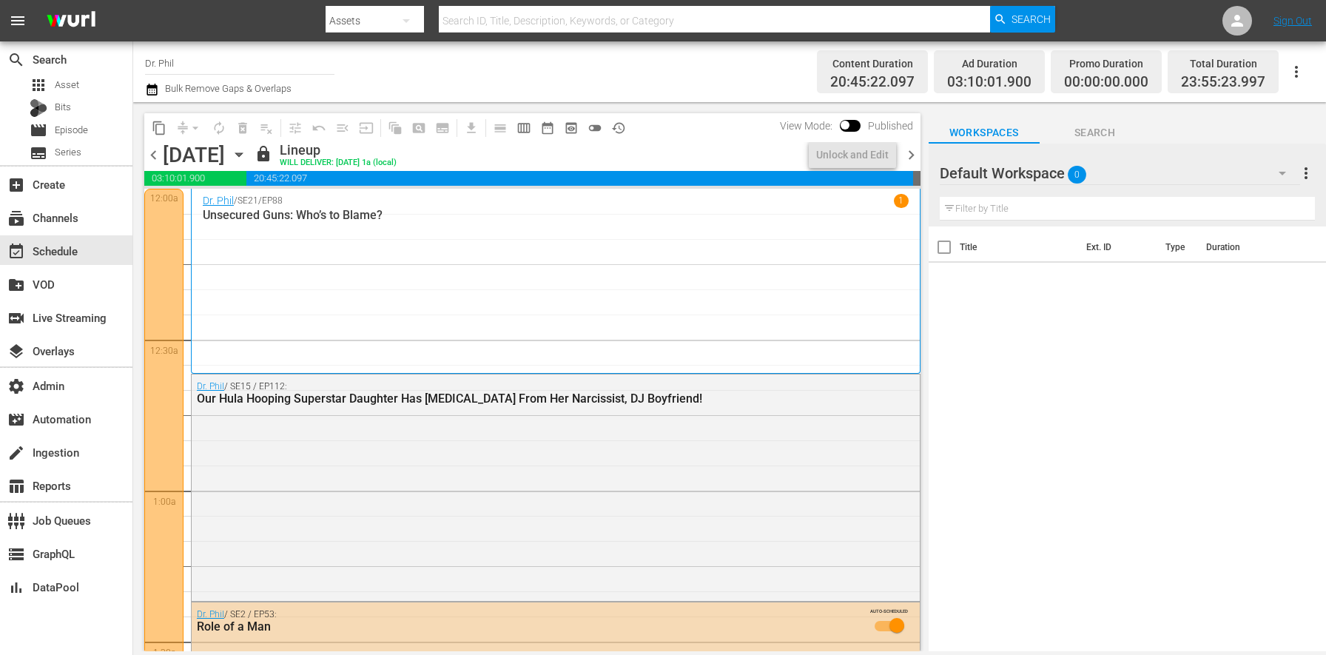
click at [911, 157] on span "chevron_right" at bounding box center [911, 155] width 18 height 18
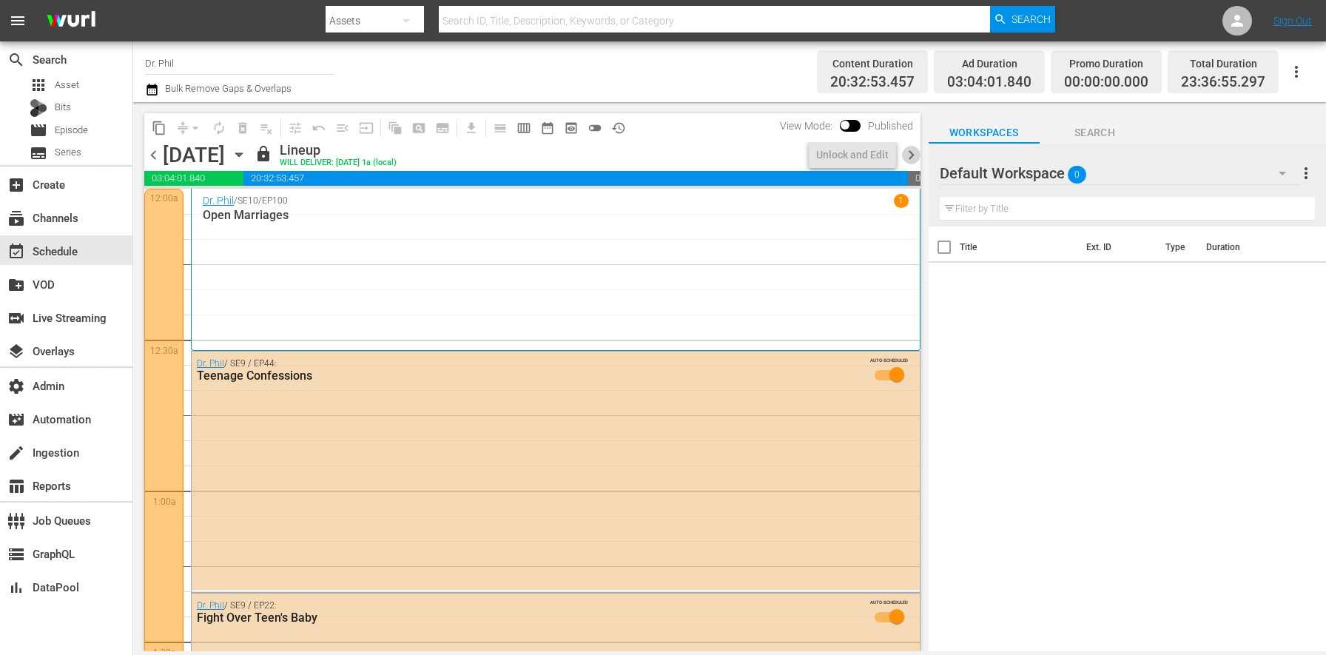
click at [911, 157] on span "chevron_right" at bounding box center [911, 155] width 18 height 18
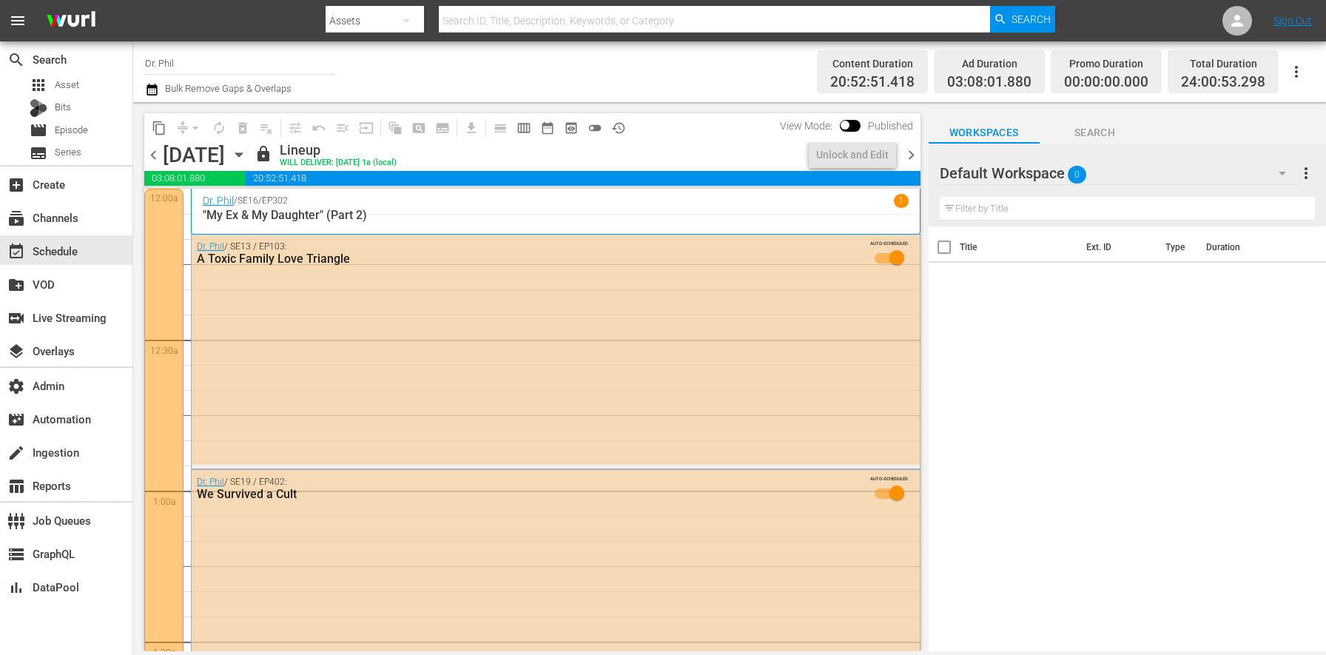
click at [908, 156] on span "chevron_right" at bounding box center [911, 155] width 18 height 18
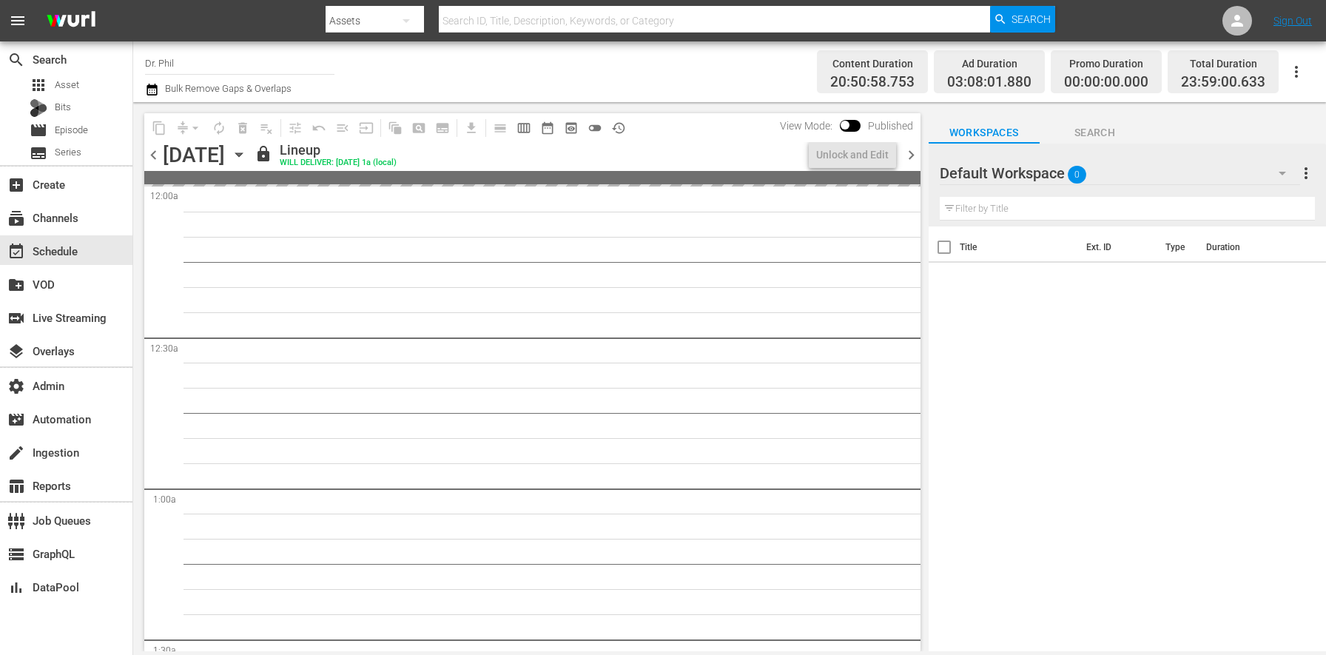
click at [908, 156] on span "chevron_right" at bounding box center [911, 155] width 18 height 18
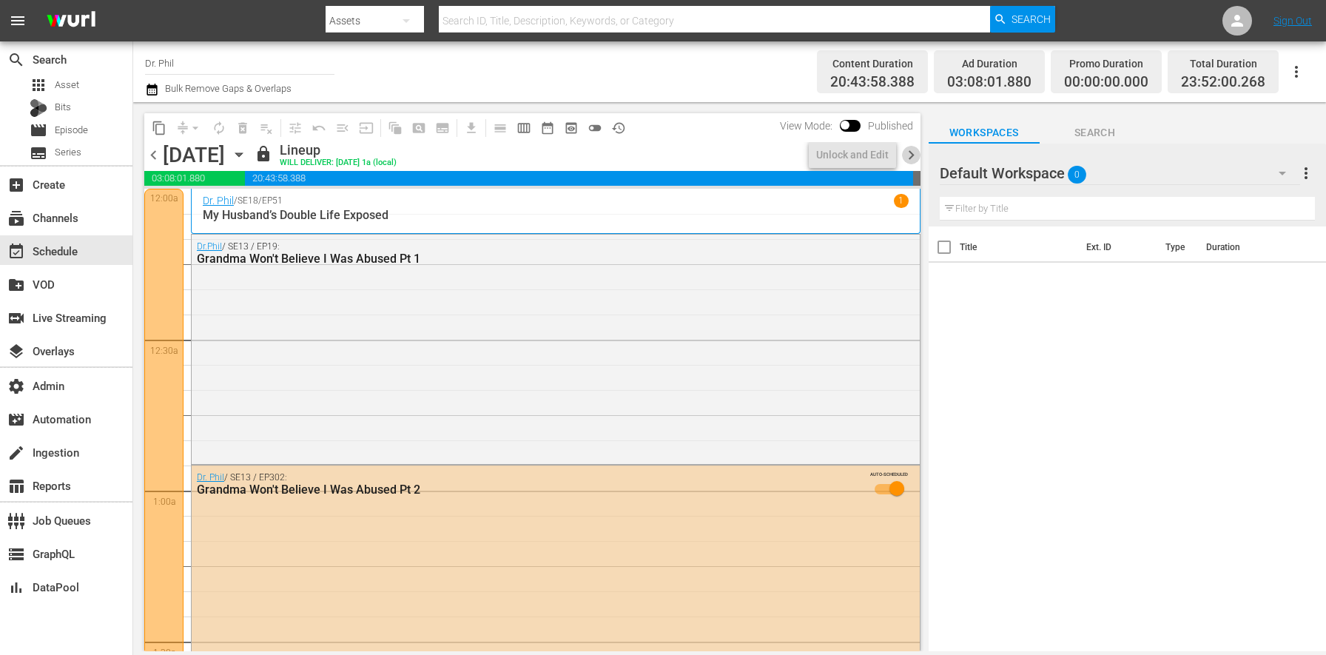
click at [905, 157] on span "chevron_right" at bounding box center [911, 155] width 18 height 18
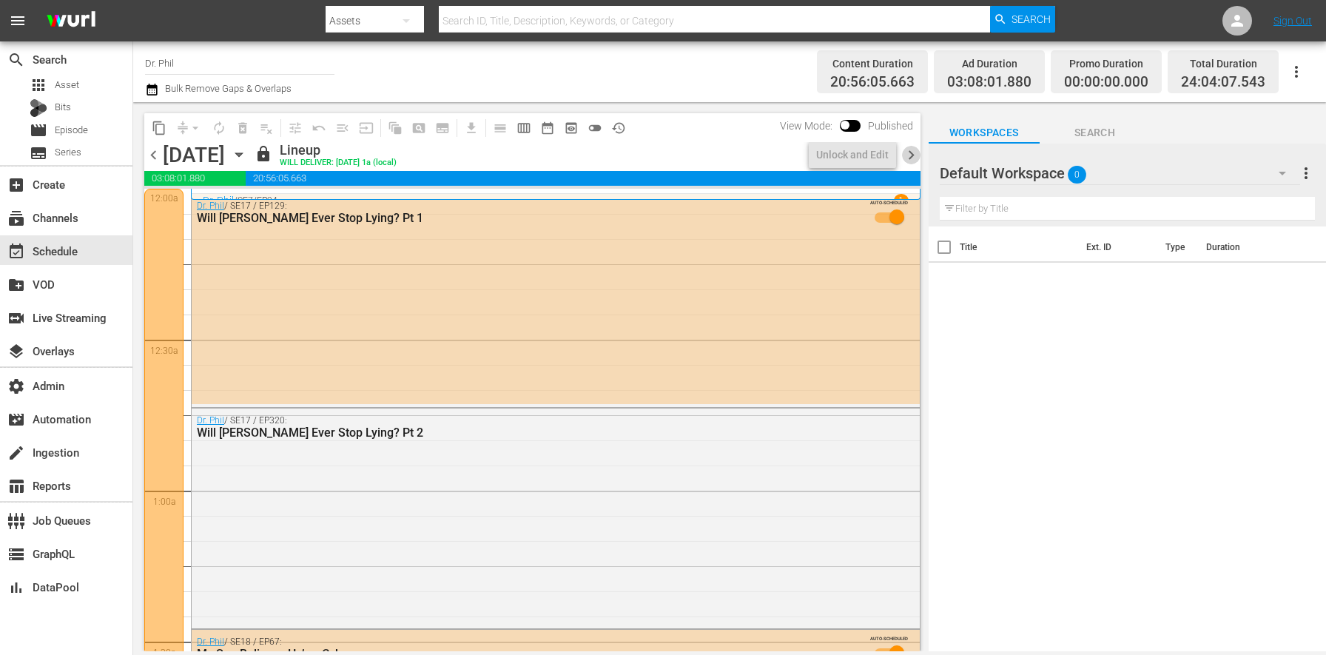
click at [905, 157] on span "chevron_right" at bounding box center [911, 155] width 18 height 18
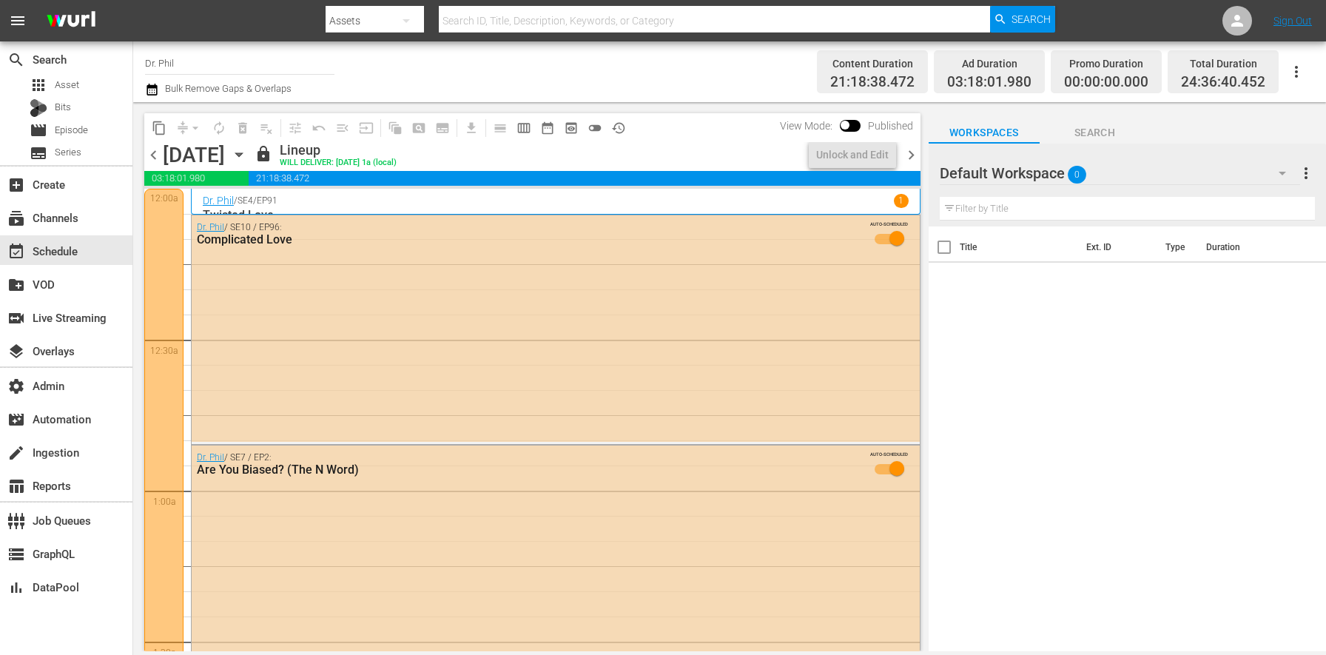
click at [905, 157] on span "chevron_right" at bounding box center [911, 155] width 18 height 18
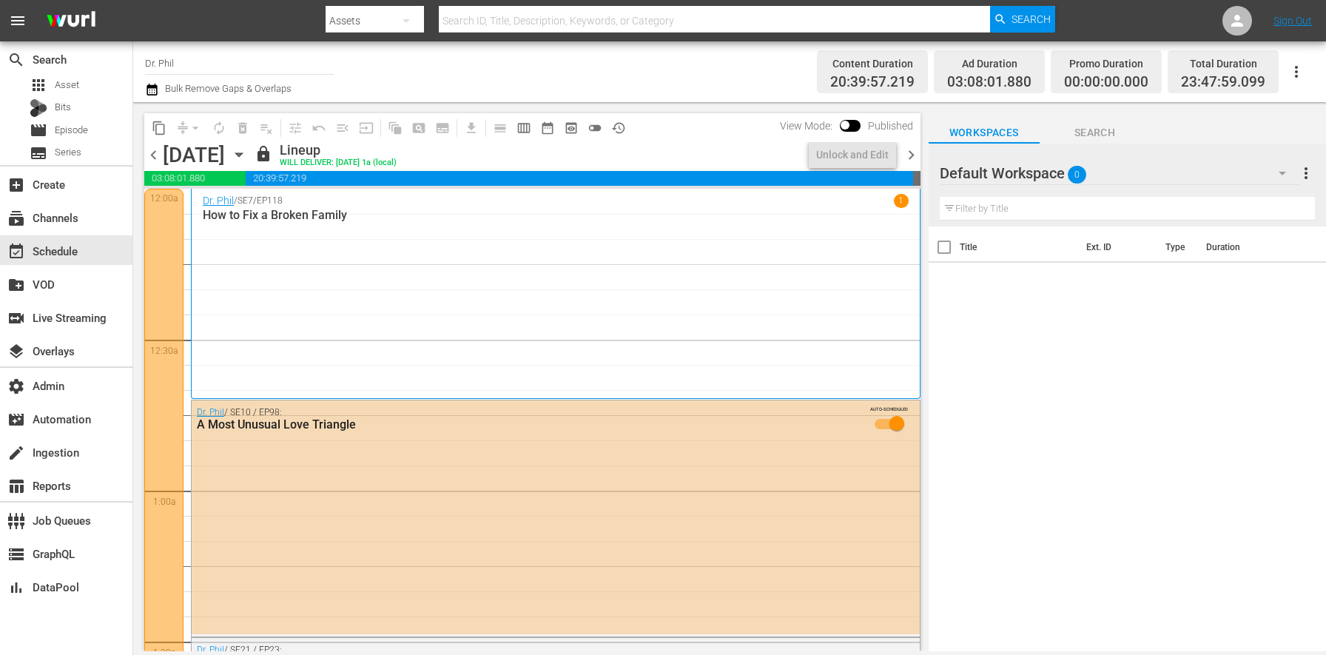
click at [904, 158] on span "chevron_right" at bounding box center [911, 155] width 18 height 18
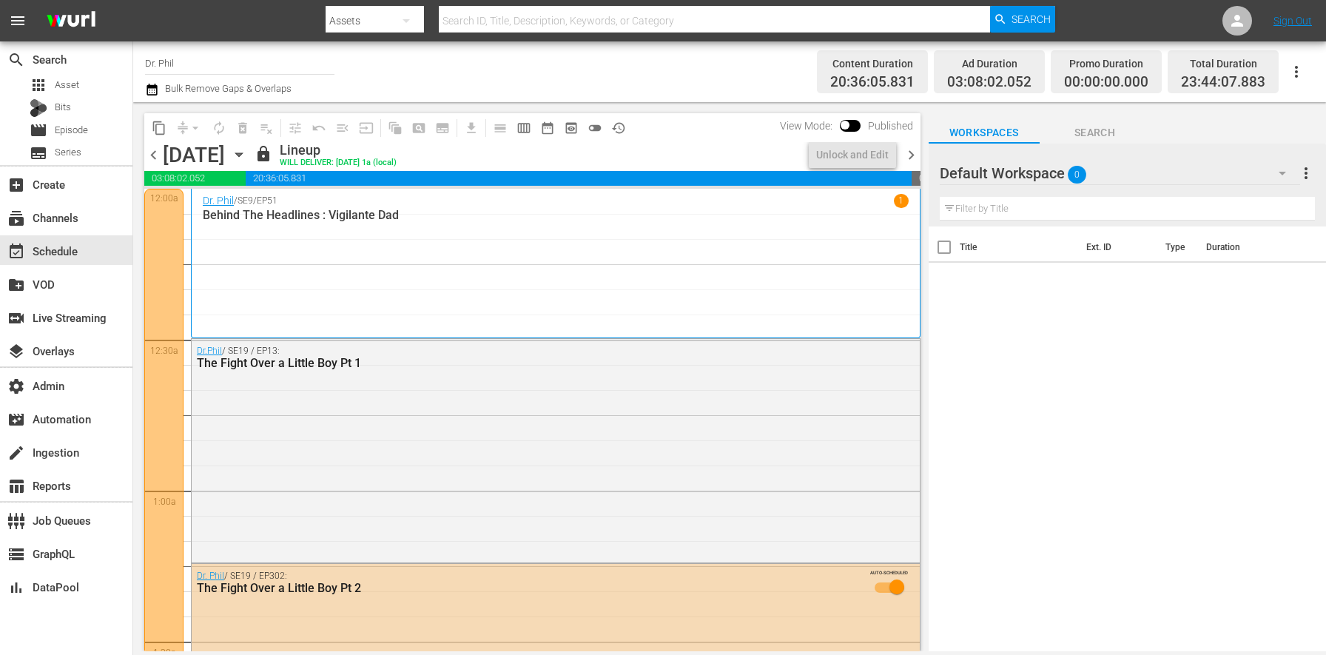
click at [903, 158] on span "chevron_right" at bounding box center [911, 155] width 18 height 18
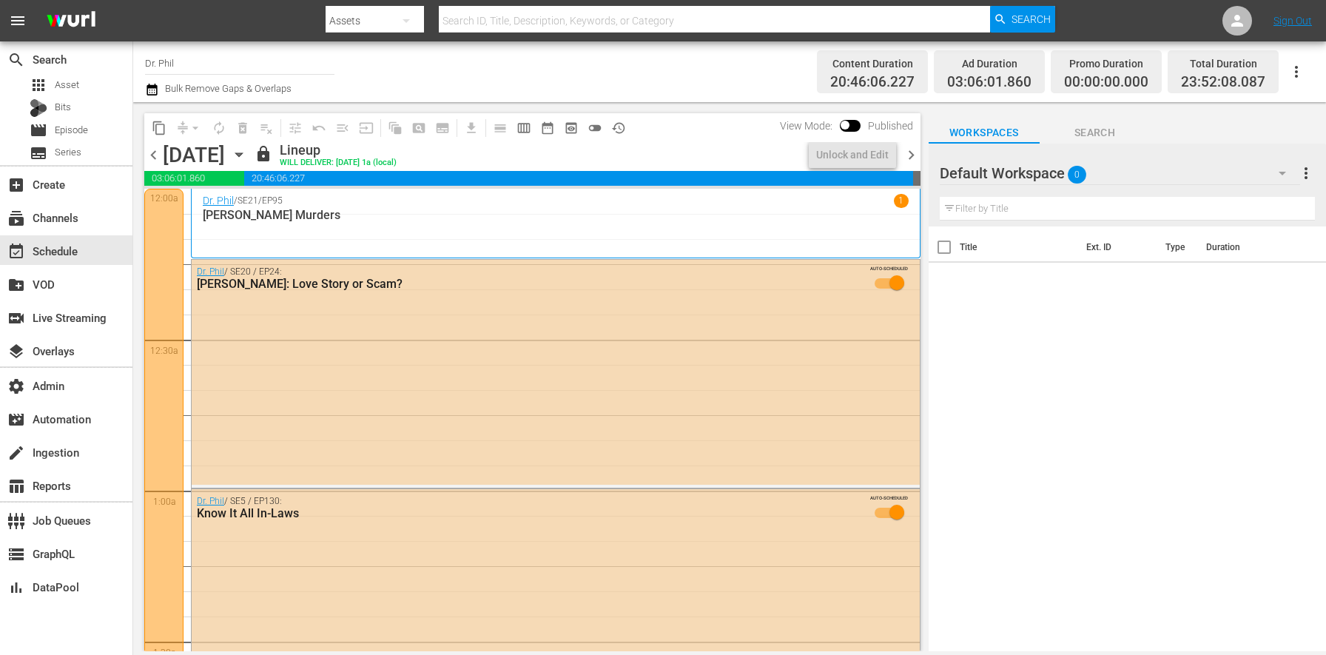
click at [903, 158] on span "chevron_right" at bounding box center [911, 155] width 18 height 18
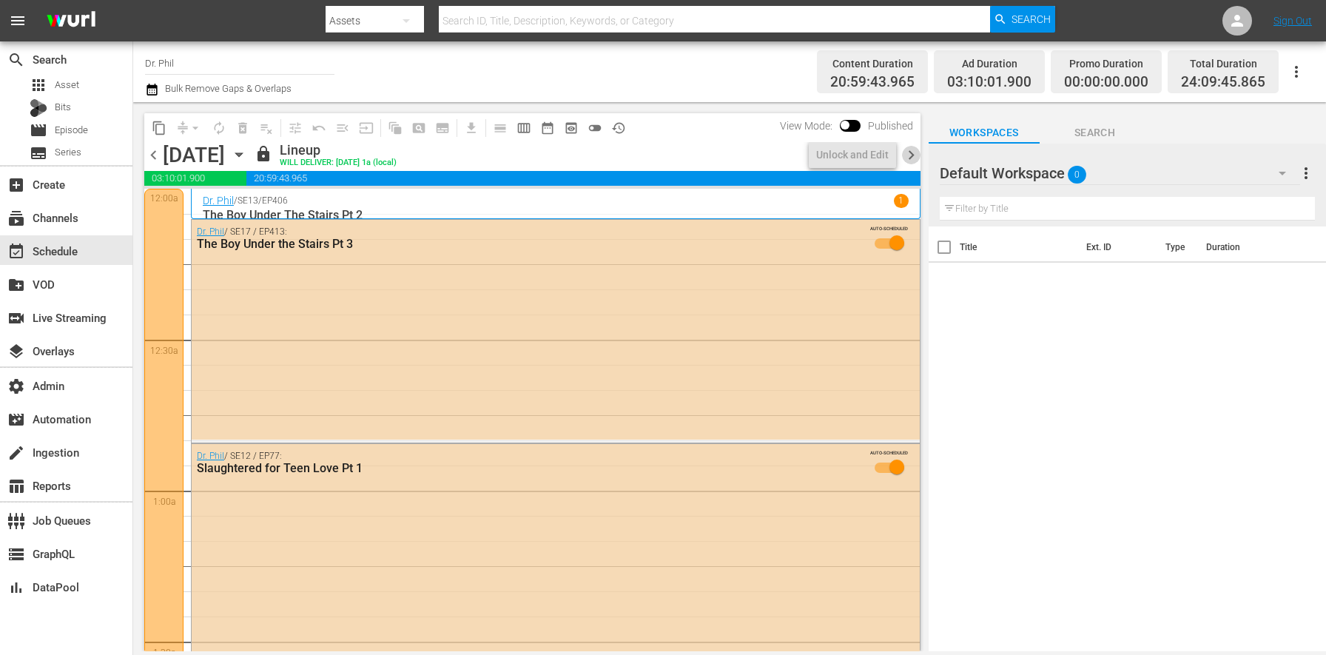
click at [903, 158] on span "chevron_right" at bounding box center [911, 155] width 18 height 18
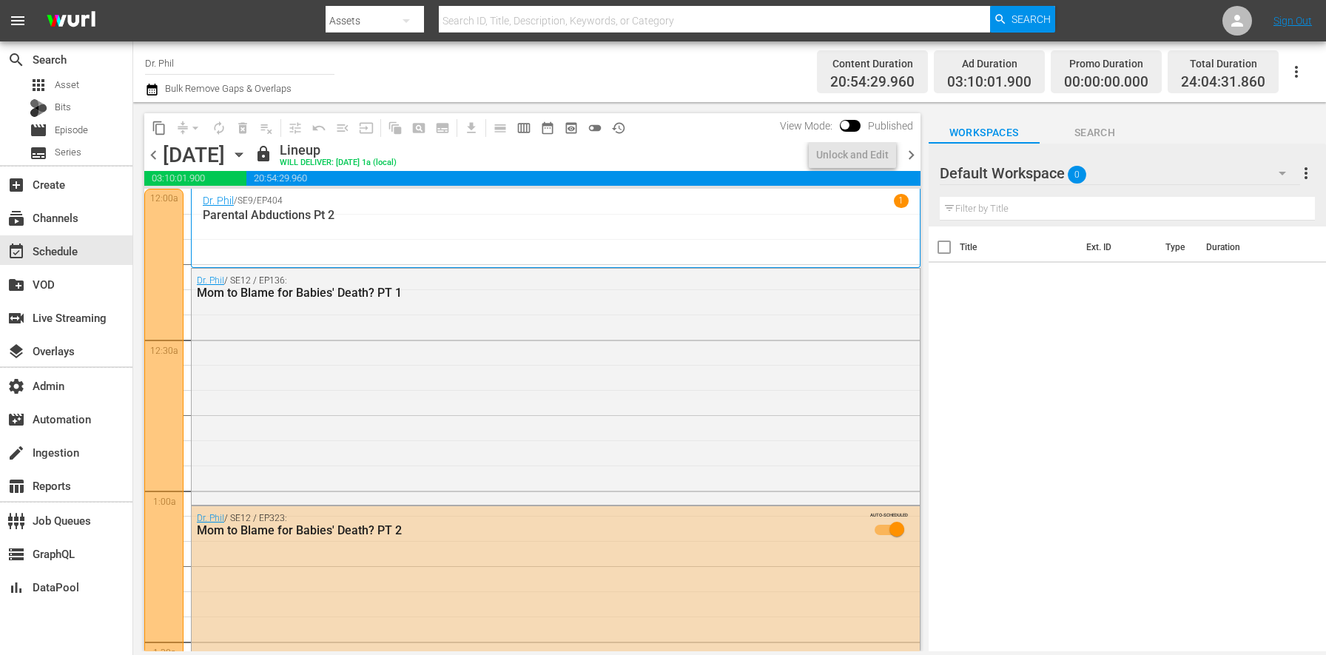
click at [903, 158] on span "chevron_right" at bounding box center [911, 155] width 18 height 18
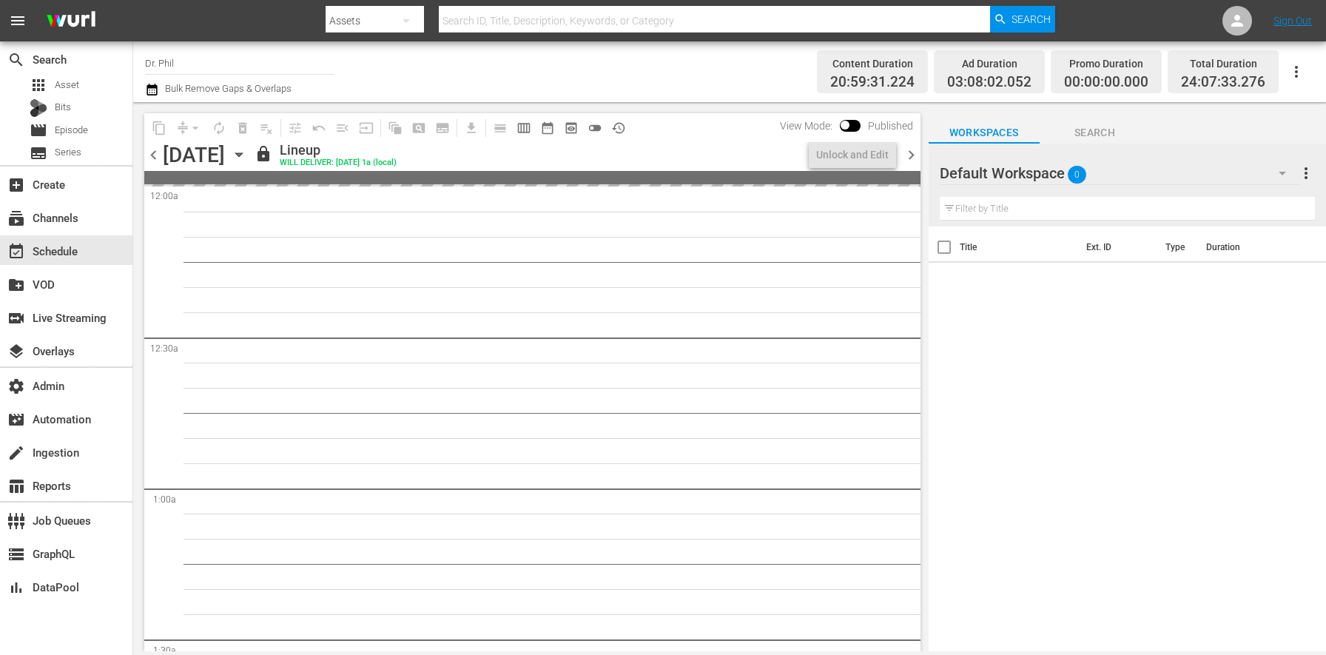
click at [903, 158] on span "chevron_right" at bounding box center [911, 155] width 18 height 18
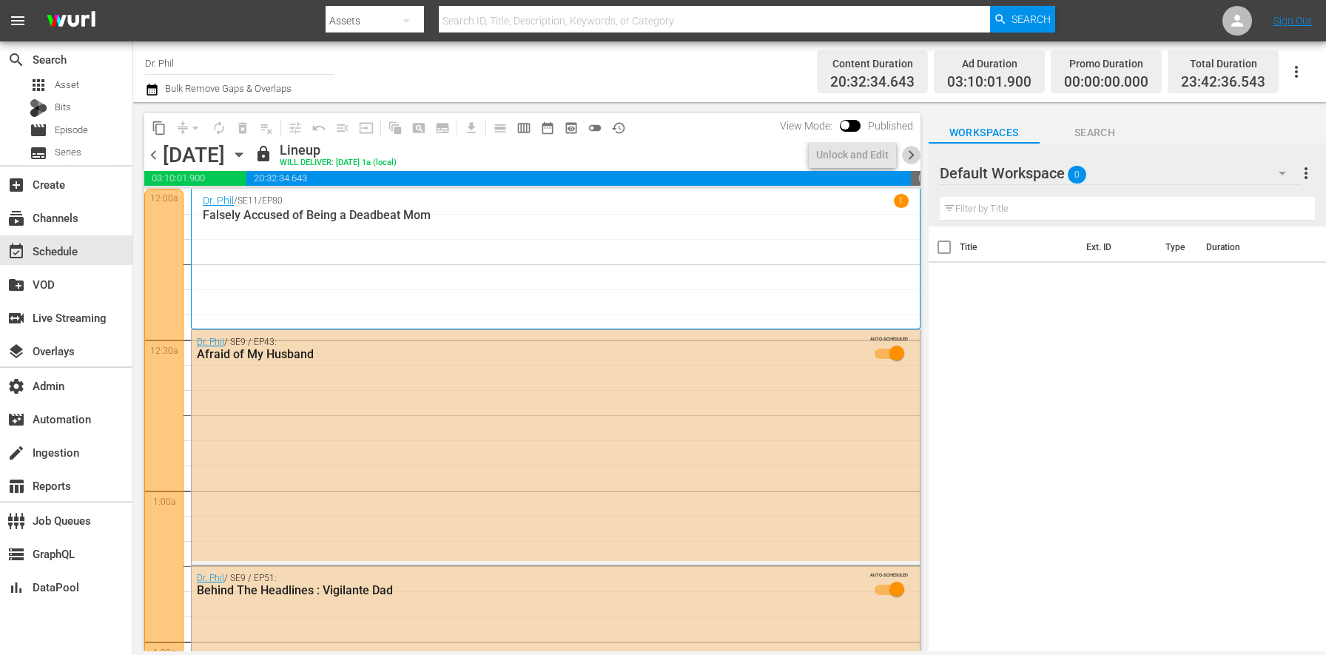
click at [903, 158] on span "chevron_right" at bounding box center [911, 155] width 18 height 18
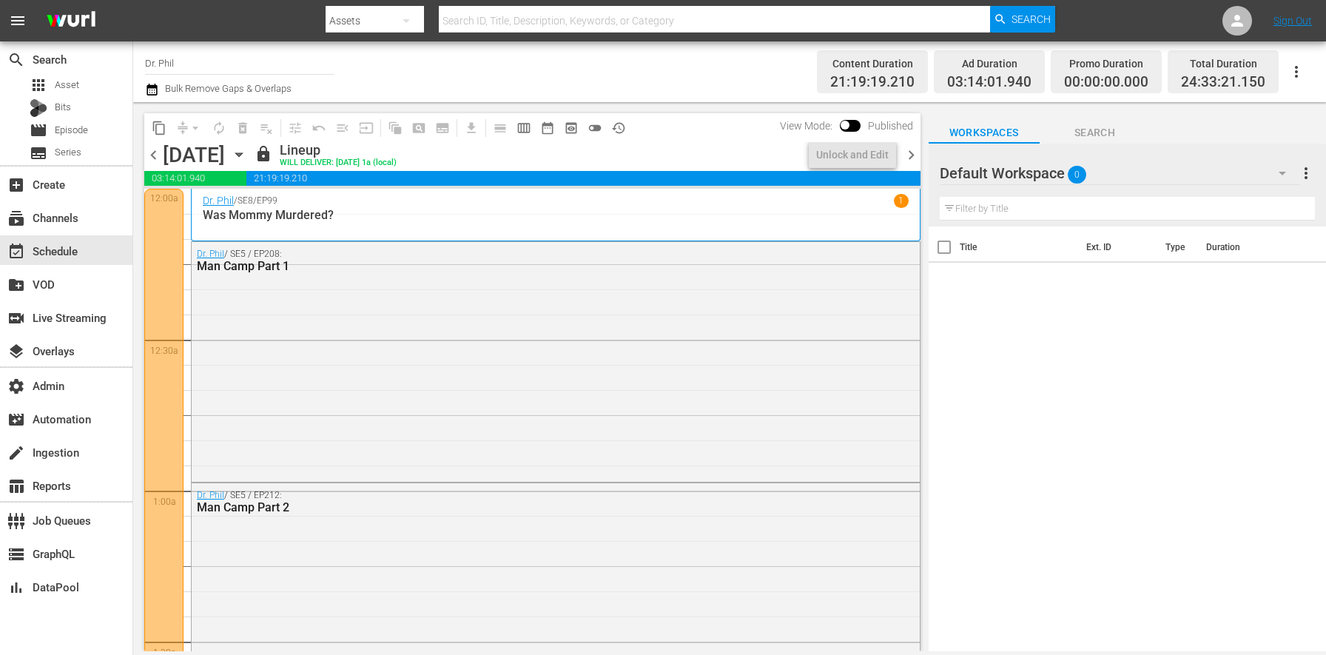
click at [161, 84] on div "Bulk Remove Gaps & Overlaps" at bounding box center [218, 90] width 146 height 18
click at [156, 87] on icon "button" at bounding box center [151, 90] width 10 height 12
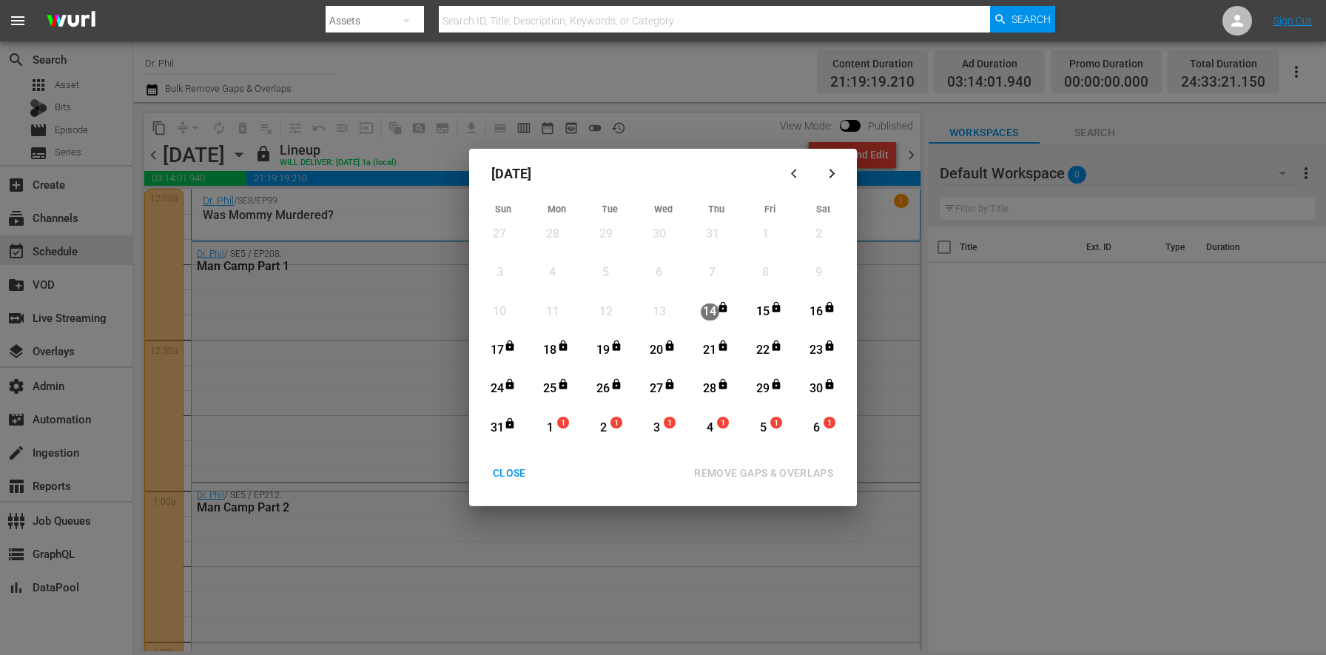
click at [499, 478] on div "CLOSE" at bounding box center [509, 473] width 57 height 18
